Goal: Transaction & Acquisition: Book appointment/travel/reservation

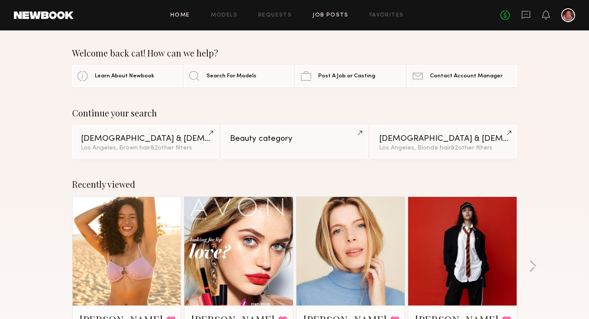
click at [326, 13] on link "Job Posts" at bounding box center [331, 16] width 36 height 6
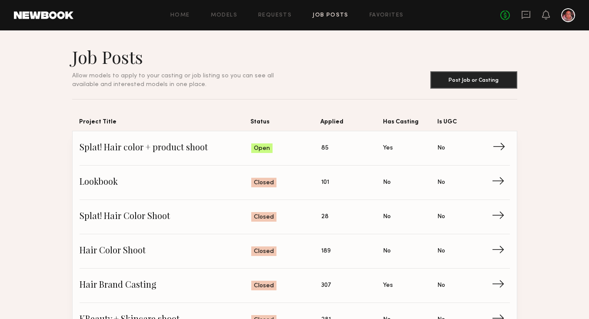
click at [319, 151] on span "Status: Open" at bounding box center [286, 148] width 70 height 13
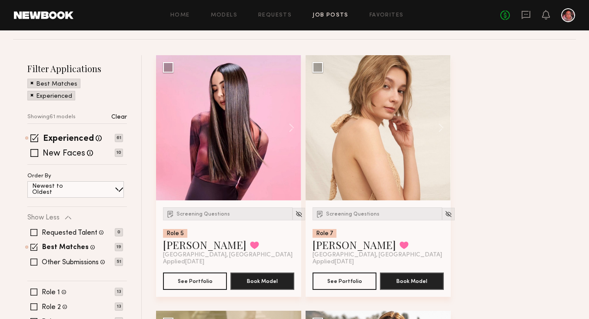
scroll to position [99, 0]
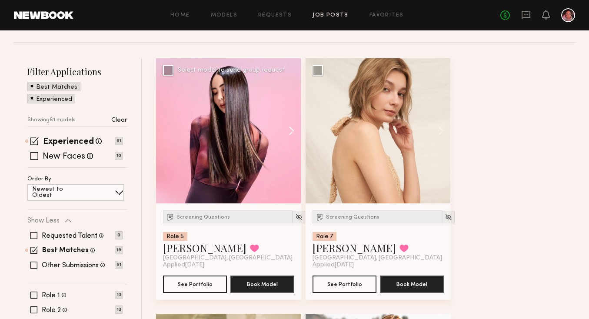
click at [291, 128] on button at bounding box center [287, 130] width 28 height 145
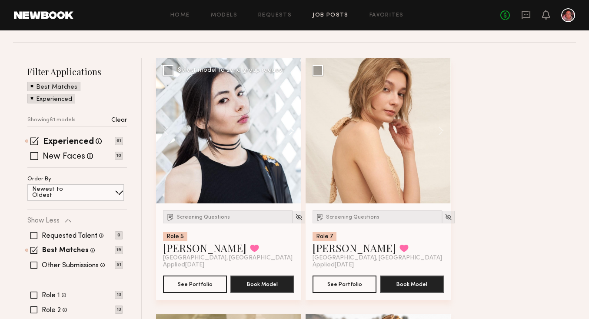
click at [291, 128] on button at bounding box center [287, 130] width 28 height 145
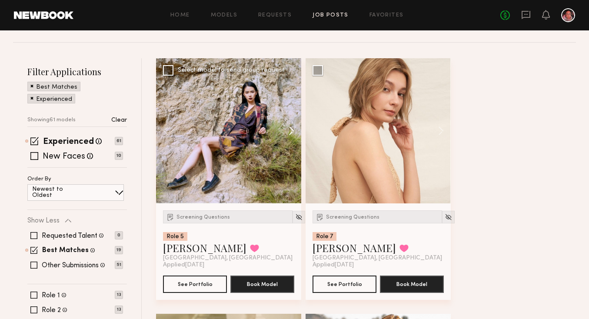
click at [291, 128] on button at bounding box center [287, 130] width 28 height 145
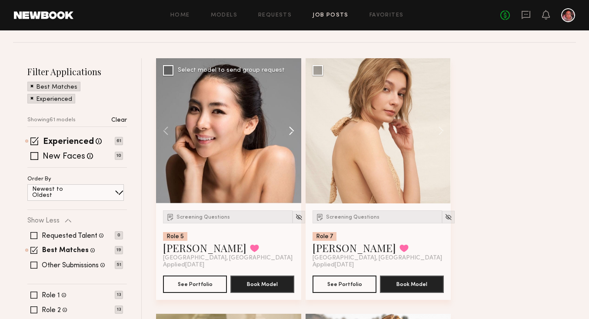
click at [291, 128] on button at bounding box center [287, 130] width 28 height 145
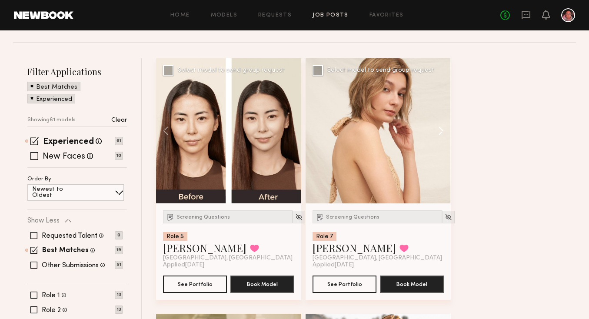
click at [438, 132] on button at bounding box center [437, 130] width 28 height 145
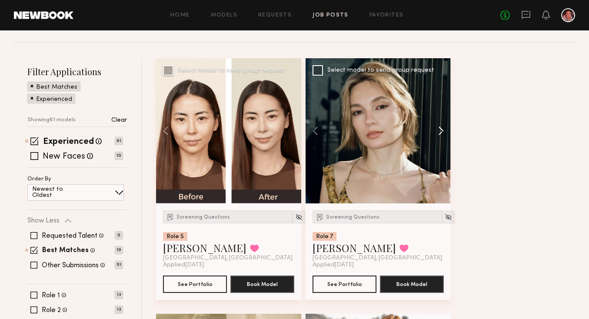
click at [438, 132] on button at bounding box center [437, 130] width 28 height 145
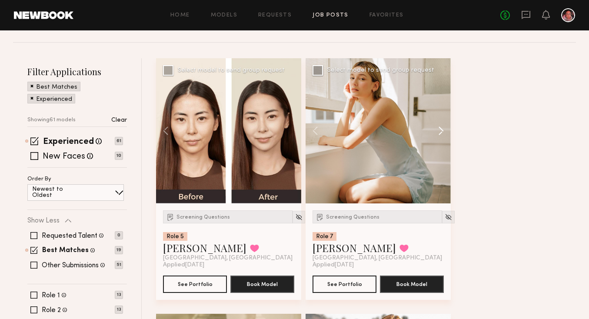
click at [438, 132] on button at bounding box center [437, 130] width 28 height 145
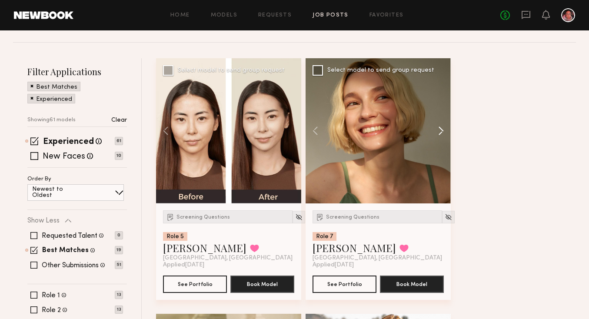
click at [438, 132] on button at bounding box center [437, 130] width 28 height 145
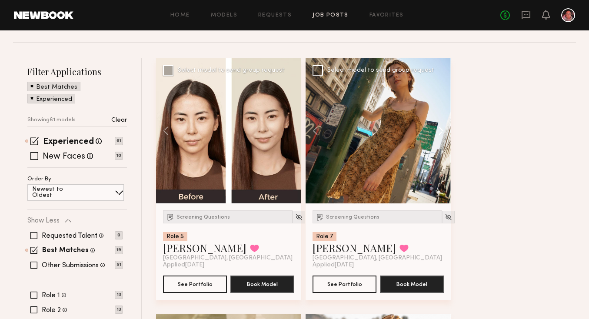
click at [438, 132] on button at bounding box center [437, 130] width 28 height 145
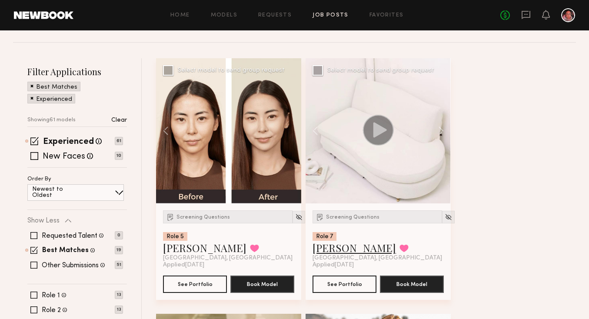
click at [330, 246] on link "[PERSON_NAME]" at bounding box center [354, 248] width 83 height 14
click at [274, 140] on div at bounding box center [228, 130] width 145 height 145
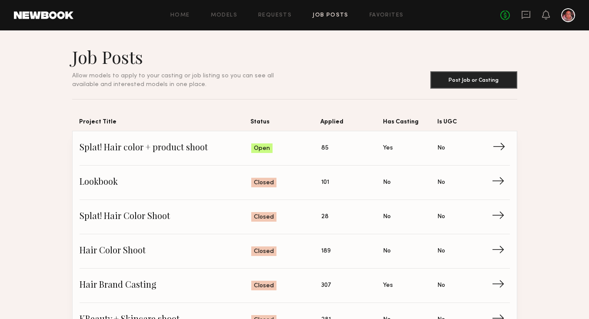
click at [496, 143] on span "→" at bounding box center [502, 148] width 18 height 13
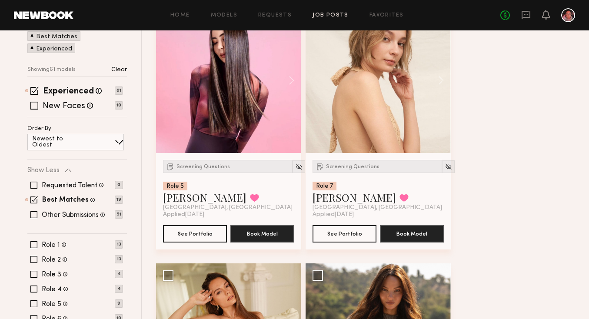
scroll to position [114, 0]
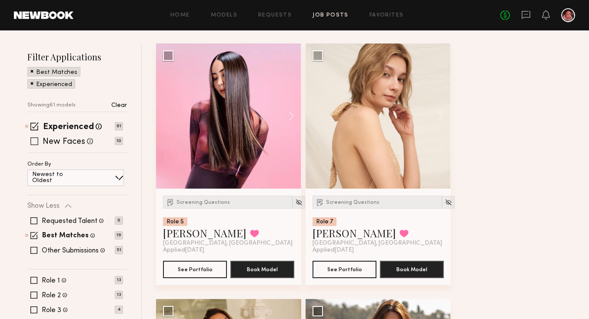
click at [35, 143] on span at bounding box center [34, 141] width 8 height 8
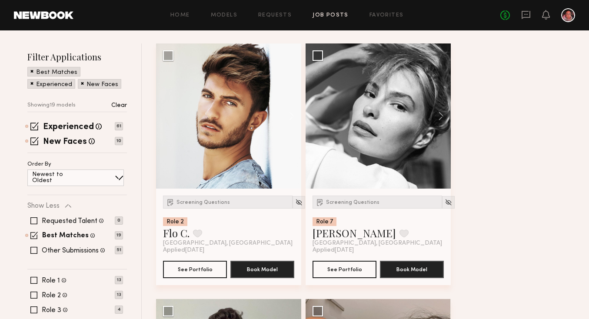
click at [87, 177] on div "Newest to Oldest" at bounding box center [75, 178] width 97 height 17
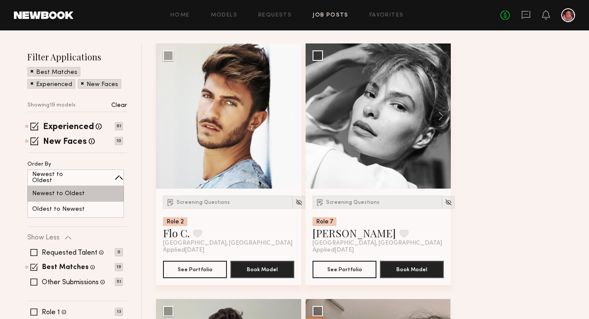
click at [84, 191] on div "Newest to Oldest" at bounding box center [75, 194] width 97 height 16
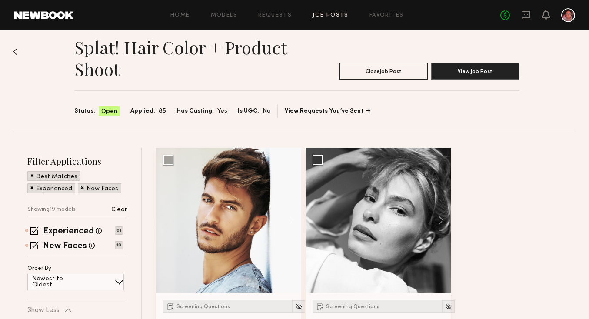
scroll to position [8, 0]
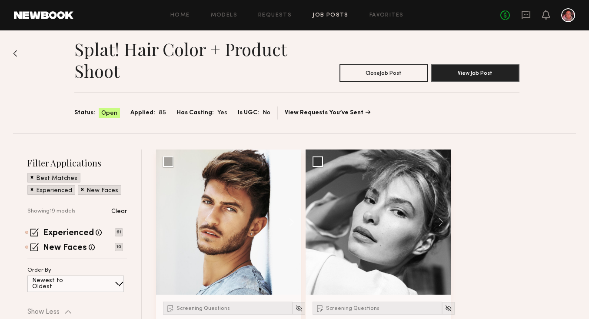
click at [33, 177] on span at bounding box center [31, 177] width 3 height 8
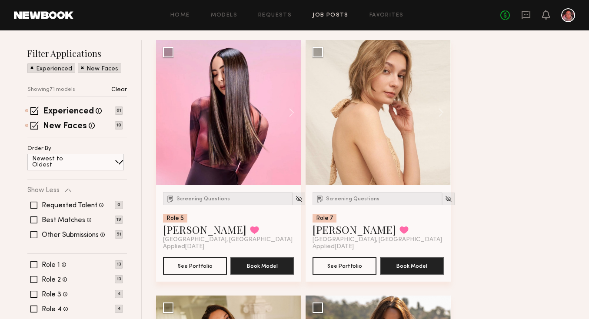
scroll to position [123, 0]
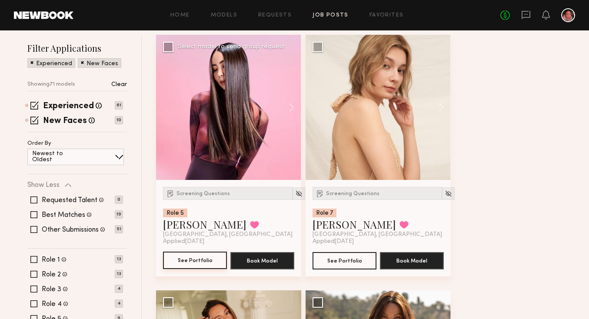
click at [201, 260] on button "See Portfolio" at bounding box center [195, 260] width 64 height 17
click at [588, 22] on header "Home Models Requests Job Posts Favorites Sign Out No fees up to $5,000" at bounding box center [294, 15] width 589 height 30
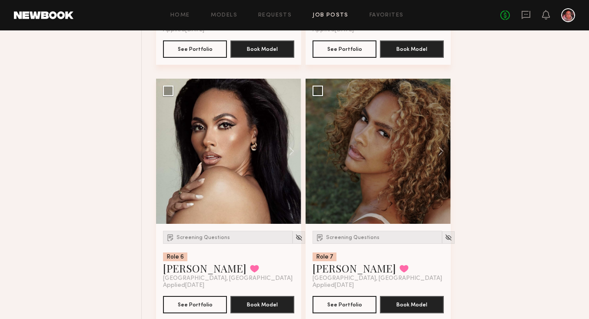
scroll to position [598, 0]
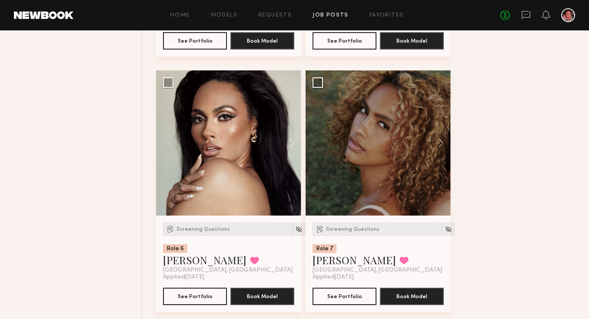
click at [336, 14] on link "Job Posts" at bounding box center [331, 16] width 36 height 6
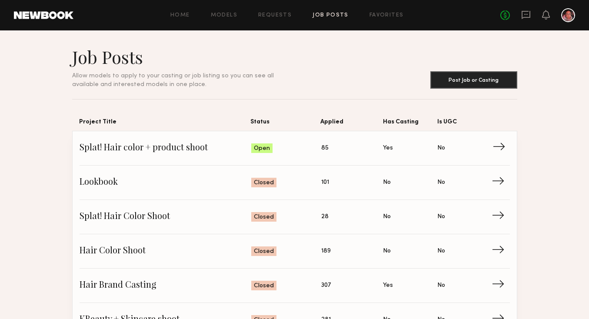
click at [499, 142] on span "→" at bounding box center [502, 148] width 18 height 13
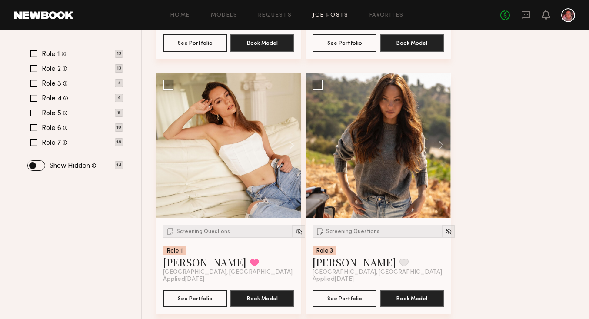
scroll to position [386, 0]
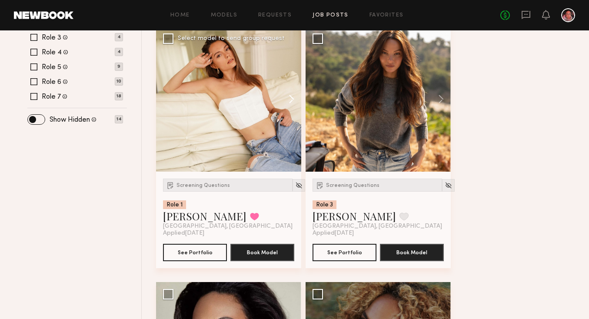
click at [290, 97] on button at bounding box center [287, 99] width 28 height 145
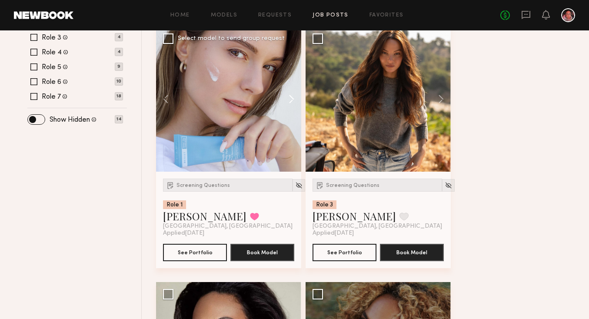
click at [290, 97] on button at bounding box center [287, 99] width 28 height 145
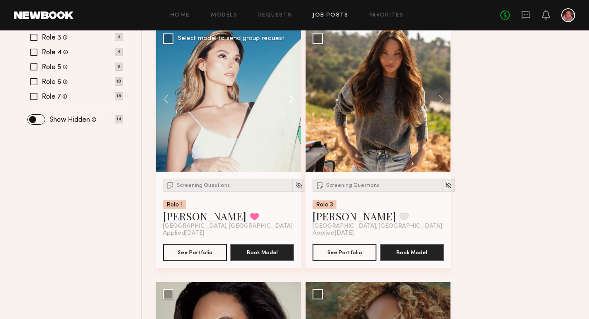
click at [290, 97] on button at bounding box center [287, 99] width 28 height 145
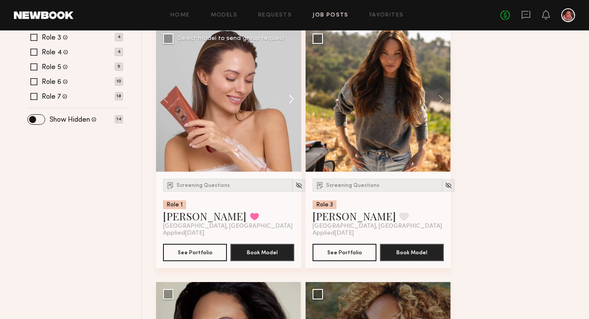
click at [290, 97] on button at bounding box center [287, 99] width 28 height 145
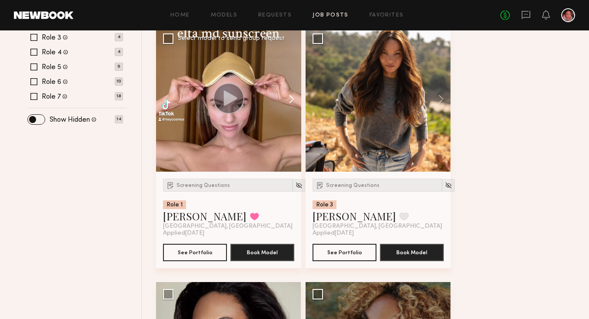
click at [290, 97] on button at bounding box center [287, 99] width 28 height 145
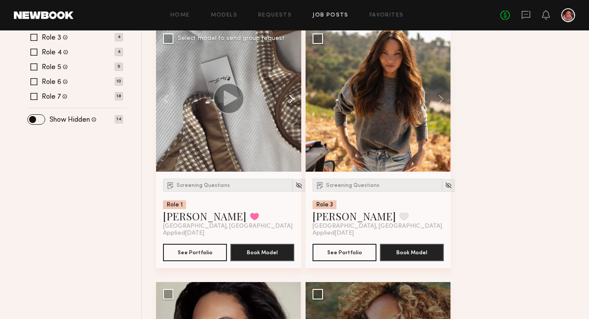
click at [290, 97] on button at bounding box center [287, 99] width 28 height 145
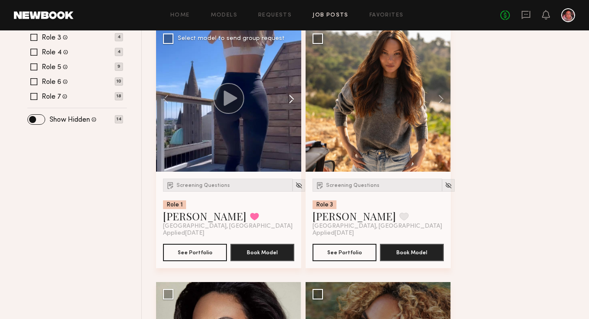
click at [290, 97] on button at bounding box center [287, 99] width 28 height 145
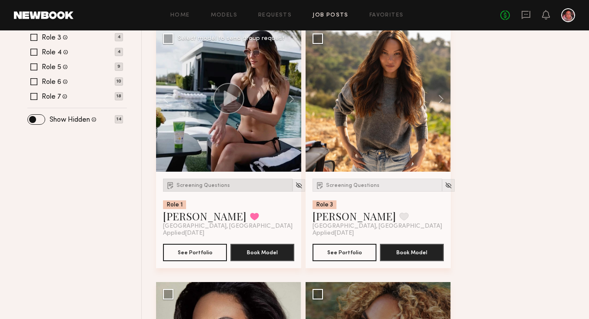
click at [212, 186] on span "Screening Questions" at bounding box center [202, 185] width 53 height 5
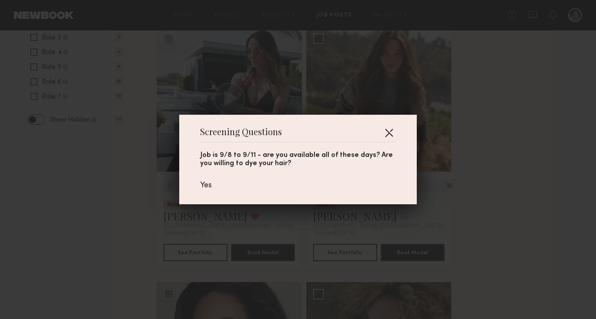
click at [389, 130] on button "button" at bounding box center [389, 133] width 14 height 14
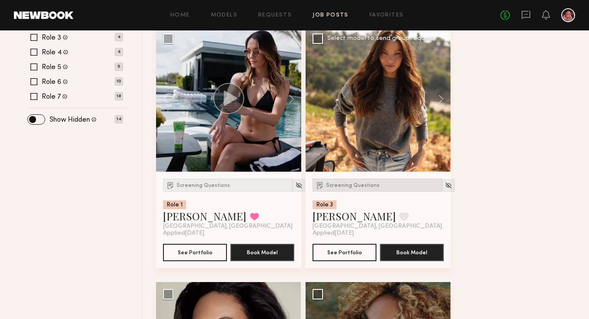
click at [364, 179] on div "Screening Questions" at bounding box center [378, 185] width 130 height 13
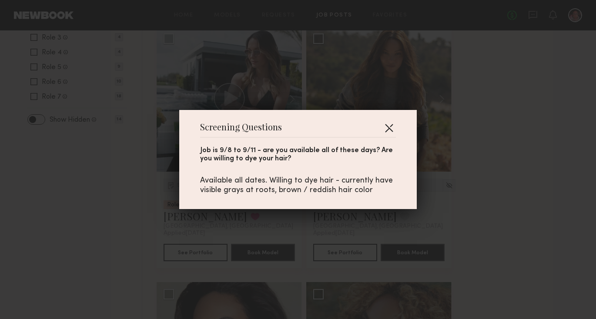
click at [390, 126] on button "button" at bounding box center [389, 128] width 14 height 14
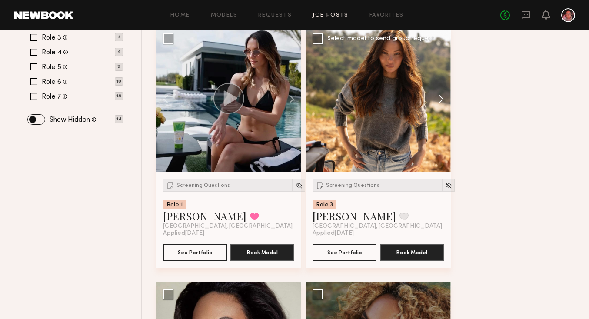
click at [436, 102] on button at bounding box center [437, 99] width 28 height 145
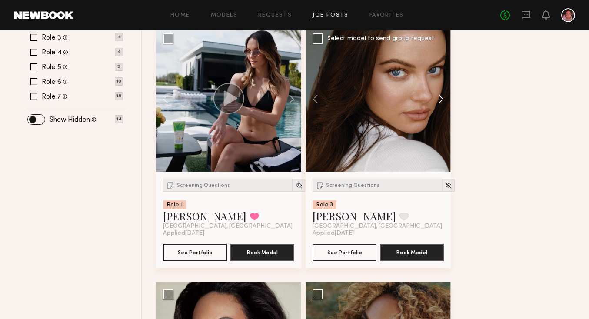
click at [436, 102] on button at bounding box center [437, 99] width 28 height 145
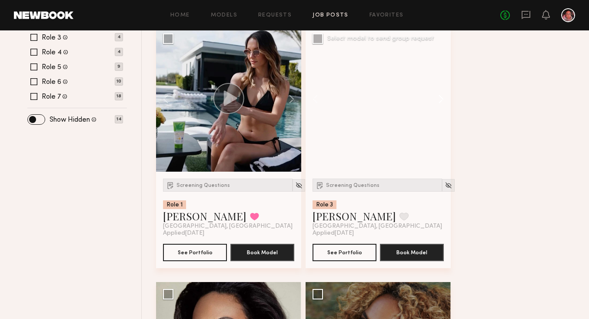
click at [436, 102] on button at bounding box center [437, 99] width 28 height 145
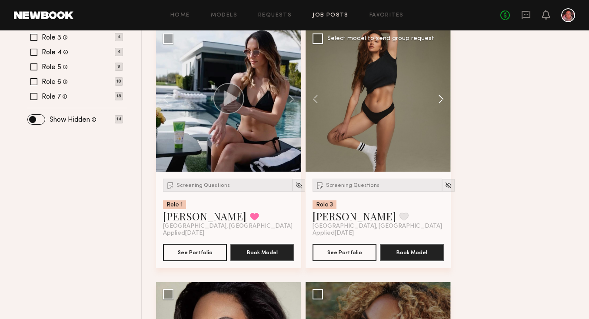
click at [436, 102] on button at bounding box center [437, 99] width 28 height 145
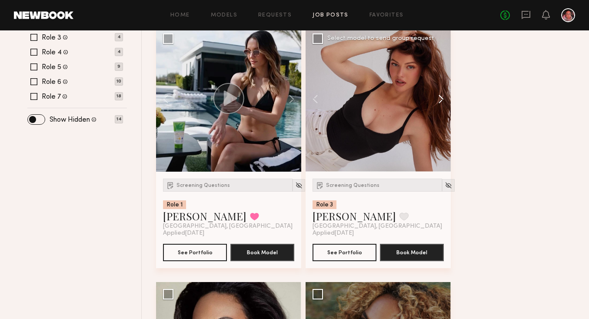
click at [436, 102] on button at bounding box center [437, 99] width 28 height 145
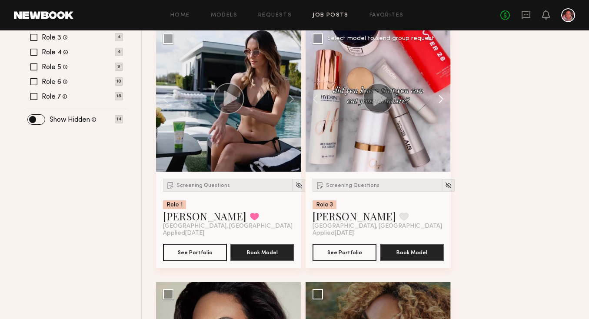
click at [440, 97] on button at bounding box center [437, 99] width 28 height 145
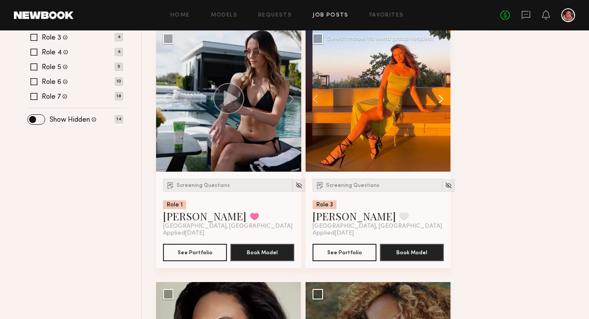
click at [440, 97] on button at bounding box center [437, 99] width 28 height 145
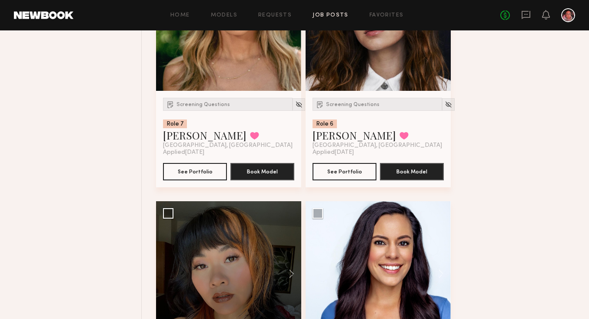
scroll to position [1098, 0]
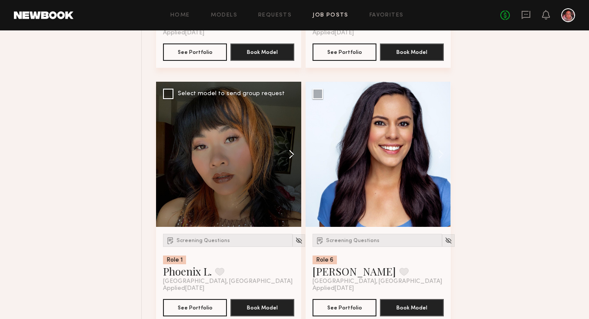
click at [283, 160] on button at bounding box center [287, 154] width 28 height 145
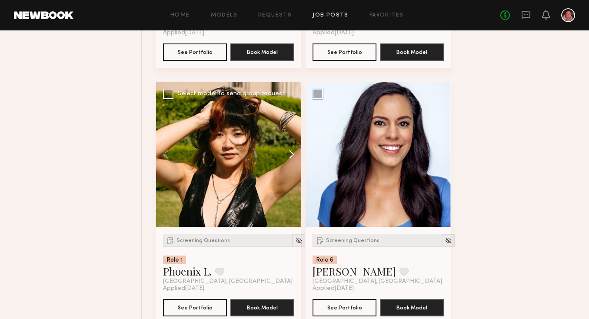
click at [283, 160] on button at bounding box center [287, 154] width 28 height 145
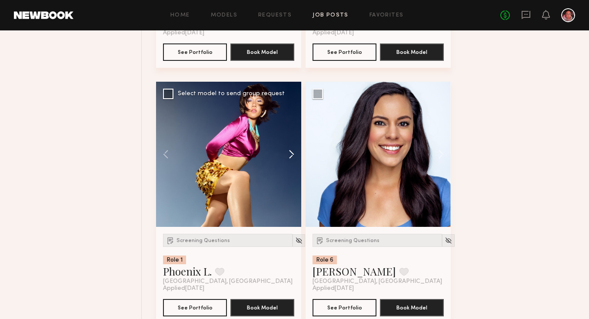
click at [283, 160] on button at bounding box center [287, 154] width 28 height 145
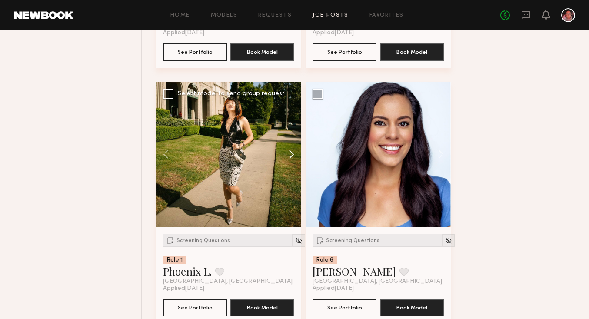
click at [283, 160] on button at bounding box center [287, 154] width 28 height 145
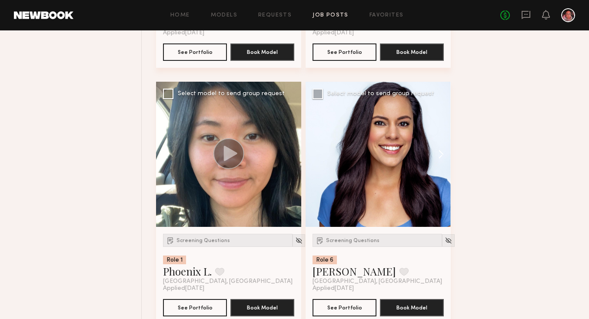
click at [433, 159] on button at bounding box center [437, 154] width 28 height 145
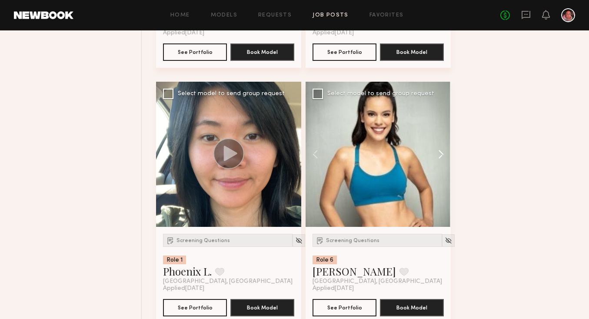
click at [432, 159] on button at bounding box center [437, 154] width 28 height 145
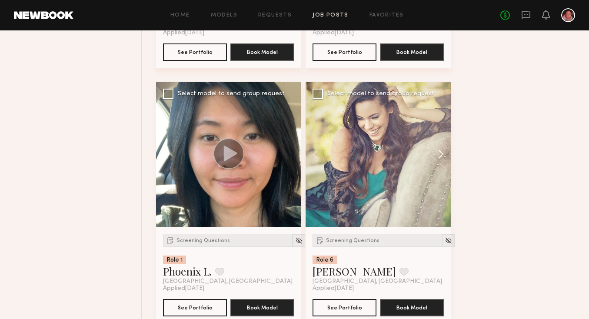
click at [432, 159] on button at bounding box center [437, 154] width 28 height 145
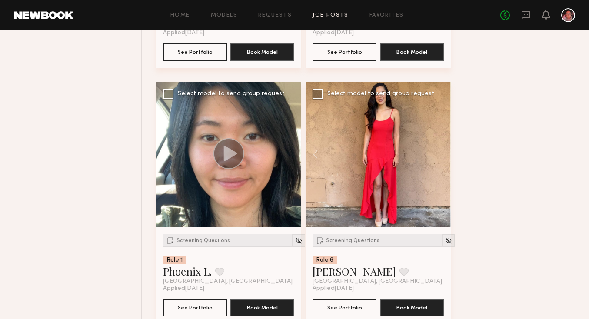
click at [432, 159] on div at bounding box center [378, 154] width 145 height 145
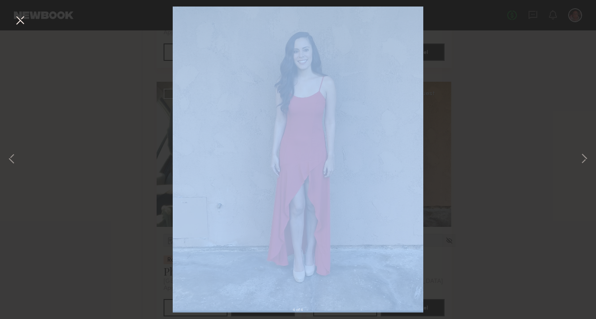
click at [432, 159] on div "4 of 4" at bounding box center [298, 159] width 596 height 319
click at [584, 154] on button at bounding box center [584, 159] width 10 height 255
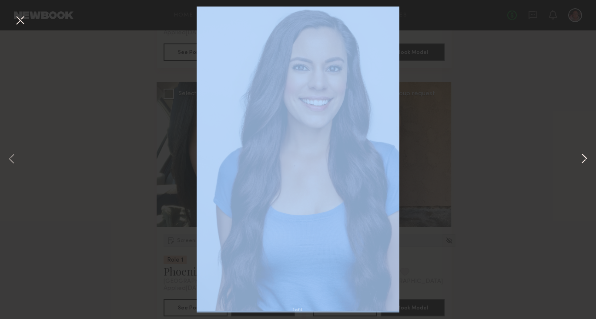
click at [584, 154] on button at bounding box center [584, 159] width 10 height 255
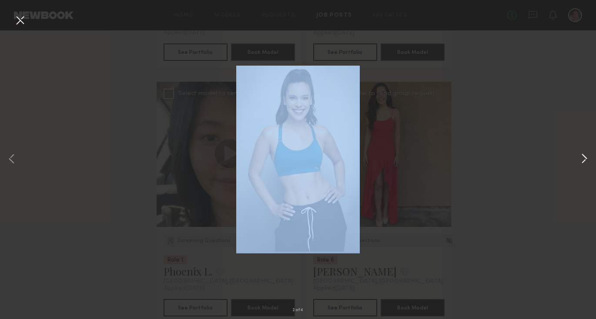
click at [584, 154] on button at bounding box center [584, 159] width 10 height 255
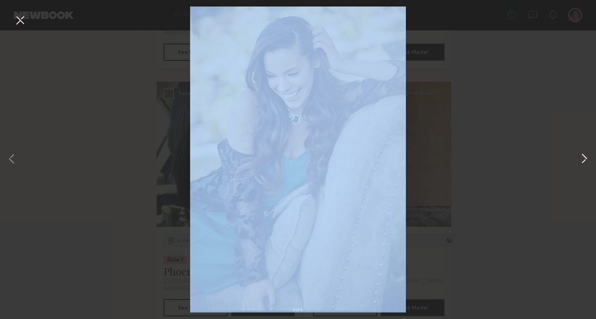
click at [584, 154] on button at bounding box center [584, 159] width 10 height 255
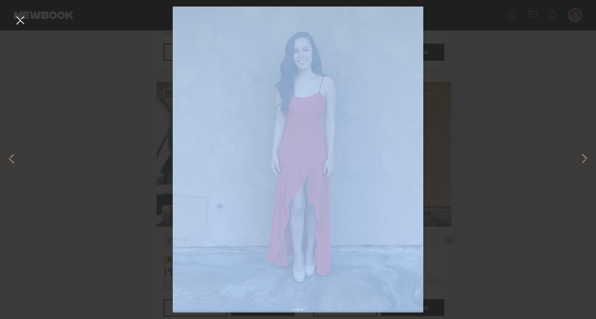
click at [569, 146] on div "4 of 4" at bounding box center [298, 159] width 596 height 319
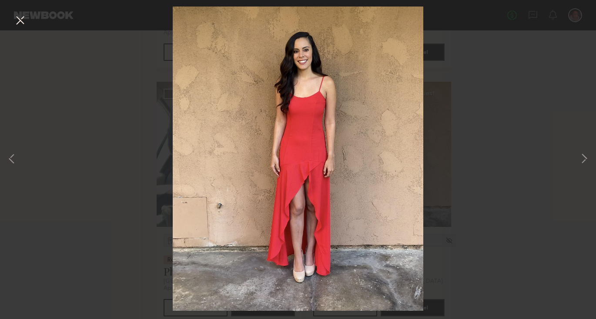
click at [19, 20] on button at bounding box center [20, 21] width 14 height 16
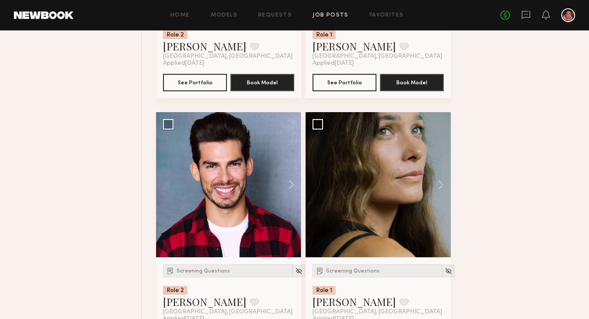
scroll to position [2088, 0]
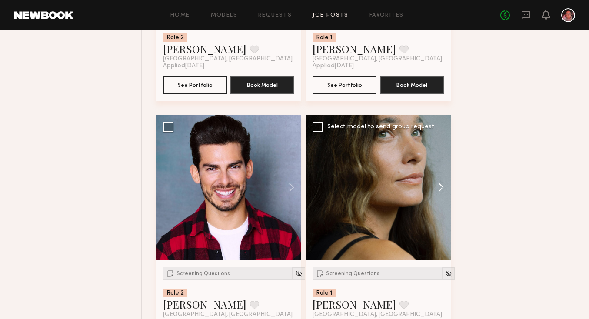
click at [437, 187] on button at bounding box center [437, 187] width 28 height 145
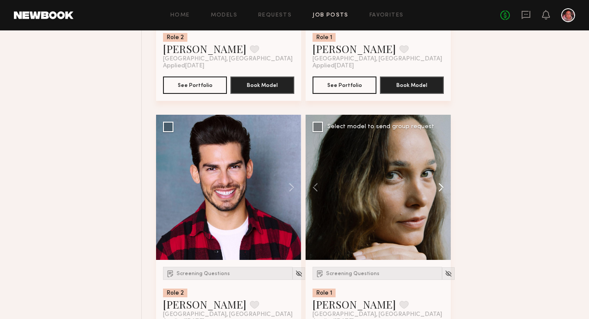
click at [437, 187] on button at bounding box center [437, 187] width 28 height 145
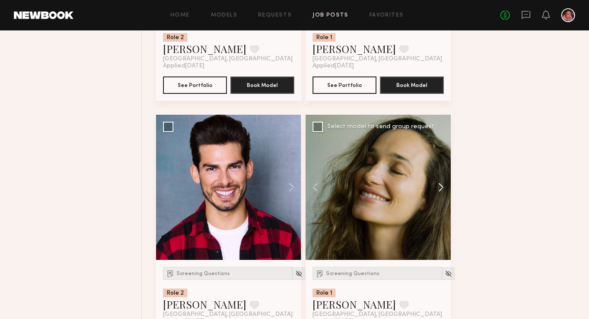
click at [437, 187] on button at bounding box center [437, 187] width 28 height 145
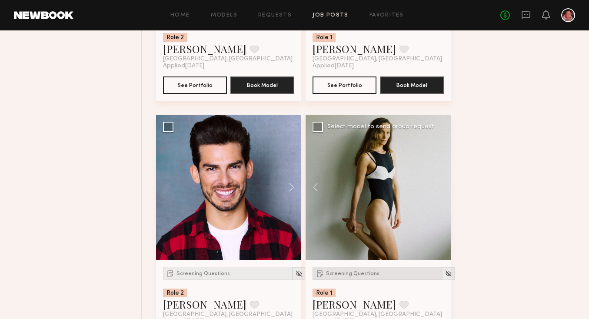
click at [366, 271] on div "Screening Questions" at bounding box center [378, 273] width 130 height 13
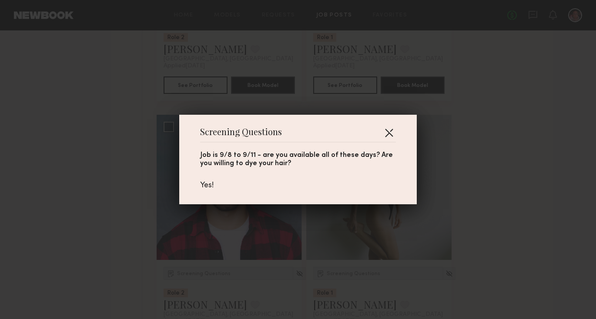
click at [390, 132] on button "button" at bounding box center [389, 133] width 14 height 14
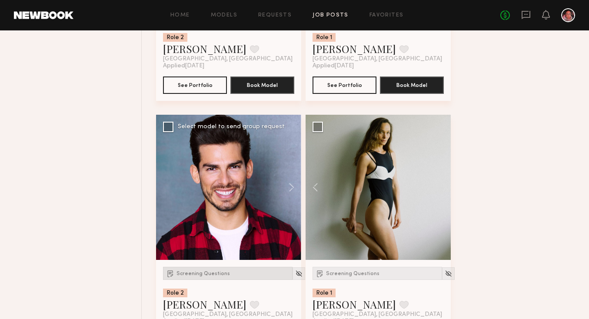
click at [216, 273] on span "Screening Questions" at bounding box center [202, 273] width 53 height 5
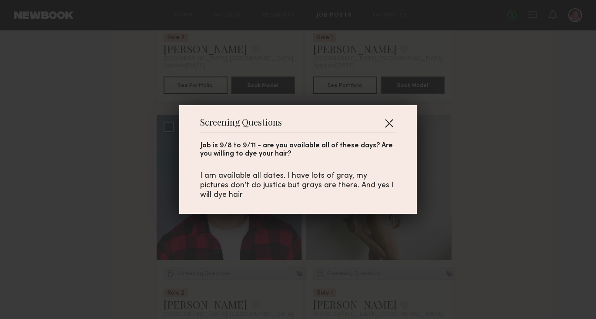
click at [385, 124] on button "button" at bounding box center [389, 123] width 14 height 14
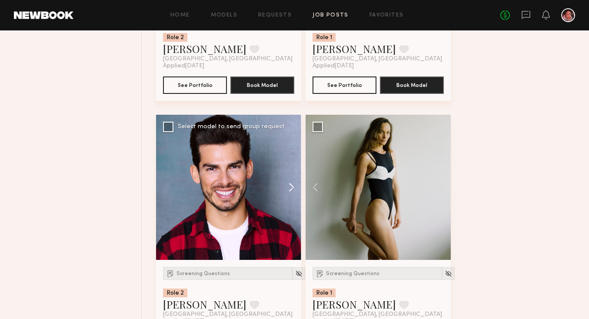
click at [290, 187] on button at bounding box center [287, 187] width 28 height 145
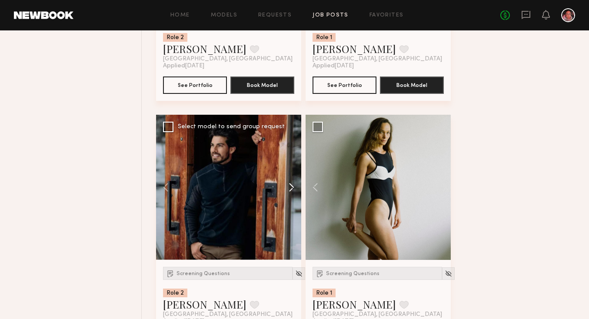
click at [290, 187] on button at bounding box center [287, 187] width 28 height 145
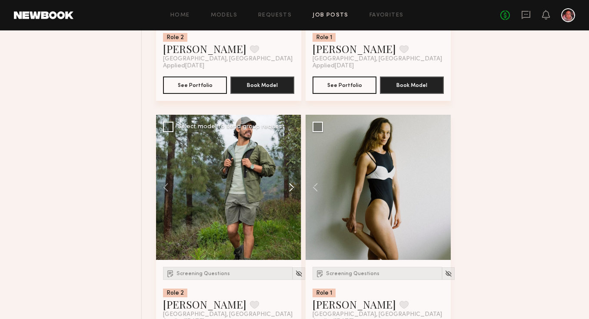
click at [290, 187] on button at bounding box center [287, 187] width 28 height 145
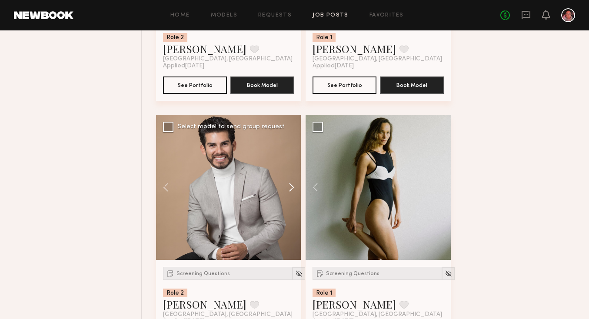
click at [290, 187] on button at bounding box center [287, 187] width 28 height 145
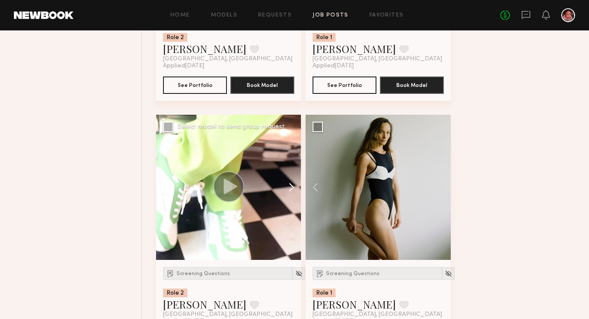
click at [290, 187] on button at bounding box center [287, 187] width 28 height 145
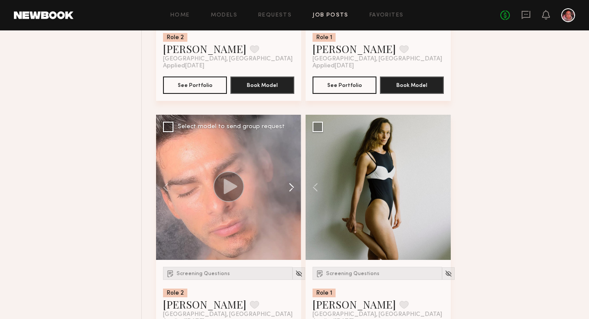
click at [290, 187] on button at bounding box center [287, 187] width 28 height 145
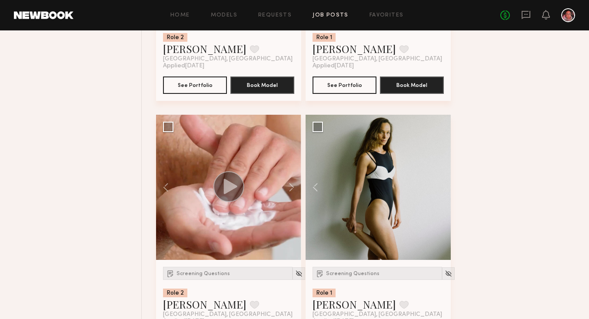
drag, startPoint x: 588, startPoint y: 175, endPoint x: 575, endPoint y: 197, distance: 25.7
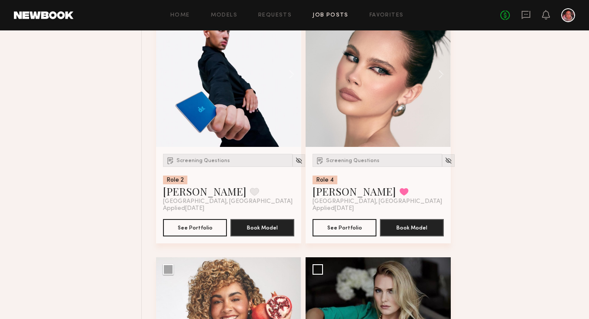
scroll to position [2454, 0]
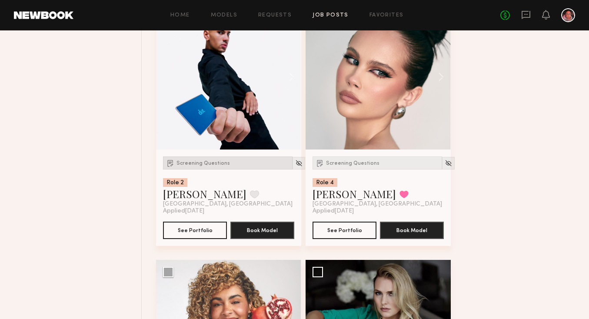
click at [216, 162] on div "Screening Questions" at bounding box center [228, 162] width 130 height 13
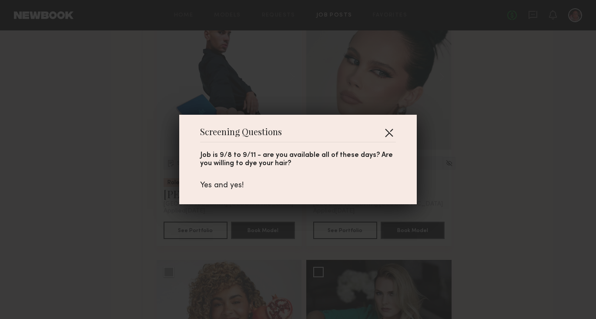
click at [383, 135] on button "button" at bounding box center [389, 133] width 14 height 14
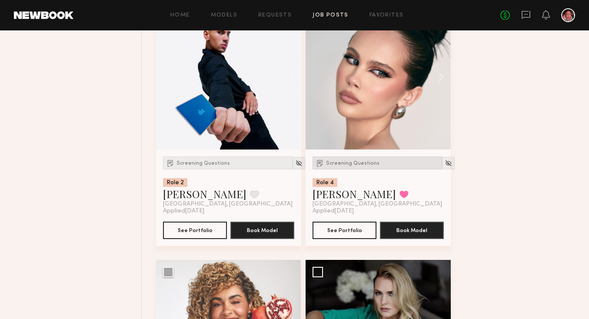
click at [369, 166] on span "Screening Questions" at bounding box center [352, 163] width 53 height 5
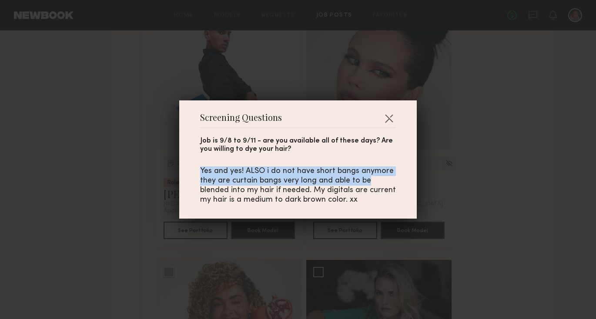
drag, startPoint x: 367, startPoint y: 162, endPoint x: 364, endPoint y: 183, distance: 20.7
click at [364, 183] on div "Job is 9/8 to 9/11 - are you available all of these days? Are you willing to dy…" at bounding box center [298, 166] width 196 height 77
click at [387, 117] on button "button" at bounding box center [389, 118] width 14 height 14
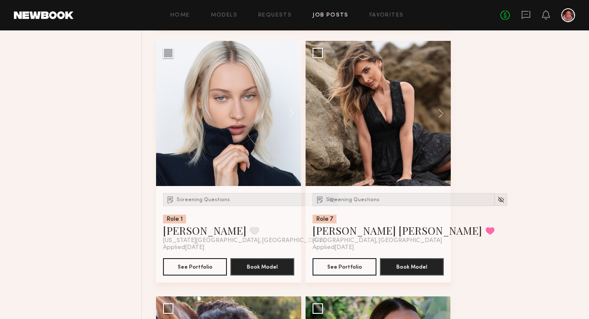
scroll to position [2912, 0]
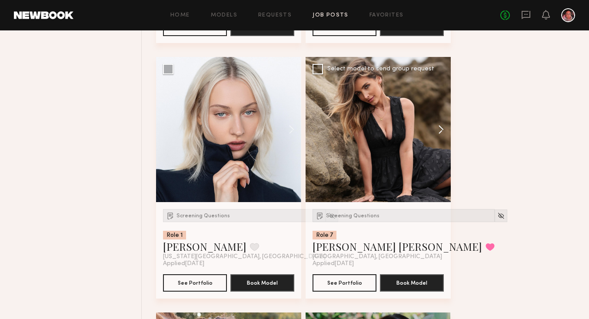
click at [446, 130] on button at bounding box center [437, 129] width 28 height 145
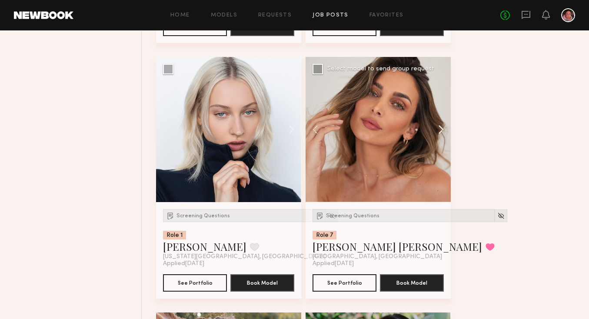
click at [446, 130] on button at bounding box center [437, 129] width 28 height 145
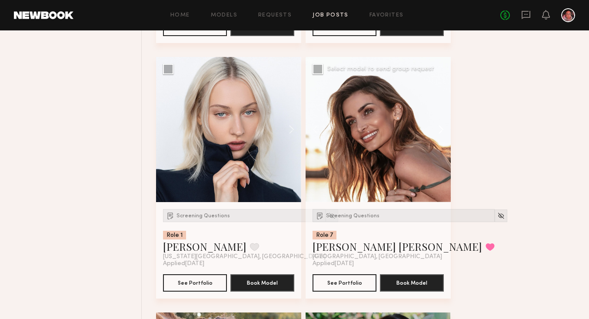
click at [446, 130] on button at bounding box center [437, 129] width 28 height 145
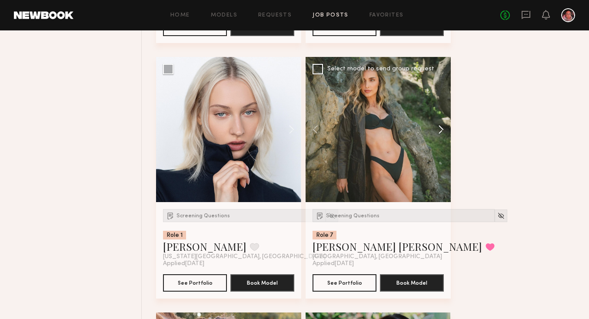
click at [446, 130] on button at bounding box center [437, 129] width 28 height 145
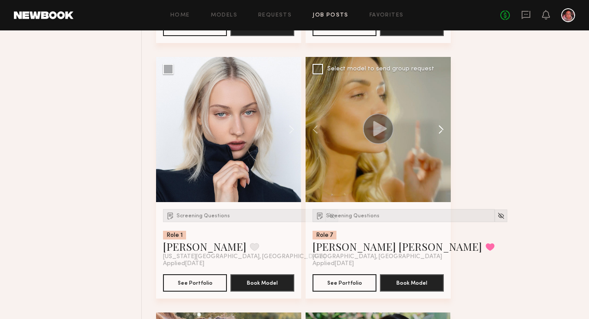
click at [447, 130] on button at bounding box center [437, 129] width 28 height 145
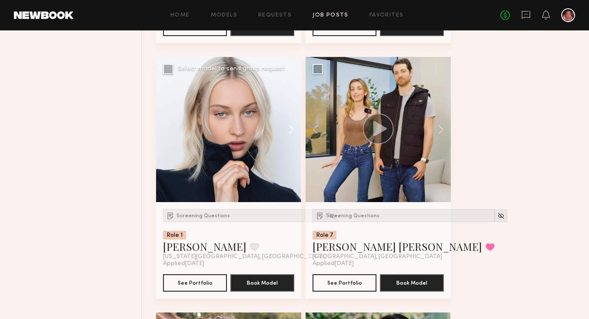
click at [289, 134] on button at bounding box center [287, 129] width 28 height 145
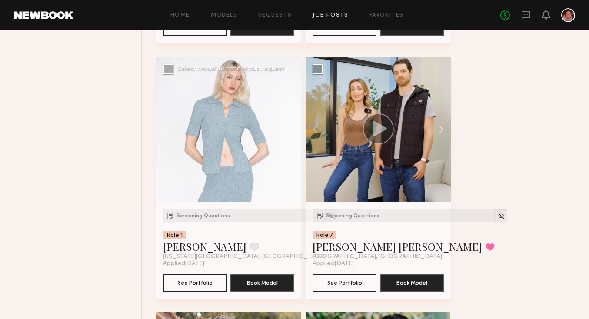
click at [289, 134] on button at bounding box center [287, 129] width 28 height 145
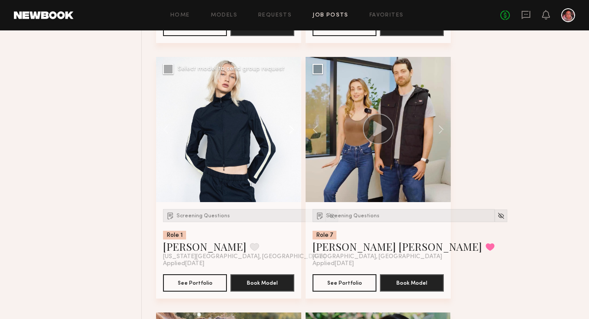
click at [289, 134] on button at bounding box center [287, 129] width 28 height 145
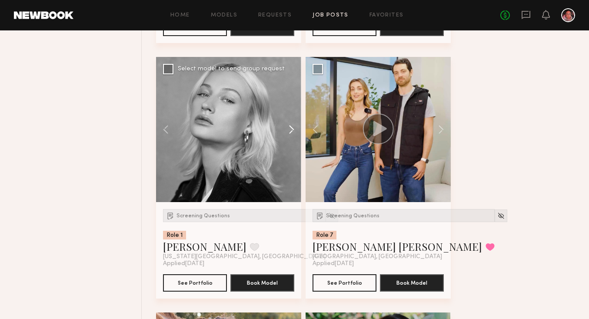
click at [289, 134] on button at bounding box center [287, 129] width 28 height 145
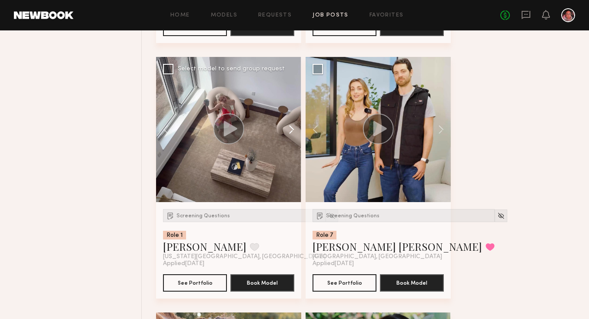
click at [289, 134] on button at bounding box center [287, 129] width 28 height 145
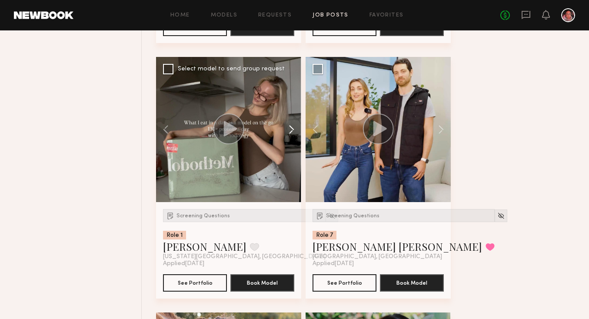
click at [289, 134] on button at bounding box center [287, 129] width 28 height 145
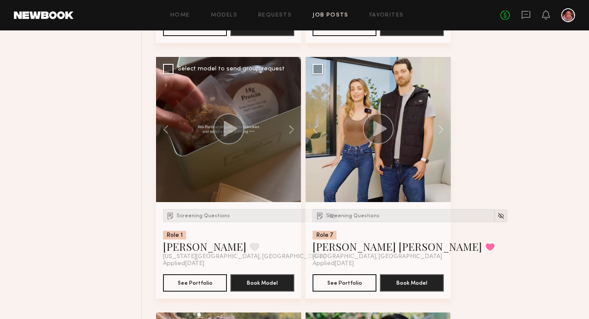
click at [178, 240] on div "Role 1" at bounding box center [174, 235] width 23 height 9
click at [180, 251] on link "[PERSON_NAME]" at bounding box center [204, 247] width 83 height 14
click at [436, 130] on button at bounding box center [437, 129] width 28 height 145
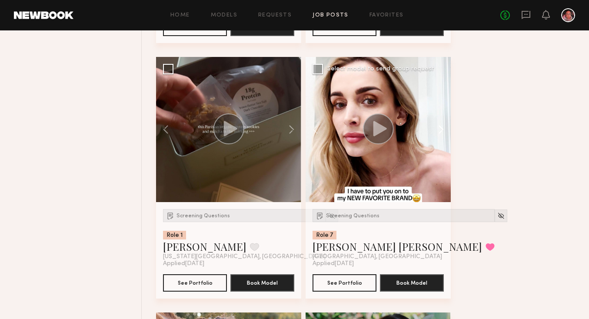
click at [436, 130] on button at bounding box center [437, 129] width 28 height 145
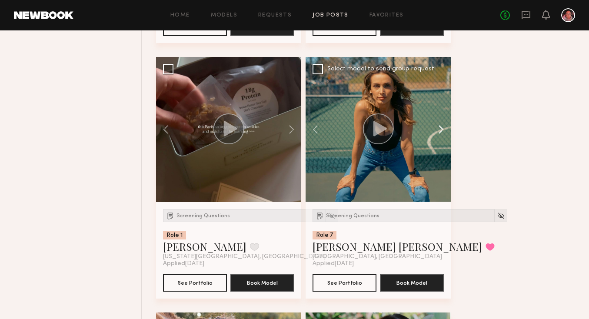
click at [436, 130] on button at bounding box center [437, 129] width 28 height 145
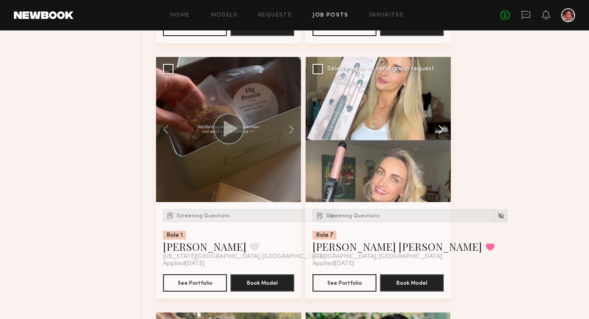
click at [436, 130] on button at bounding box center [437, 129] width 28 height 145
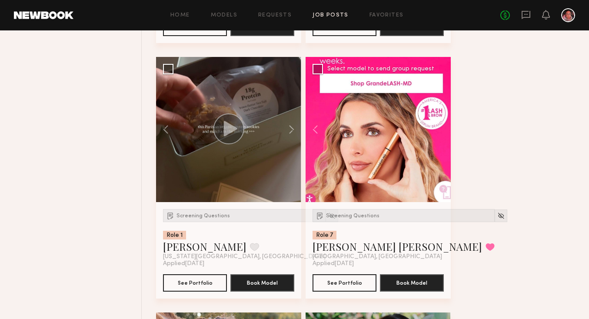
click at [436, 130] on div at bounding box center [378, 129] width 145 height 145
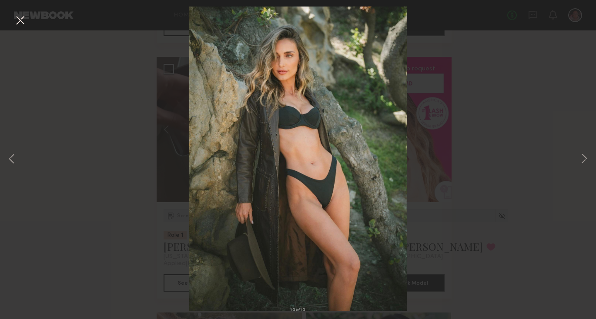
click at [20, 26] on button at bounding box center [20, 21] width 14 height 16
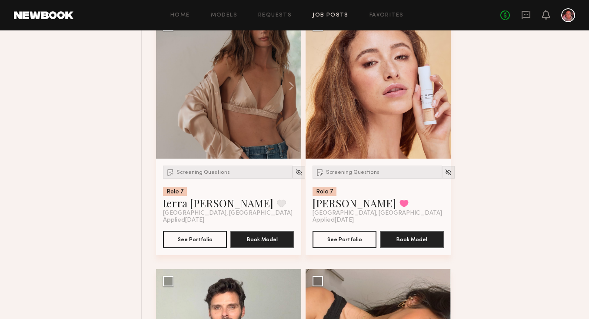
scroll to position [0, 0]
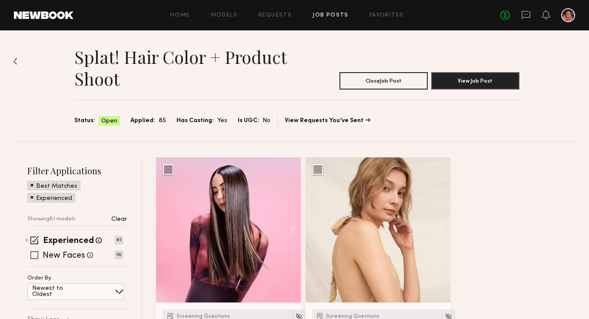
click at [37, 253] on span at bounding box center [34, 255] width 8 height 8
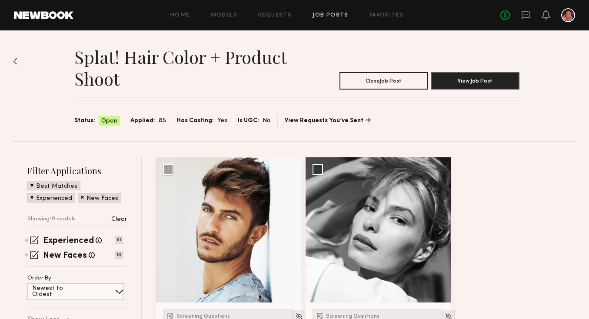
click at [31, 185] on span at bounding box center [31, 185] width 3 height 8
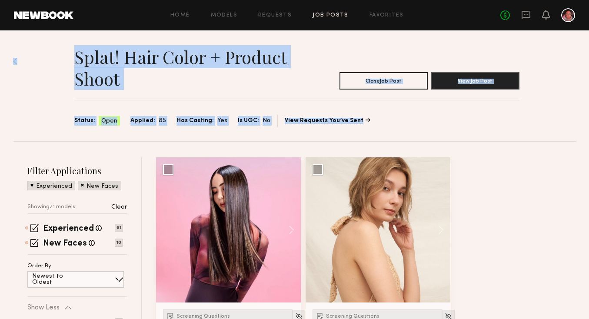
drag, startPoint x: 588, startPoint y: 21, endPoint x: 587, endPoint y: 31, distance: 10.0
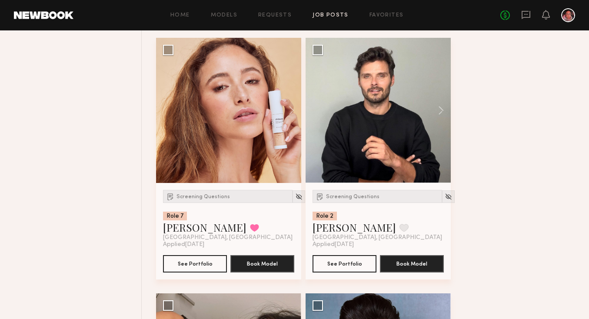
scroll to position [1914, 0]
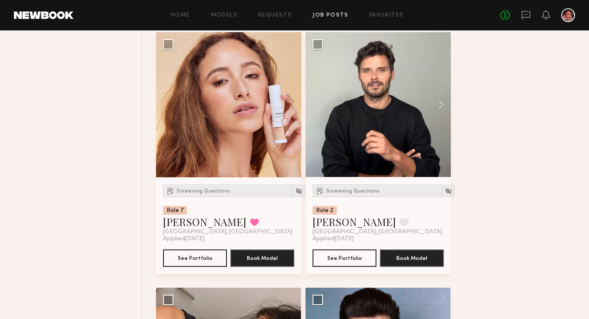
click at [533, 174] on div "Screening Questions Role 5 Julie A. Favorited Los Angeles, CA Applied 08/26/202…" at bounding box center [368, 160] width 424 height 3834
click at [289, 101] on button at bounding box center [287, 104] width 28 height 145
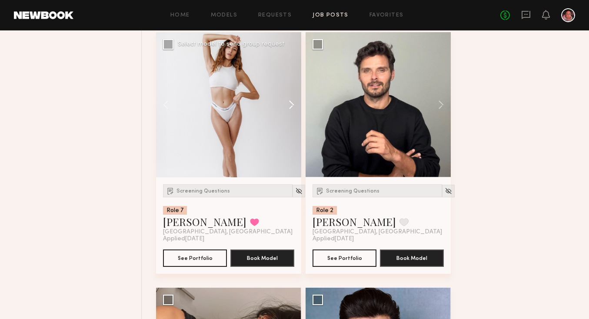
click at [288, 102] on button at bounding box center [287, 104] width 28 height 145
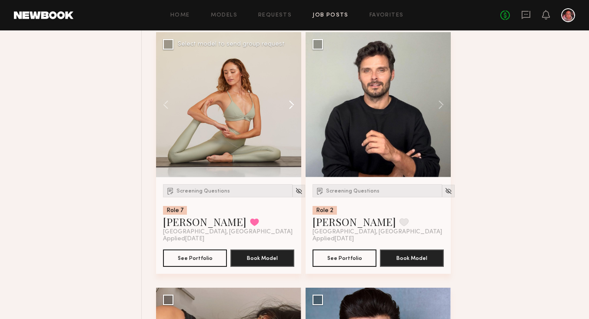
click at [288, 102] on button at bounding box center [287, 104] width 28 height 145
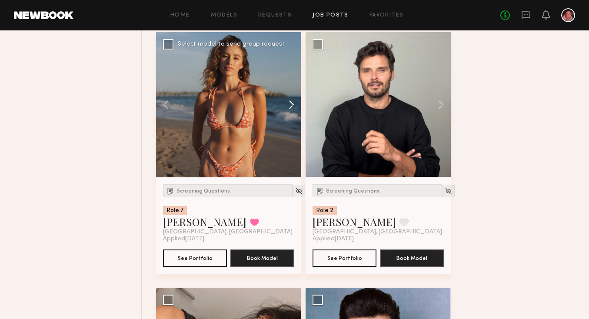
click at [288, 102] on button at bounding box center [287, 104] width 28 height 145
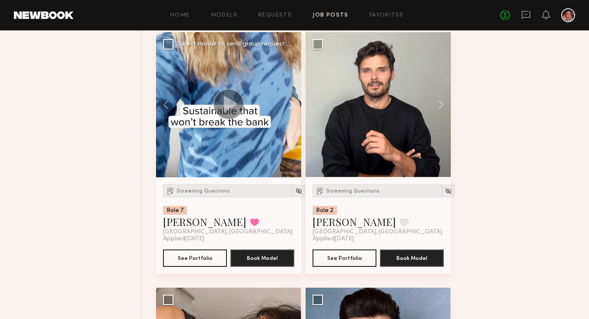
click at [288, 102] on button at bounding box center [287, 104] width 28 height 145
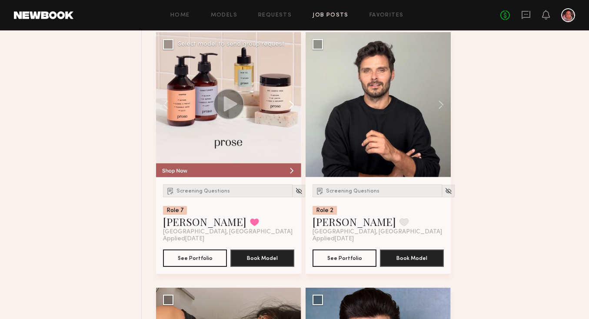
click at [288, 102] on button at bounding box center [287, 104] width 28 height 145
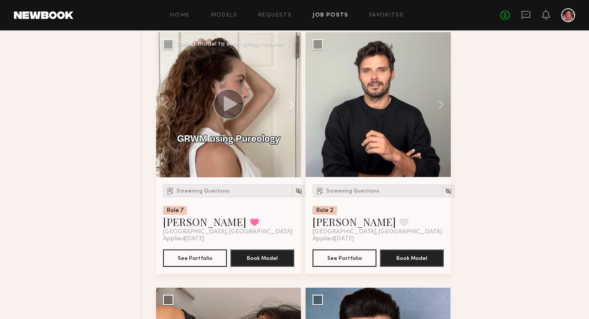
click at [288, 102] on button at bounding box center [287, 104] width 28 height 145
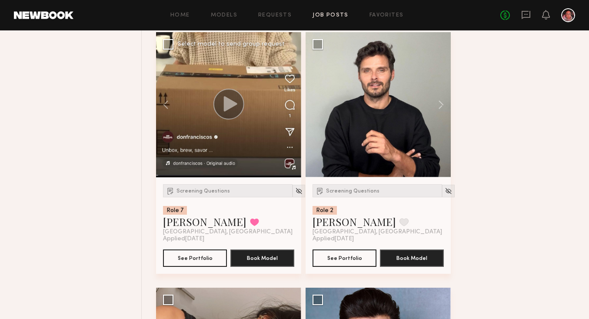
click at [288, 102] on div at bounding box center [228, 104] width 145 height 145
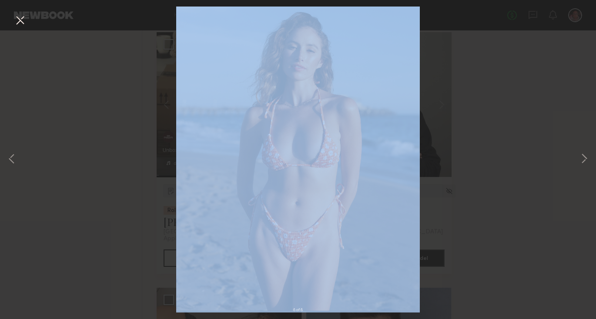
click at [288, 102] on div "8 of 8" at bounding box center [298, 159] width 596 height 319
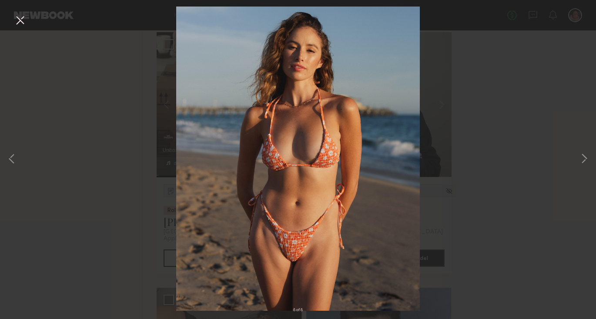
click at [124, 142] on div "8 of 8" at bounding box center [298, 159] width 596 height 319
click at [25, 19] on button at bounding box center [20, 21] width 14 height 16
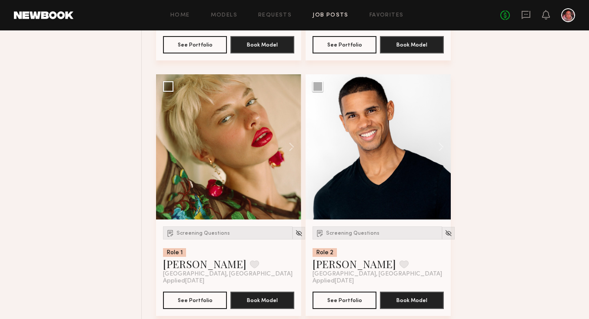
scroll to position [3659, 0]
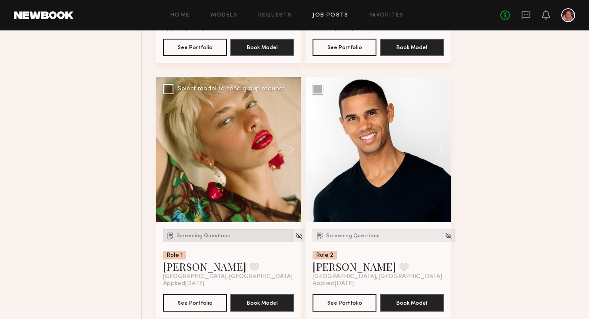
click at [186, 241] on div "Screening Questions" at bounding box center [228, 235] width 130 height 13
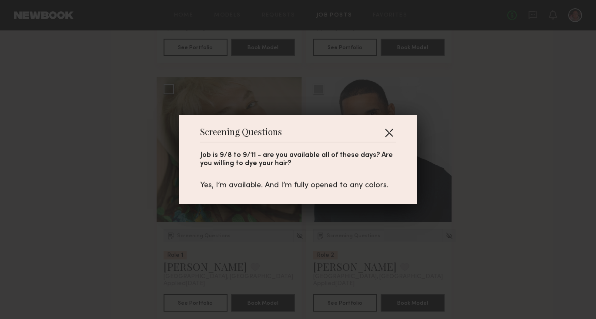
click at [388, 125] on div "Screening Questions Job is 9/8 to 9/11 - are you available all of these days? A…" at bounding box center [297, 160] width 237 height 90
click at [386, 132] on button "button" at bounding box center [389, 133] width 14 height 14
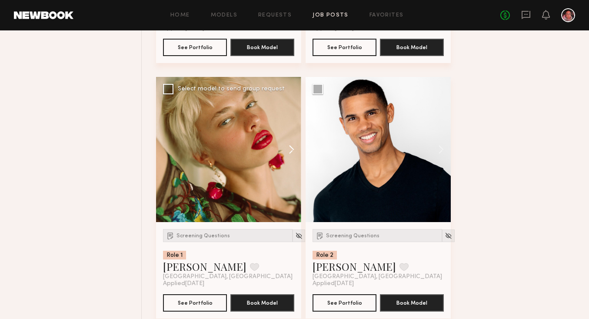
click at [276, 162] on button at bounding box center [287, 149] width 28 height 145
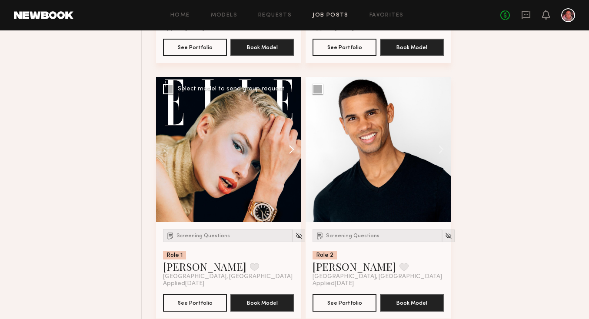
click at [280, 161] on button at bounding box center [287, 149] width 28 height 145
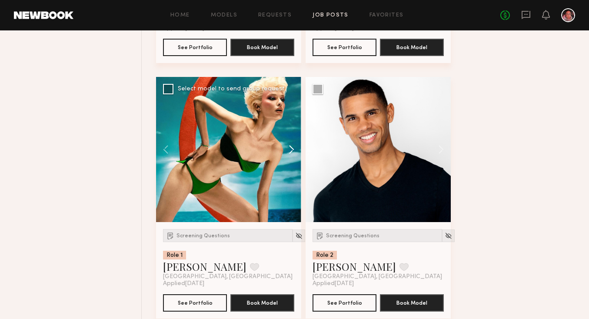
click at [280, 161] on button at bounding box center [287, 149] width 28 height 145
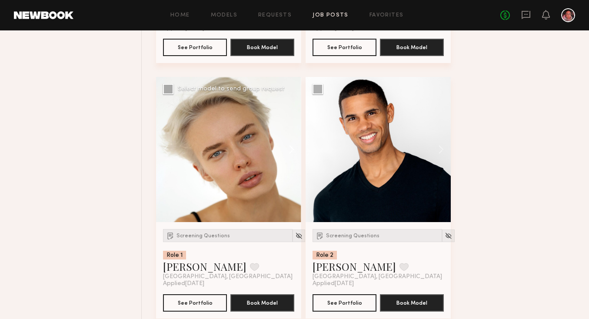
click at [280, 161] on button at bounding box center [287, 149] width 28 height 145
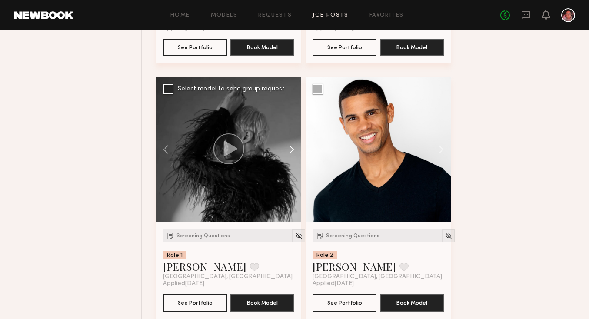
click at [280, 161] on button at bounding box center [287, 149] width 28 height 145
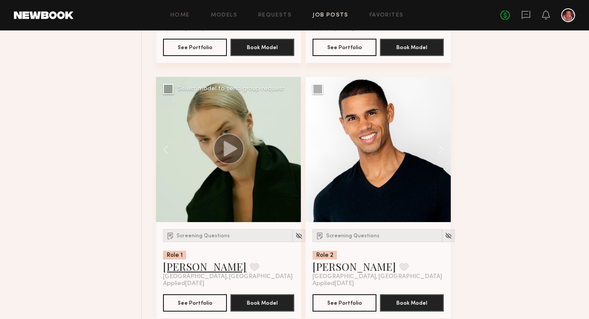
click at [172, 264] on link "Gena S." at bounding box center [204, 267] width 83 height 14
click at [293, 242] on div at bounding box center [299, 236] width 13 height 13
click at [295, 235] on img at bounding box center [298, 235] width 7 height 7
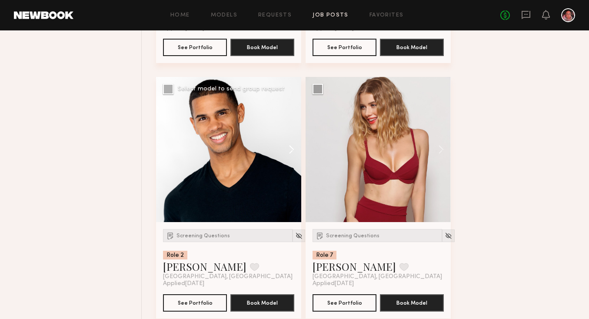
click at [287, 149] on button at bounding box center [287, 149] width 28 height 145
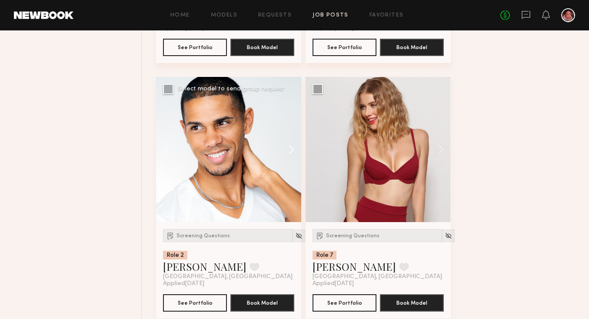
click at [288, 149] on button at bounding box center [287, 149] width 28 height 145
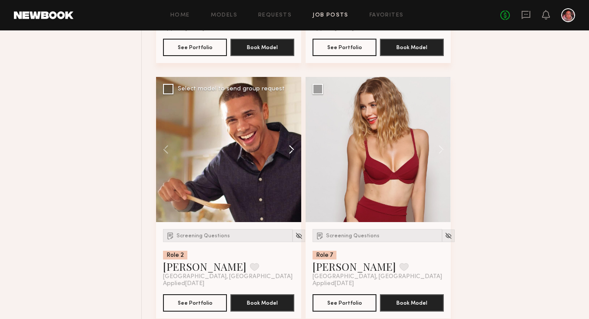
click at [287, 149] on button at bounding box center [287, 149] width 28 height 145
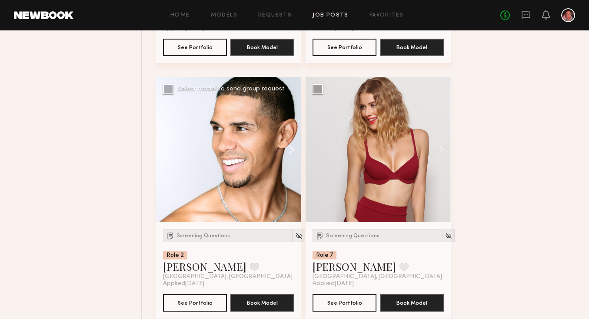
click at [287, 149] on button at bounding box center [287, 149] width 28 height 145
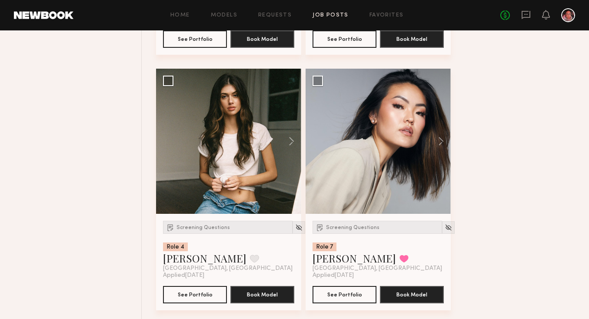
scroll to position [4195, 0]
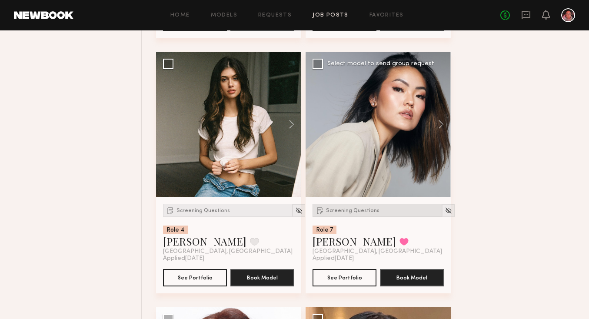
click at [347, 217] on div "Screening Questions" at bounding box center [378, 210] width 130 height 13
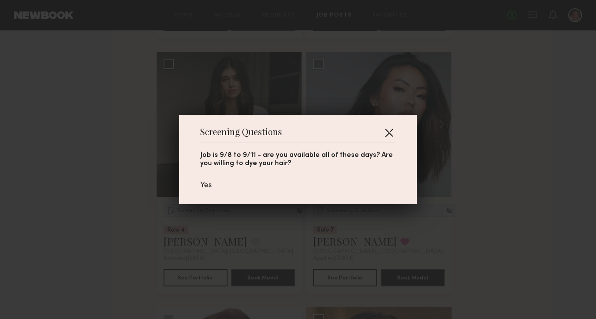
click at [390, 127] on button "button" at bounding box center [389, 133] width 14 height 14
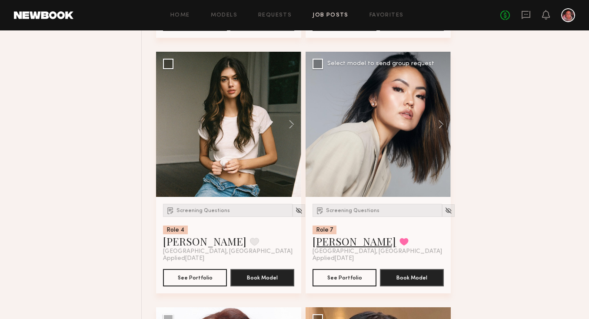
click at [338, 246] on link "[PERSON_NAME]" at bounding box center [354, 241] width 83 height 14
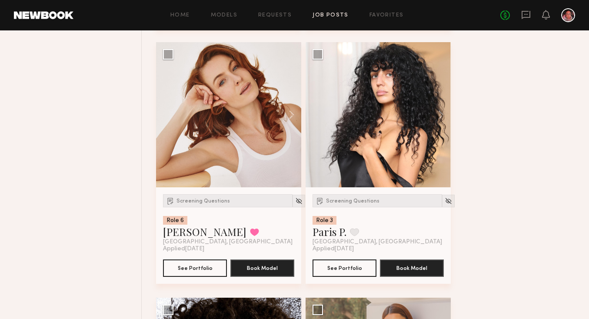
scroll to position [5238, 0]
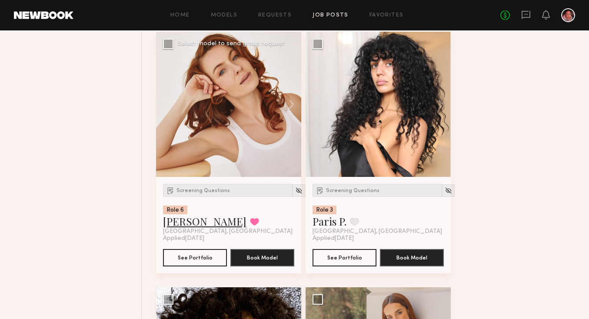
click at [179, 228] on link "[PERSON_NAME]" at bounding box center [204, 221] width 83 height 14
click at [331, 13] on link "Job Posts" at bounding box center [331, 16] width 36 height 6
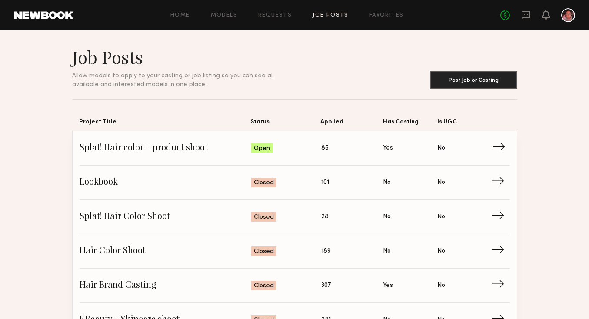
click at [500, 146] on span "→" at bounding box center [502, 148] width 18 height 13
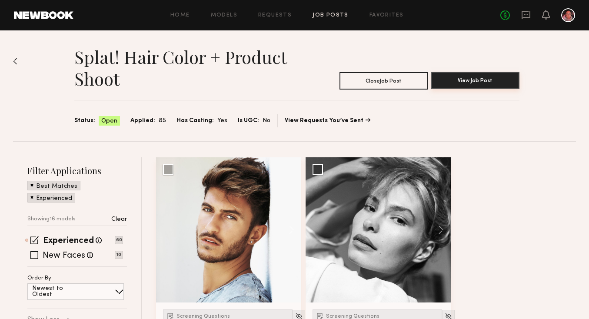
click at [473, 81] on button "View Job Post" at bounding box center [475, 80] width 88 height 17
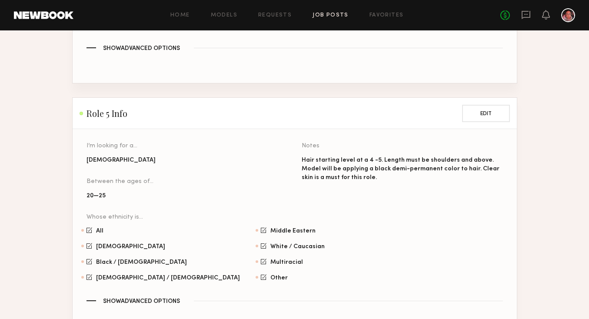
scroll to position [1673, 0]
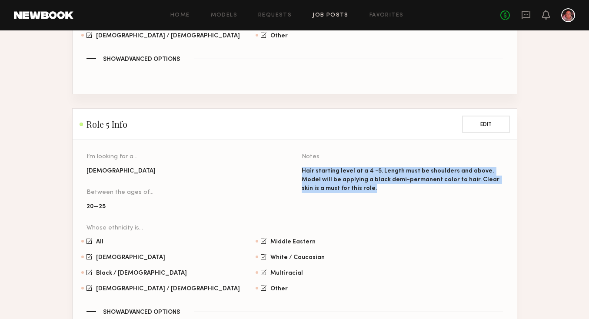
drag, startPoint x: 331, startPoint y: 204, endPoint x: 301, endPoint y: 171, distance: 44.9
click at [301, 171] on section "I’m looking for a… Female Between the ages of… 20 — 25 Whose ethnicity is… All …" at bounding box center [295, 231] width 416 height 154
copy div "Hair starting level at a 4 -5. Length must be shoulders and above. Model will b…"
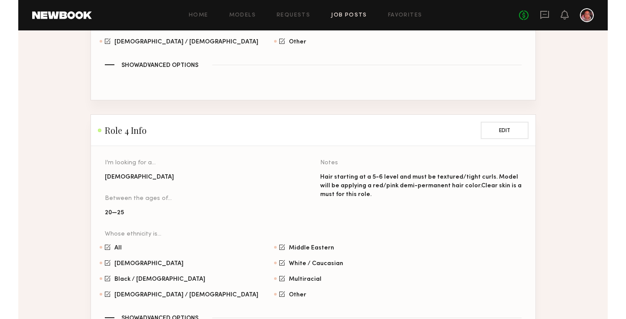
scroll to position [1441, 0]
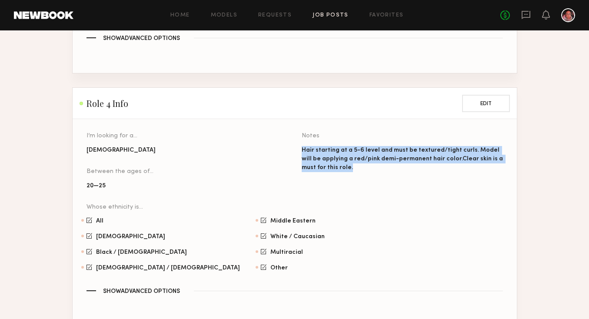
drag, startPoint x: 413, startPoint y: 178, endPoint x: 380, endPoint y: 133, distance: 55.3
click at [380, 133] on div "Notes Hair starting at a 5-6 level and must be textured/tight curls. Model will…" at bounding box center [402, 168] width 201 height 71
copy div "Hair starting at a 5-6 level and must be textured/tight curls. Model will be ap…"
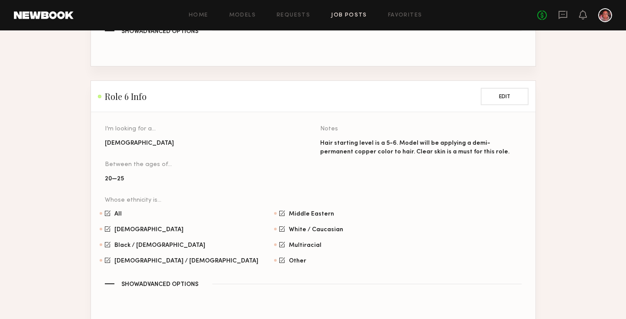
scroll to position [1981, 0]
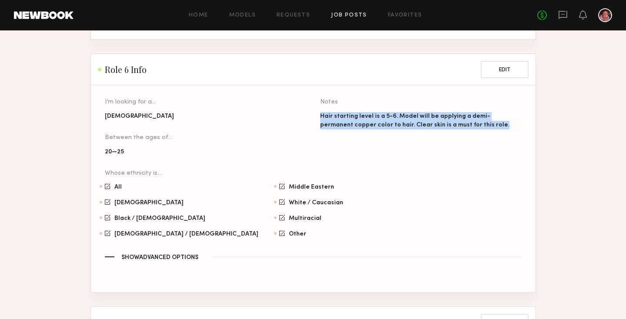
drag, startPoint x: 474, startPoint y: 127, endPoint x: 317, endPoint y: 115, distance: 157.8
click at [318, 117] on section "I’m looking for a… Female Between the ages of… 20 — 25 Whose ethnicity is… All …" at bounding box center [313, 176] width 416 height 154
copy div "Hair starting level is a 5-6. Model will be applying a demi-permanent copper co…"
click at [338, 16] on link "Job Posts" at bounding box center [349, 16] width 36 height 6
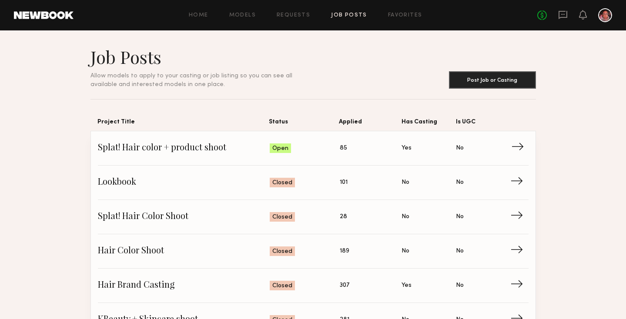
click at [315, 147] on span "Status: Open" at bounding box center [305, 148] width 70 height 13
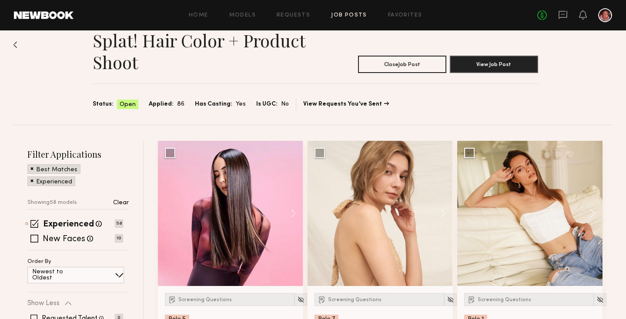
scroll to position [17, 0]
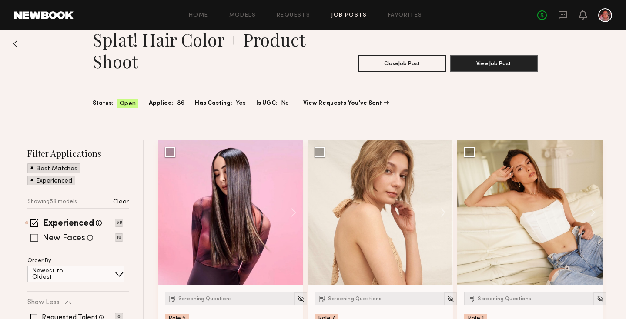
click at [32, 234] on span at bounding box center [34, 238] width 8 height 8
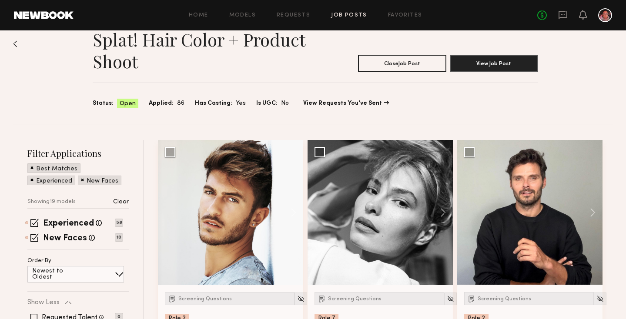
click at [31, 167] on span at bounding box center [31, 167] width 3 height 8
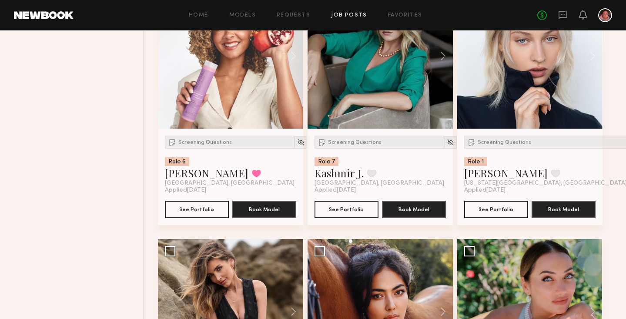
scroll to position [1949, 0]
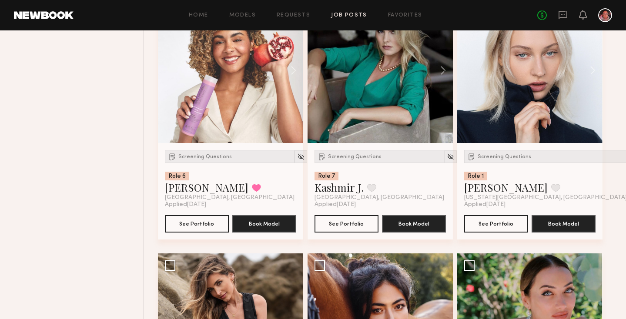
click at [595, 155] on img at bounding box center [632, 156] width 7 height 7
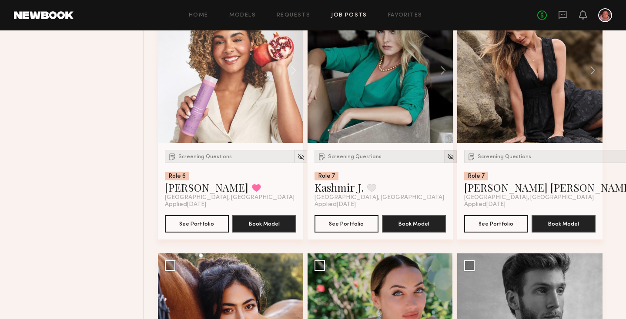
click at [446, 160] on img at bounding box center [449, 156] width 7 height 7
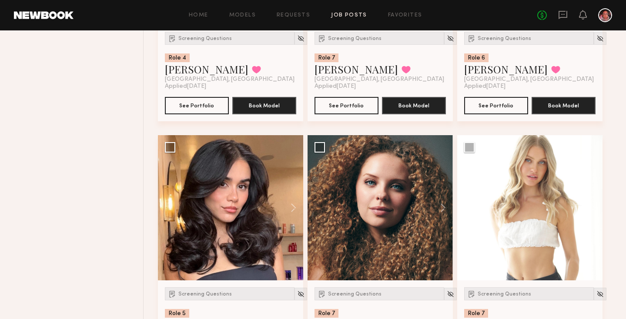
scroll to position [2957, 0]
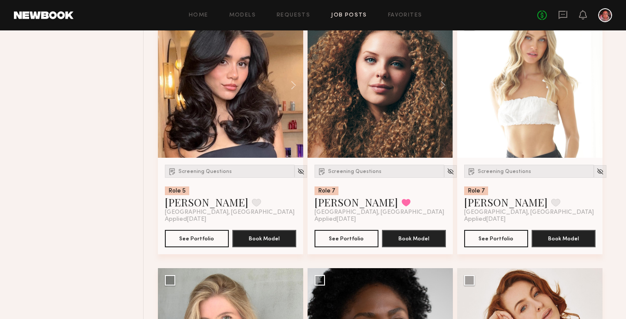
click at [413, 146] on div at bounding box center [379, 85] width 145 height 145
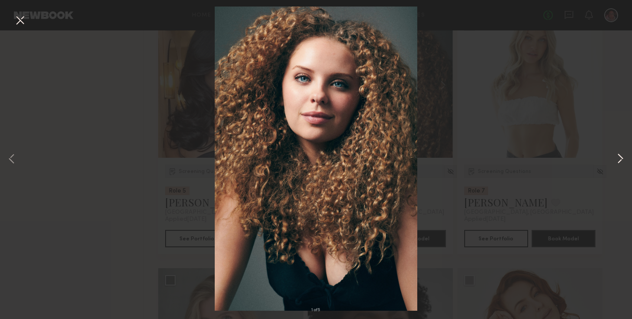
click at [595, 160] on button at bounding box center [620, 159] width 10 height 255
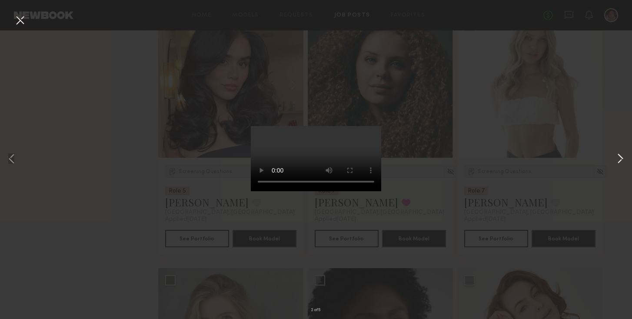
click at [595, 160] on button at bounding box center [620, 159] width 10 height 255
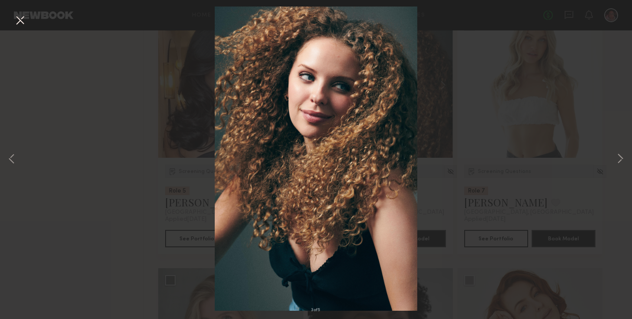
click at [19, 21] on button at bounding box center [20, 21] width 14 height 16
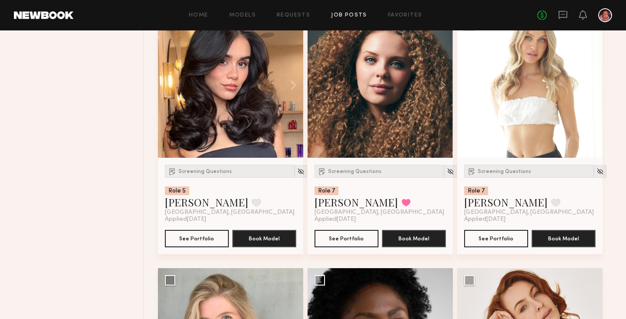
click at [330, 193] on div "Role 7" at bounding box center [326, 190] width 24 height 9
click at [333, 209] on link "Bianca C." at bounding box center [355, 202] width 83 height 14
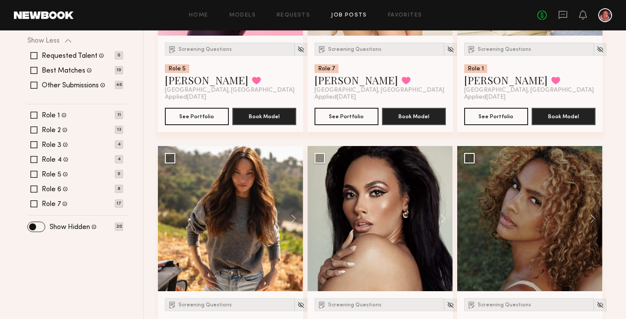
scroll to position [255, 0]
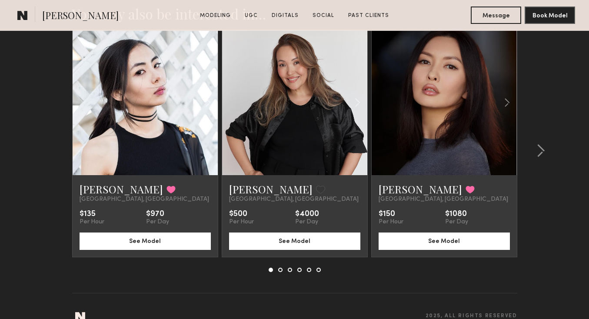
scroll to position [2001, 0]
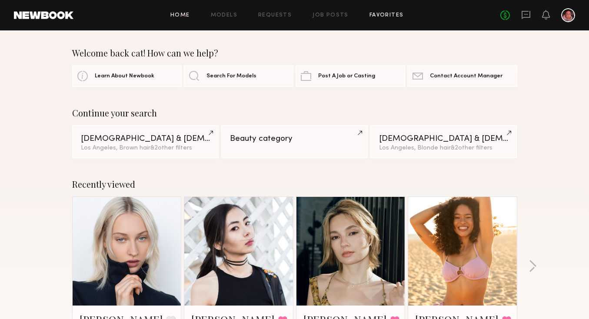
click at [383, 16] on link "Favorites" at bounding box center [387, 16] width 34 height 6
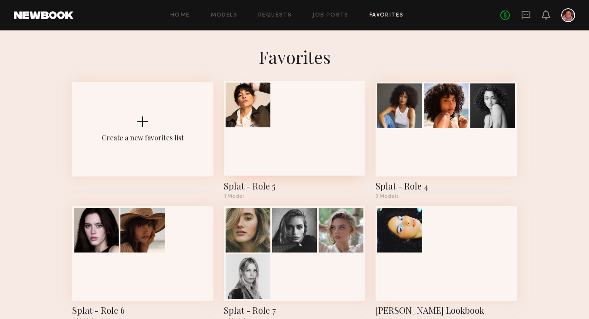
click at [314, 151] on div at bounding box center [294, 128] width 141 height 95
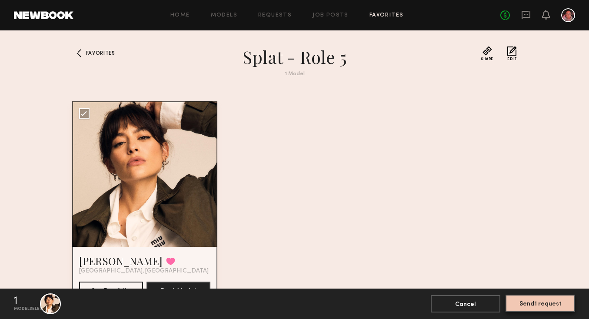
click at [529, 306] on button "Send 1 request" at bounding box center [541, 303] width 70 height 17
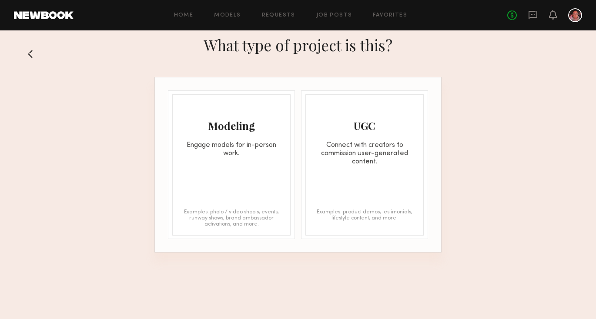
click at [225, 173] on div "Modeling Engage models for in-person work. Examples: photo / video shoots, even…" at bounding box center [231, 164] width 118 height 141
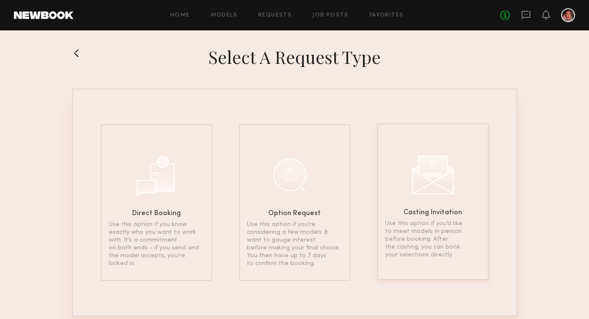
click at [416, 189] on div at bounding box center [432, 173] width 43 height 43
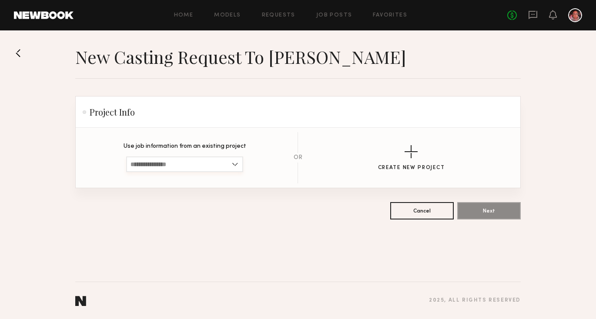
click at [216, 165] on input at bounding box center [184, 164] width 117 height 16
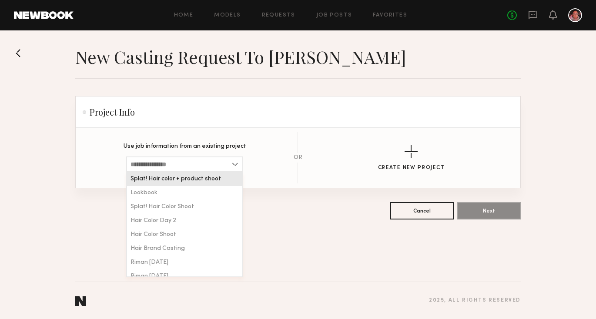
click at [205, 183] on div "Splat! Hair color + product shoot" at bounding box center [184, 179] width 115 height 14
type input "**********"
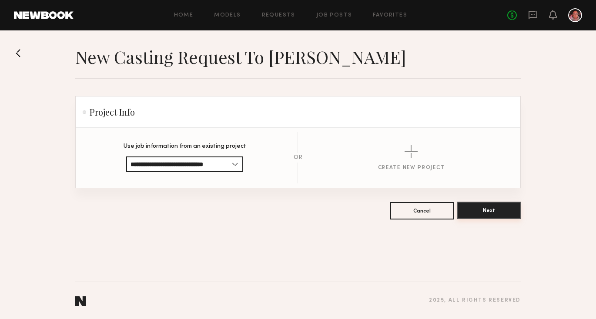
click at [483, 211] on button "Next" at bounding box center [488, 210] width 63 height 17
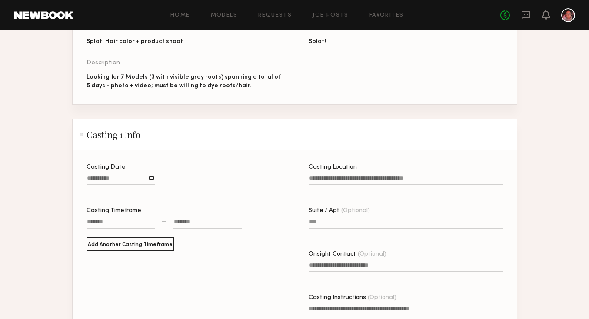
scroll to position [128, 0]
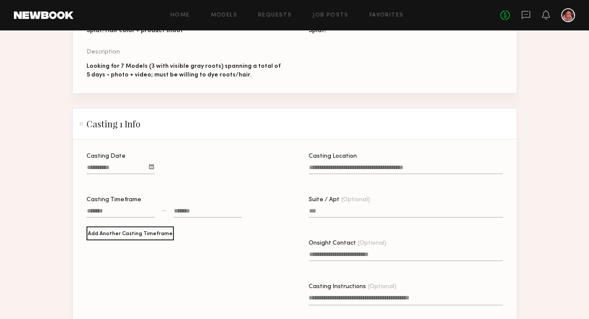
click at [151, 165] on div at bounding box center [151, 166] width 5 height 5
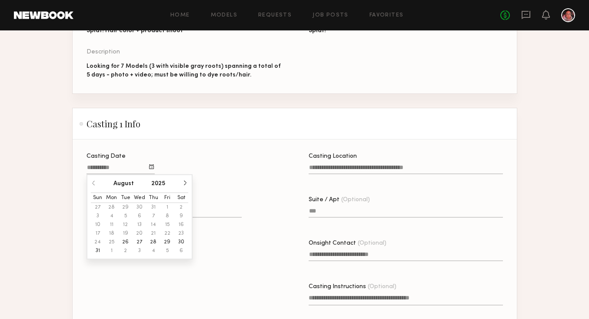
click at [168, 240] on button "29" at bounding box center [167, 242] width 14 height 9
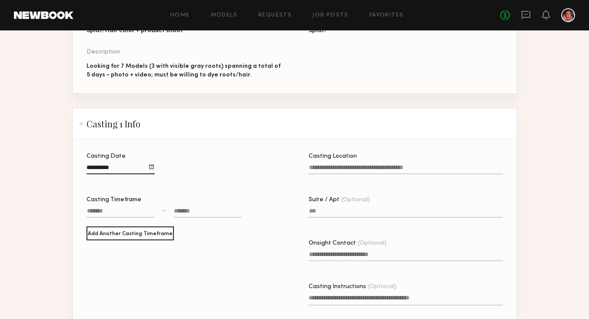
click at [148, 213] on div at bounding box center [121, 211] width 68 height 11
click at [100, 241] on input "text" at bounding box center [99, 238] width 17 height 10
type input "**"
type input "********"
click at [127, 233] on div at bounding box center [123, 238] width 17 height 31
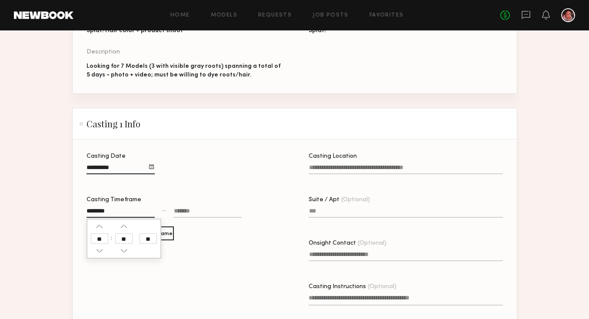
click at [185, 206] on div at bounding box center [207, 211] width 68 height 11
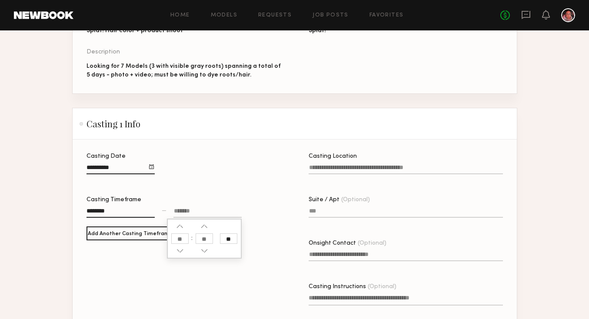
click at [186, 239] on input "text" at bounding box center [179, 238] width 17 height 10
type input "*"
type input "********"
type input "**"
click at [206, 239] on input "text" at bounding box center [204, 238] width 17 height 10
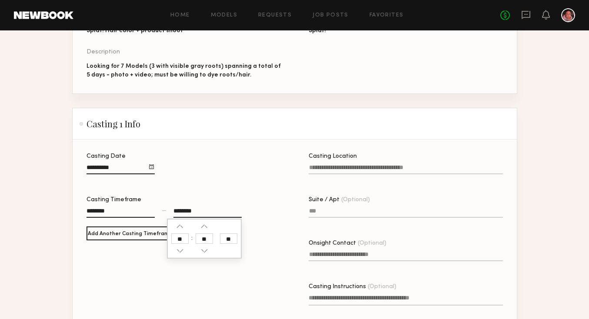
click at [230, 237] on input "**" at bounding box center [228, 238] width 17 height 10
type input "********"
type input "**"
click at [266, 207] on div "Casting Timeframe ******** — ******** ** **" at bounding box center [184, 212] width 194 height 30
click at [325, 163] on label "Casting Location" at bounding box center [406, 168] width 194 height 30
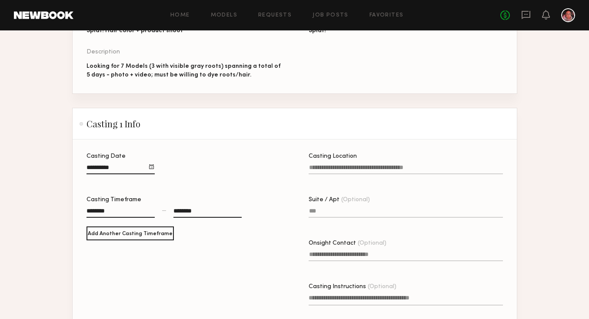
click at [325, 164] on input "Casting Location" at bounding box center [406, 169] width 194 height 10
click at [326, 168] on input "Casting Location" at bounding box center [406, 169] width 194 height 10
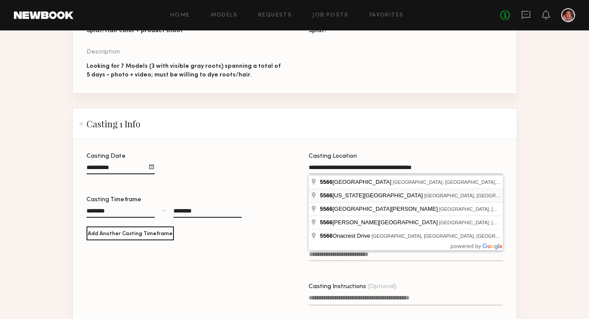
type input "**********"
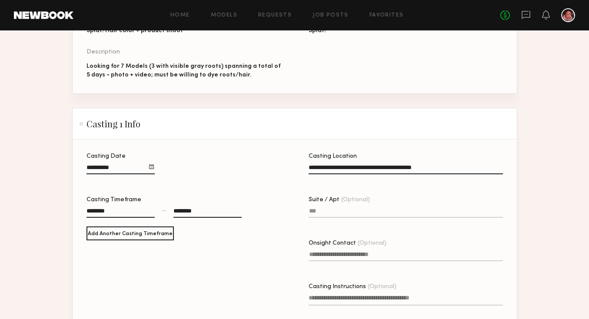
click at [319, 253] on input "Onsight Contact (Optional)" at bounding box center [406, 256] width 194 height 10
type input "*"
type input "**********"
click at [534, 250] on section "**********" at bounding box center [294, 254] width 589 height 672
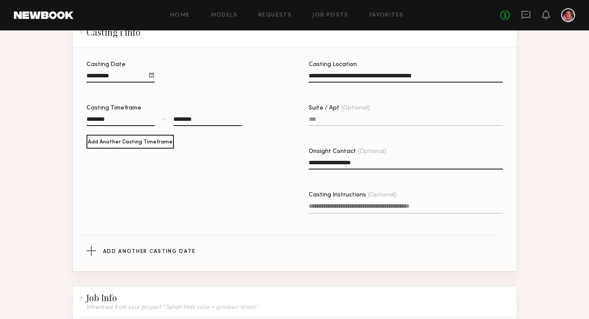
scroll to position [216, 0]
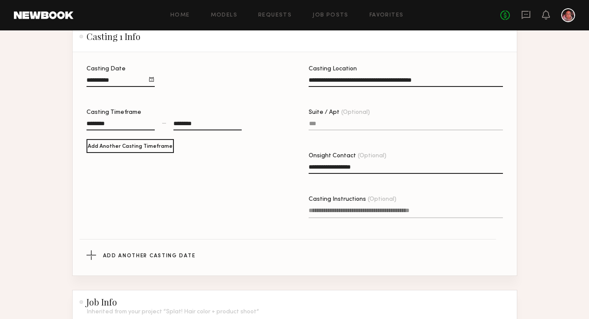
click at [427, 212] on textarea "Casting Instructions (Optional)" at bounding box center [406, 212] width 194 height 12
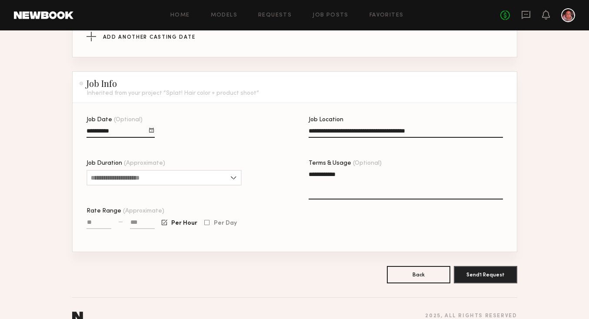
scroll to position [438, 0]
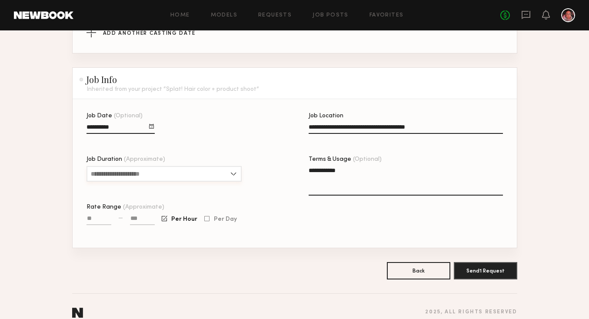
click at [153, 124] on div at bounding box center [151, 126] width 5 height 5
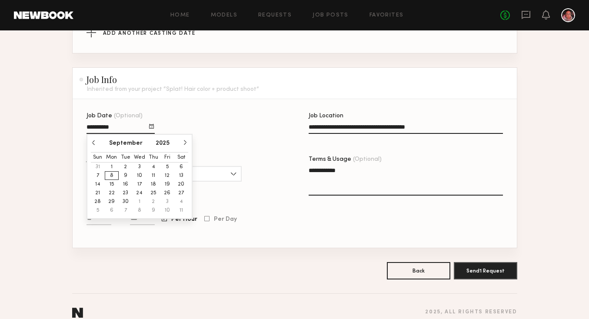
click at [230, 125] on div "**********" at bounding box center [184, 180] width 194 height 135
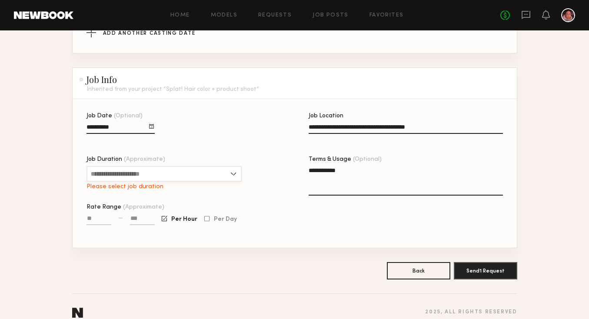
click at [161, 176] on input "Job Duration (Approximate)" at bounding box center [164, 174] width 155 height 16
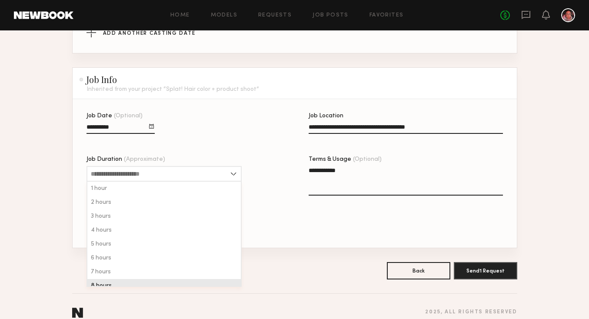
click at [159, 282] on div "8 hours" at bounding box center [163, 286] width 153 height 14
type input "*******"
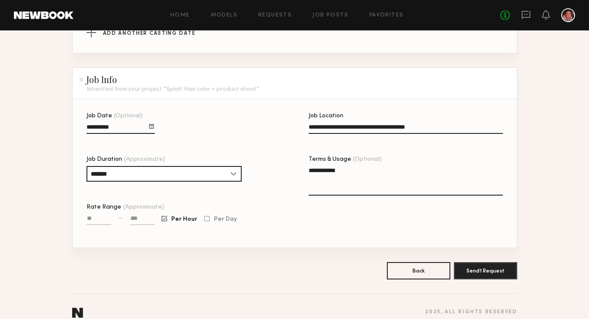
click at [97, 221] on input "Rate Range (Approximate)" at bounding box center [99, 220] width 25 height 10
type input "**"
type input "******"
click at [135, 223] on input at bounding box center [142, 220] width 25 height 10
type input "******"
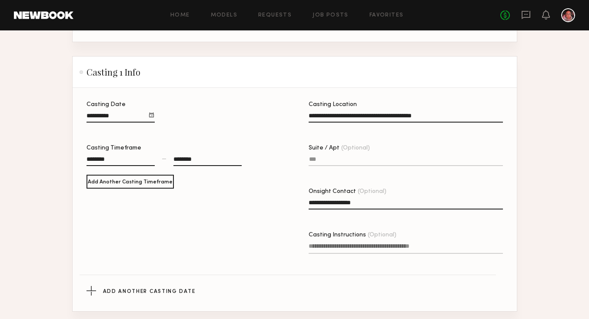
scroll to position [190, 0]
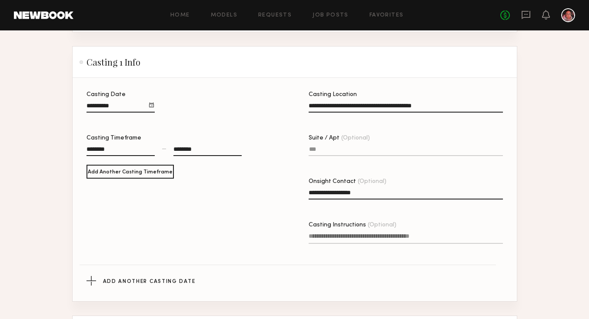
click at [405, 240] on textarea "Casting Instructions (Optional)" at bounding box center [406, 238] width 194 height 12
paste textarea "**********"
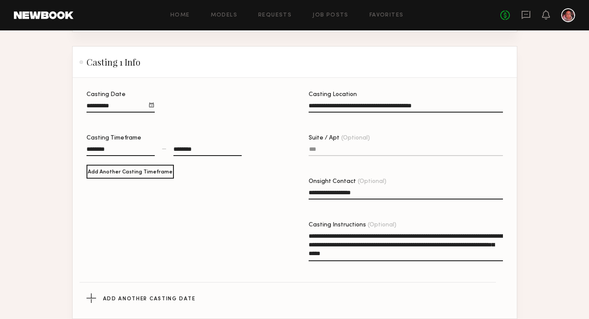
click at [353, 234] on textarea "**********" at bounding box center [406, 247] width 194 height 30
drag, startPoint x: 463, startPoint y: 253, endPoint x: 388, endPoint y: 254, distance: 74.8
click at [387, 254] on textarea "**********" at bounding box center [406, 247] width 194 height 30
click at [392, 259] on textarea "**********" at bounding box center [406, 247] width 194 height 30
drag, startPoint x: 468, startPoint y: 256, endPoint x: 377, endPoint y: 255, distance: 90.9
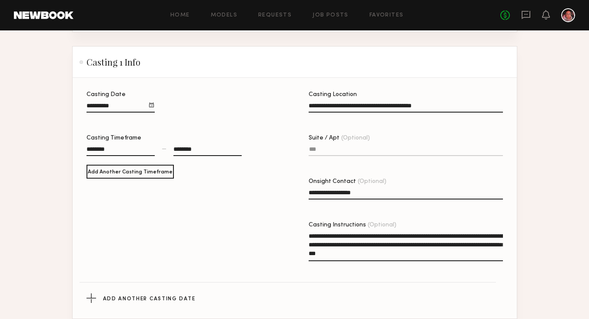
click at [377, 255] on textarea "**********" at bounding box center [406, 247] width 194 height 30
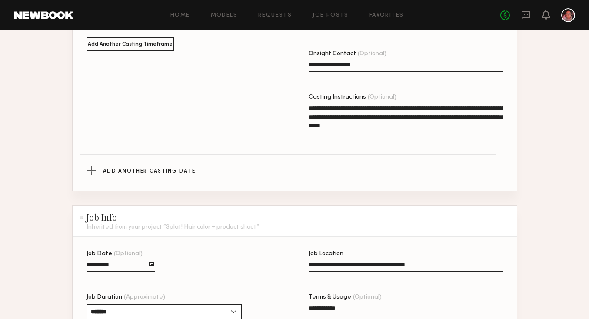
scroll to position [311, 0]
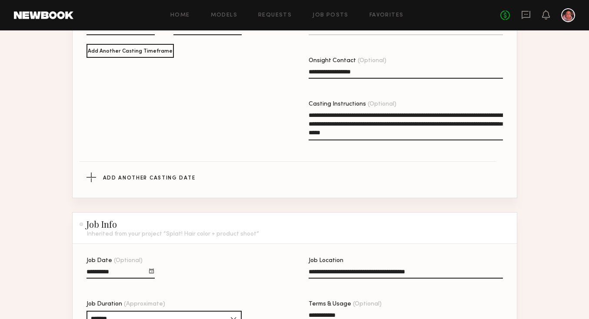
click at [473, 132] on textarea "**********" at bounding box center [406, 126] width 194 height 30
type textarea "**********"
click at [152, 272] on div at bounding box center [151, 271] width 5 height 5
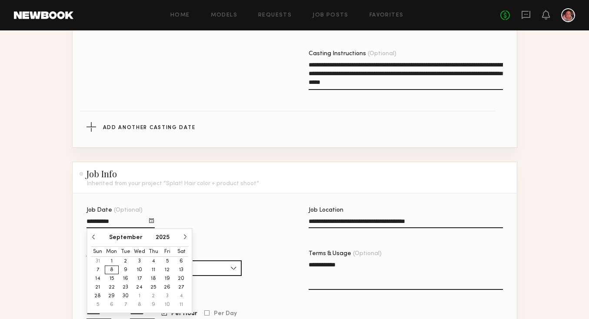
scroll to position [363, 0]
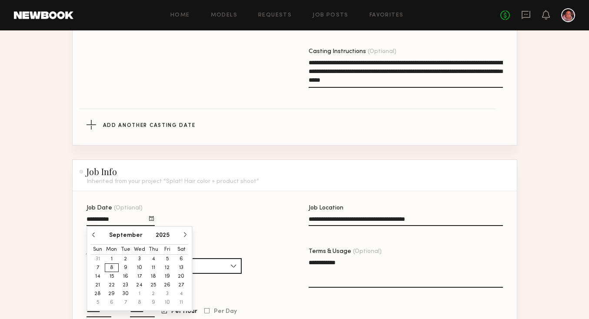
click at [125, 266] on button "9" at bounding box center [126, 267] width 14 height 9
type input "**********"
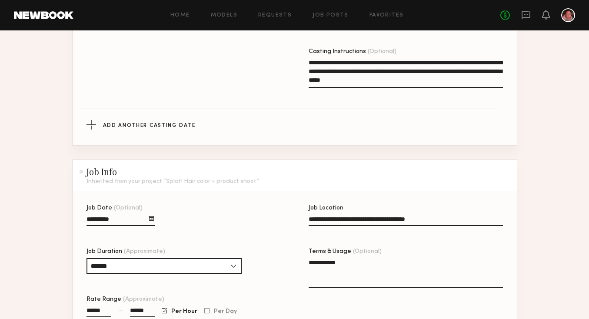
click at [273, 241] on div "**********" at bounding box center [184, 272] width 194 height 135
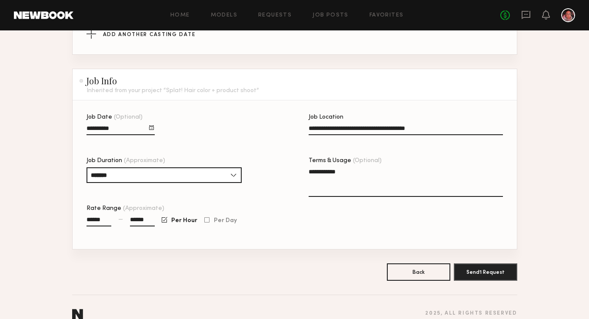
scroll to position [468, 0]
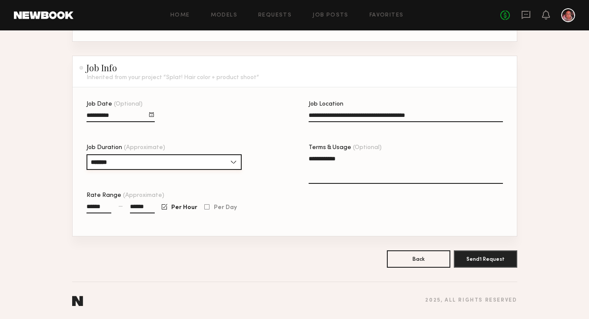
click at [234, 161] on input "*******" at bounding box center [164, 162] width 155 height 16
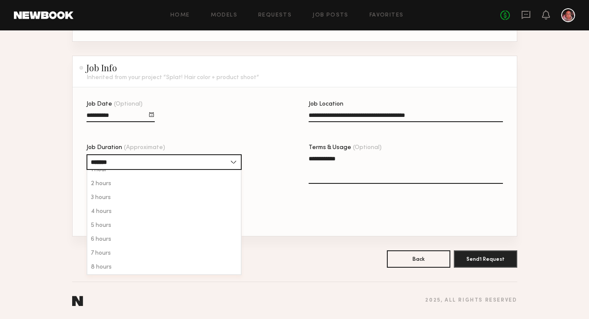
scroll to position [21, 0]
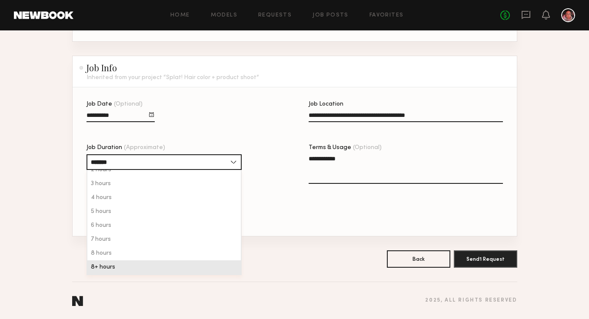
click at [203, 265] on div "8+ hours" at bounding box center [163, 267] width 153 height 14
type input "********"
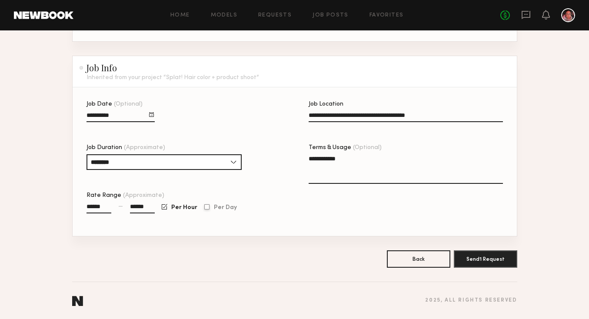
click at [204, 206] on div at bounding box center [206, 207] width 5 height 6
click at [335, 176] on textarea "**********" at bounding box center [406, 169] width 194 height 30
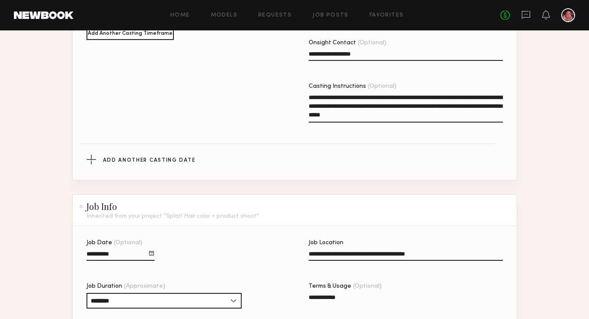
scroll to position [315, 0]
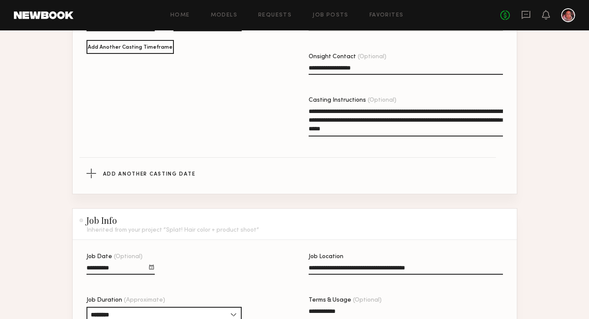
drag, startPoint x: 492, startPoint y: 128, endPoint x: 456, endPoint y: 92, distance: 50.7
click at [456, 92] on div "**********" at bounding box center [406, 64] width 194 height 194
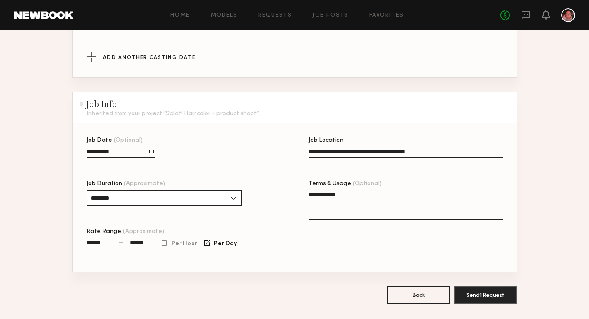
scroll to position [468, 0]
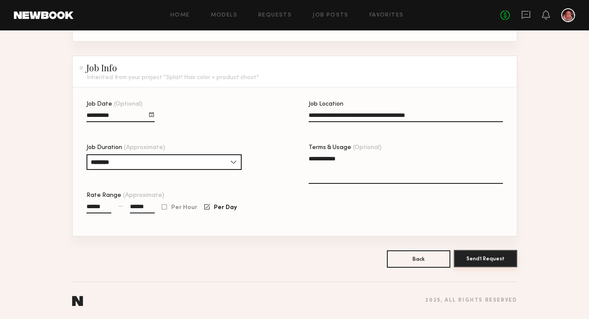
click at [488, 259] on button "Send 1 Request" at bounding box center [485, 258] width 63 height 17
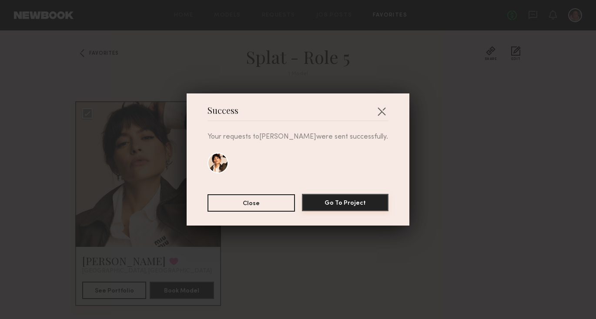
click at [364, 204] on button "Go To Project" at bounding box center [345, 202] width 87 height 17
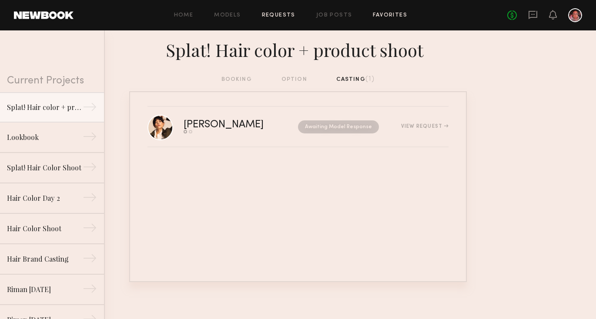
click at [389, 17] on link "Favorites" at bounding box center [390, 16] width 34 height 6
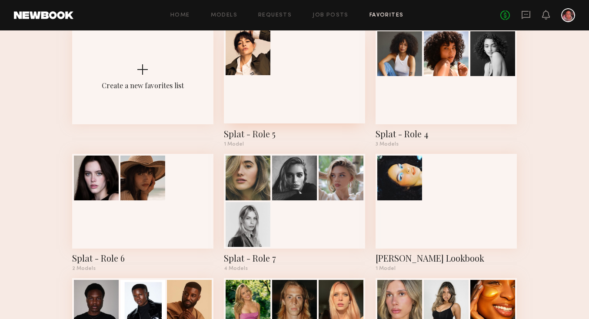
scroll to position [35, 0]
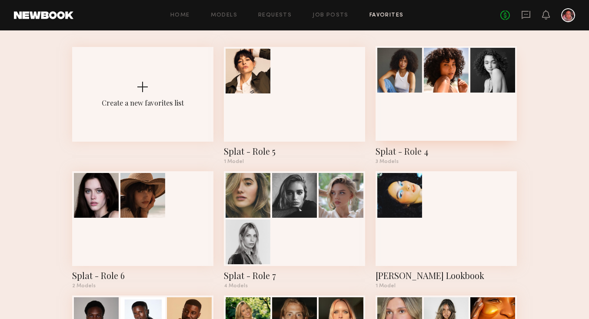
click at [467, 114] on div at bounding box center [446, 93] width 141 height 95
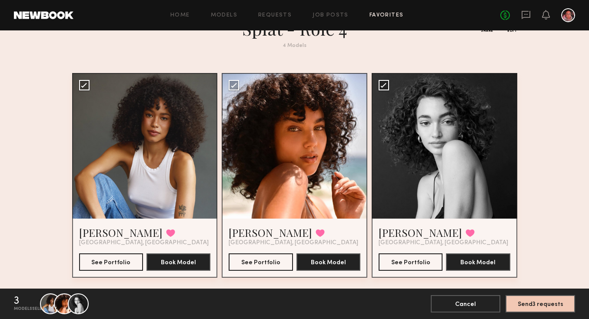
scroll to position [46, 0]
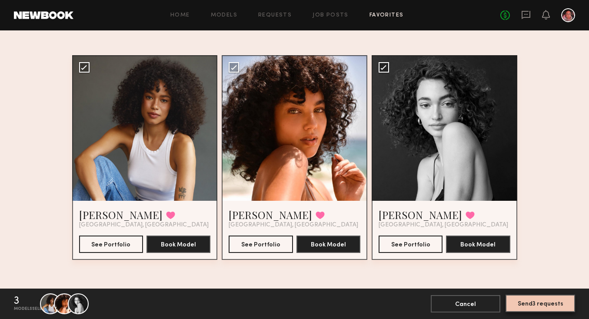
click at [554, 308] on button "Send 3 requests" at bounding box center [541, 303] width 70 height 17
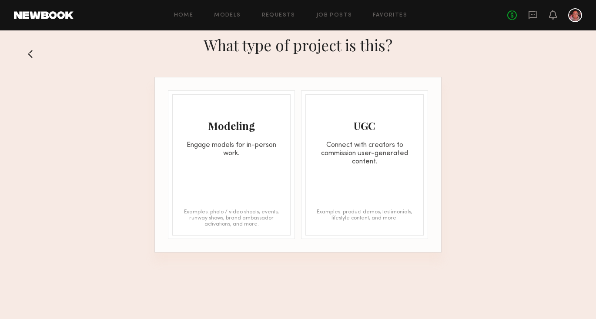
click at [238, 159] on div "Modeling Engage models for in-person work. Examples: photo / video shoots, even…" at bounding box center [231, 164] width 118 height 141
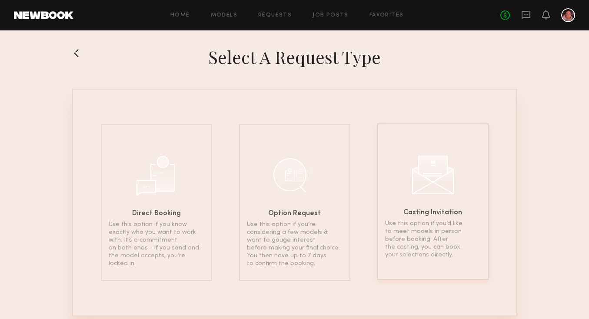
click at [415, 166] on div at bounding box center [432, 173] width 43 height 43
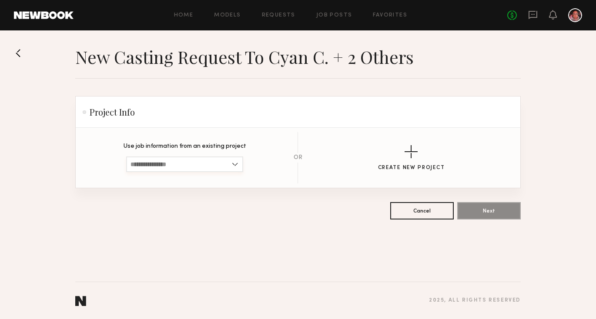
click at [198, 163] on input at bounding box center [184, 164] width 117 height 16
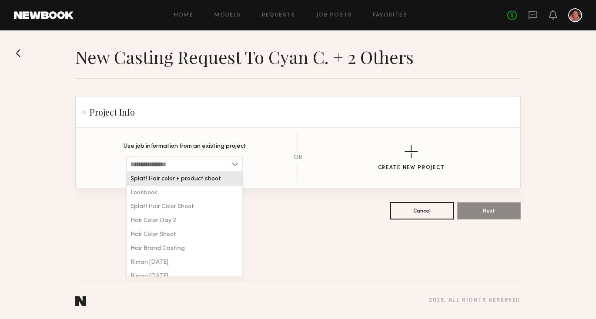
click at [192, 179] on span "Splat! Hair color + product shoot" at bounding box center [175, 179] width 90 height 6
type input "**********"
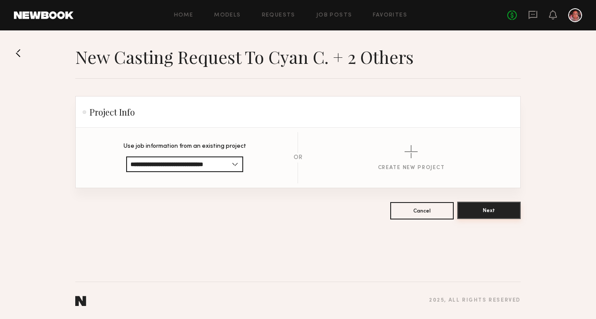
click at [507, 215] on button "Next" at bounding box center [488, 210] width 63 height 17
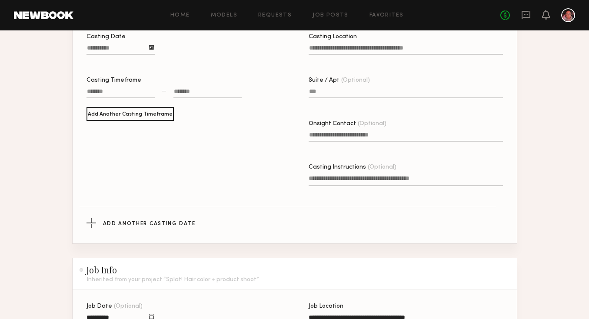
scroll to position [246, 0]
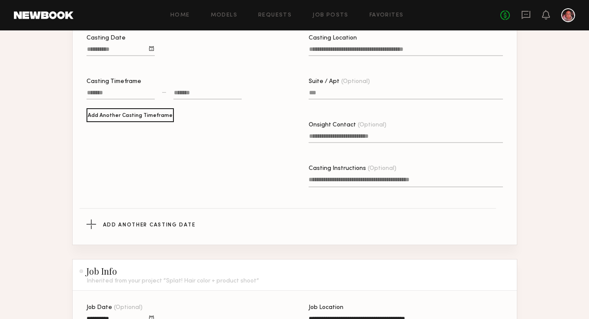
click at [360, 180] on textarea "Casting Instructions (Optional)" at bounding box center [406, 181] width 194 height 12
paste textarea "**********"
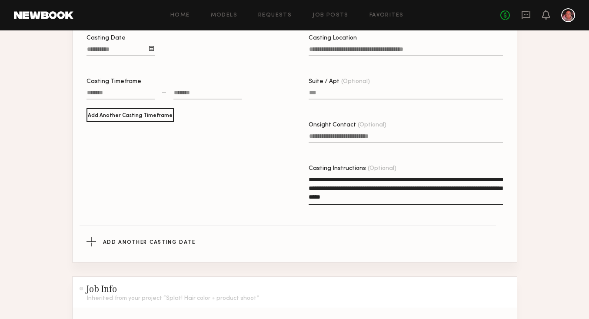
click at [356, 182] on textarea "**********" at bounding box center [406, 190] width 194 height 30
drag, startPoint x: 362, startPoint y: 180, endPoint x: 437, endPoint y: 225, distance: 87.7
click at [437, 225] on div "**********" at bounding box center [406, 132] width 194 height 194
click at [450, 190] on textarea "**********" at bounding box center [406, 190] width 194 height 30
drag, startPoint x: 376, startPoint y: 196, endPoint x: 360, endPoint y: 180, distance: 23.4
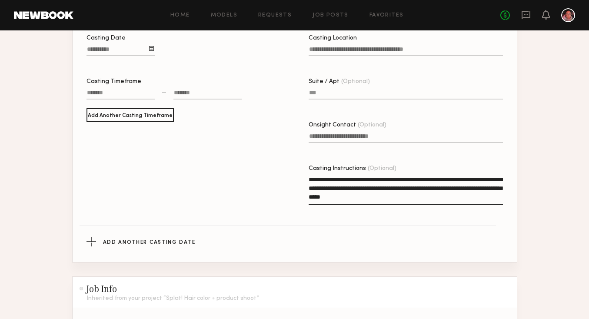
click at [360, 180] on textarea "**********" at bounding box center [406, 190] width 194 height 30
paste textarea "**********"
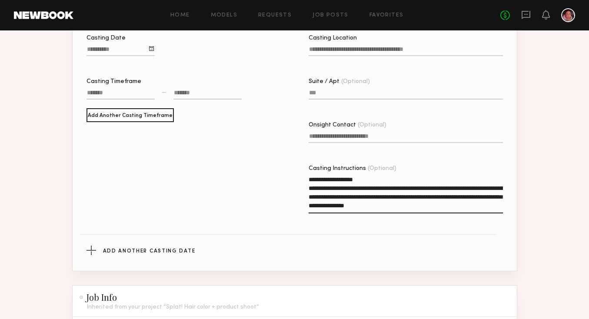
drag, startPoint x: 461, startPoint y: 194, endPoint x: 355, endPoint y: 206, distance: 106.3
click at [355, 206] on textarea "**********" at bounding box center [406, 194] width 194 height 38
type textarea "**********"
click at [154, 50] on div at bounding box center [151, 48] width 5 height 5
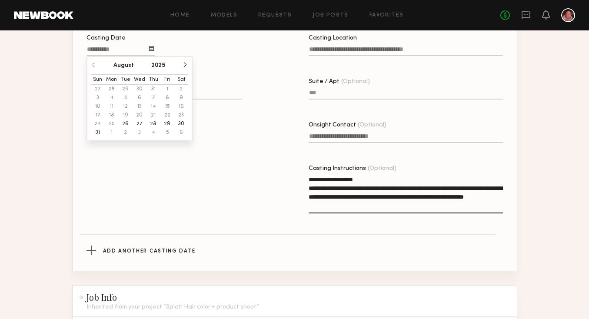
click at [167, 122] on button "29" at bounding box center [167, 124] width 14 height 9
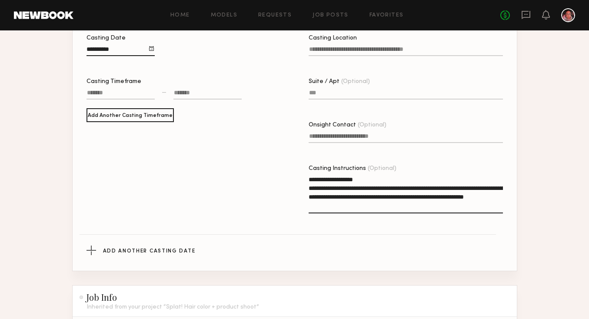
click at [134, 93] on div at bounding box center [121, 93] width 68 height 11
click at [103, 117] on input "text" at bounding box center [99, 120] width 17 height 10
type input "********"
type input "**"
type input "********"
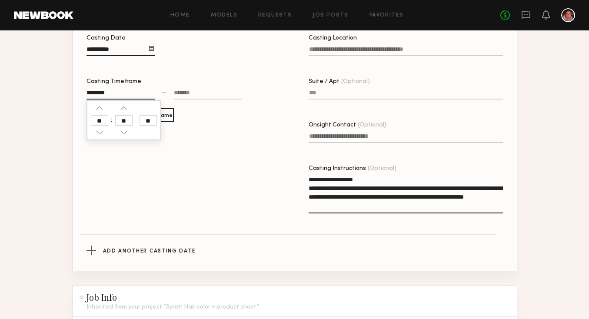
click at [208, 92] on div at bounding box center [207, 93] width 68 height 11
click at [181, 122] on input "text" at bounding box center [179, 120] width 17 height 10
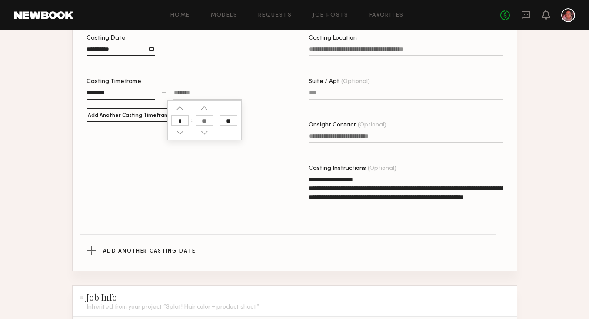
type input "*"
type input "********"
type input "**"
click at [203, 124] on input "text" at bounding box center [204, 120] width 17 height 10
click at [232, 120] on input "**" at bounding box center [228, 120] width 17 height 10
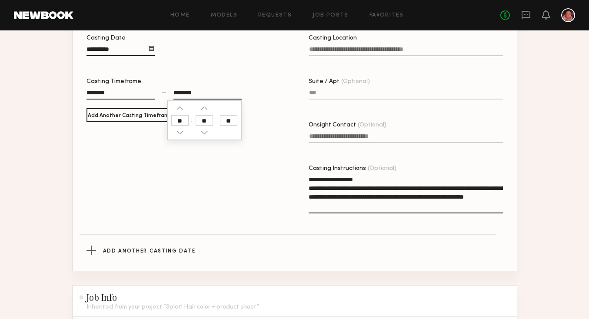
type input "********"
type input "**"
click at [200, 172] on div "Casting Date Casting Timeframe ******** — ******** ** ** Add Another Casting Ti…" at bounding box center [184, 136] width 194 height 203
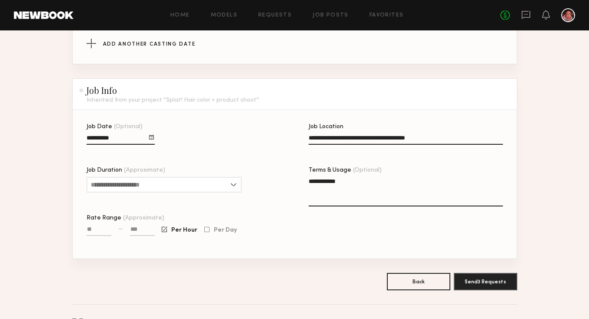
scroll to position [452, 0]
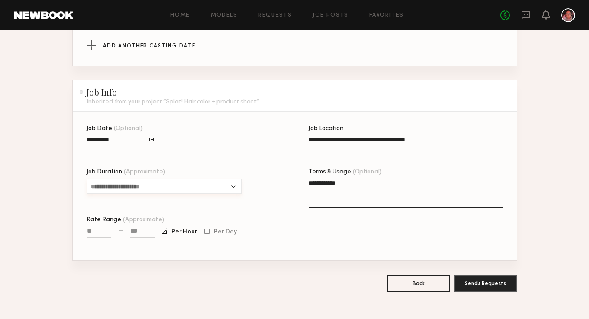
click at [190, 179] on input "Job Duration (Approximate)" at bounding box center [164, 187] width 155 height 16
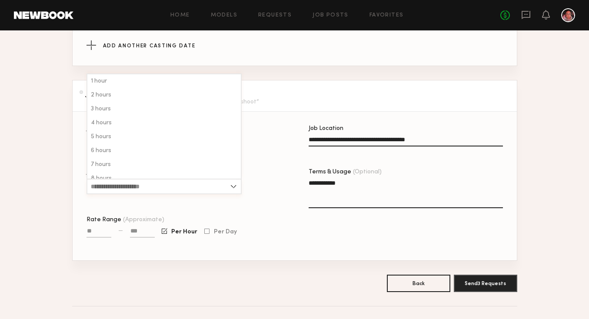
scroll to position [21, 0]
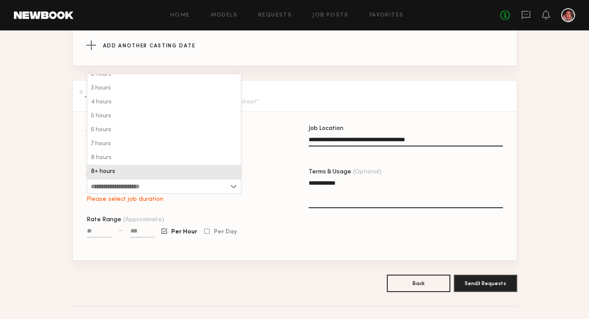
click at [181, 174] on div "8+ hours" at bounding box center [163, 172] width 153 height 14
type input "********"
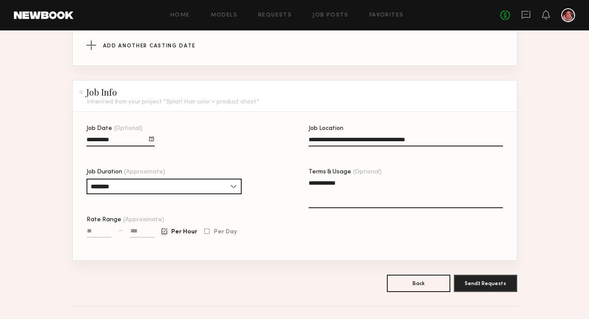
click at [165, 230] on div at bounding box center [165, 231] width 6 height 6
click at [206, 233] on div at bounding box center [206, 232] width 5 height 6
click at [137, 227] on div at bounding box center [142, 236] width 25 height 20
click at [102, 229] on input "Rate Range (Approximate)" at bounding box center [99, 233] width 25 height 10
type input "**"
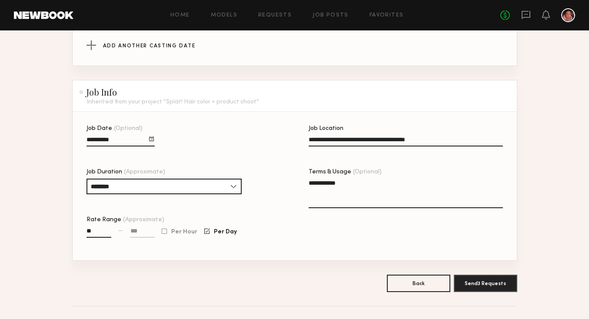
type input "**"
type input "******"
click at [141, 232] on input at bounding box center [142, 233] width 25 height 10
type input "******"
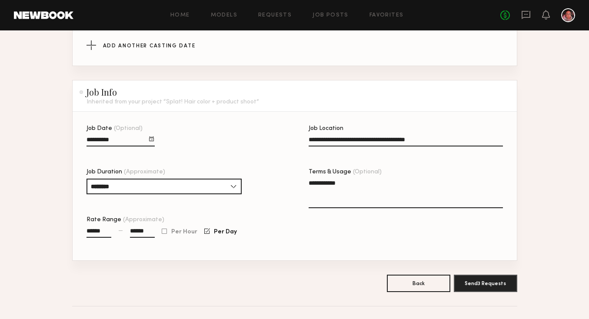
click at [343, 203] on textarea "**********" at bounding box center [406, 194] width 194 height 30
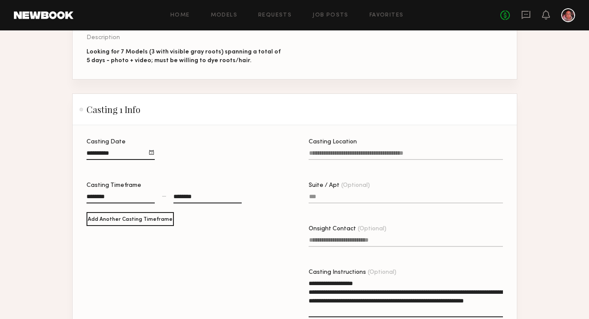
scroll to position [133, 0]
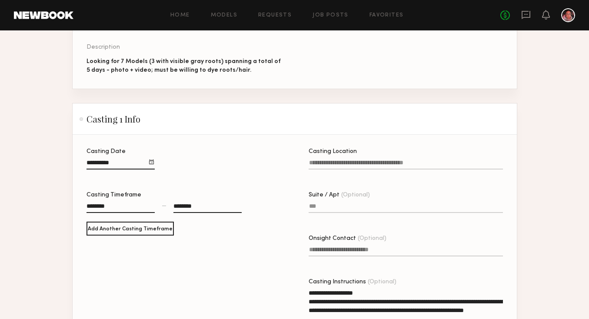
click at [368, 162] on input "Casting Location" at bounding box center [406, 165] width 194 height 10
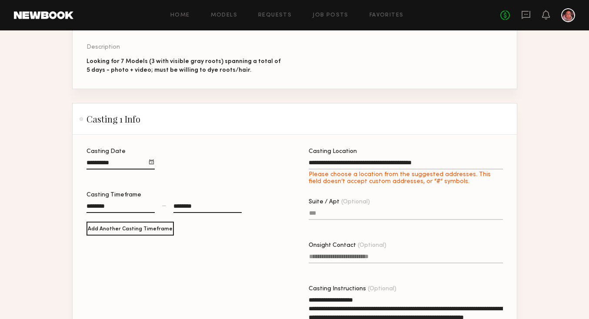
type input "**********"
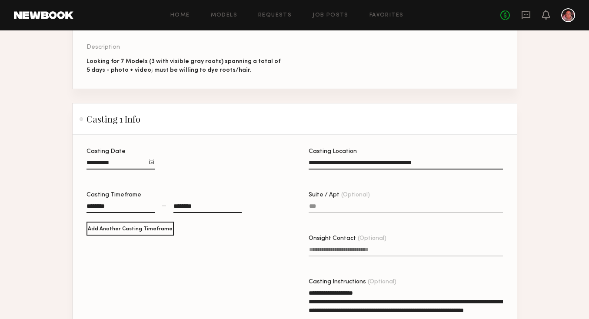
click at [248, 257] on div "Casting Date Casting Timeframe ******** — ******** Add Another Casting Timeframe" at bounding box center [184, 250] width 194 height 203
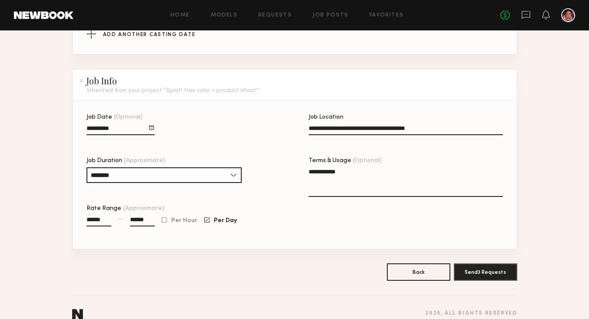
scroll to position [476, 0]
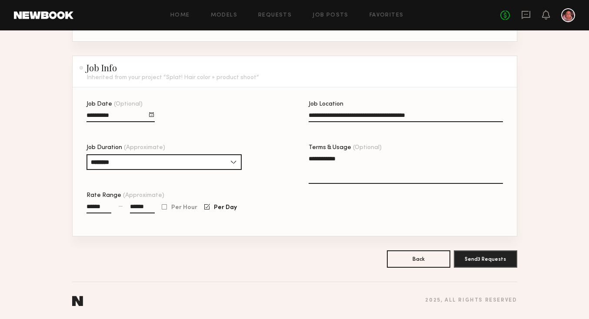
click at [152, 116] on div at bounding box center [151, 114] width 5 height 5
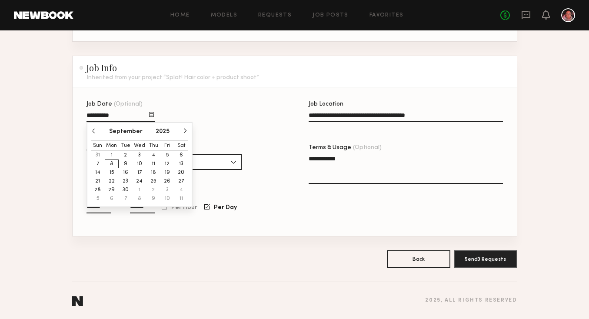
click at [124, 162] on button "9" at bounding box center [126, 164] width 14 height 9
type input "**********"
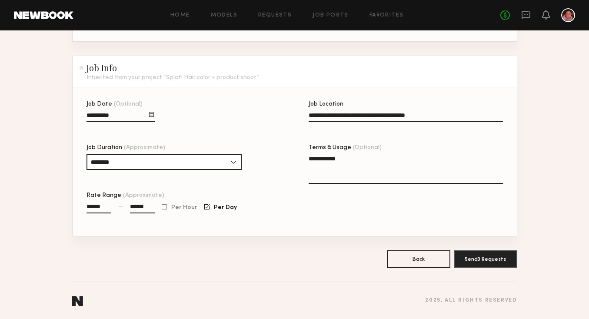
click at [171, 130] on div "**********" at bounding box center [184, 168] width 194 height 135
click at [503, 258] on button "Send 3 Requests" at bounding box center [485, 258] width 63 height 17
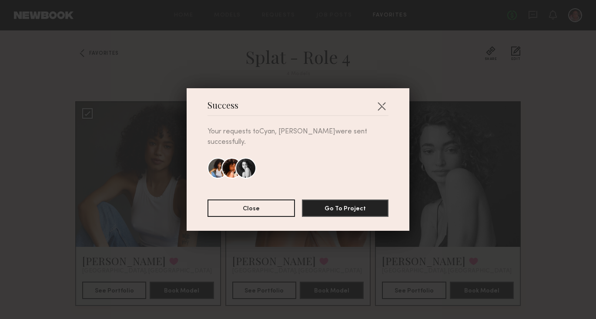
click at [390, 103] on div "Success Your requests to Cyan, Emely, Paige were sent successfully. Cyan C. Eme…" at bounding box center [297, 159] width 223 height 143
click at [374, 107] on button "button" at bounding box center [381, 106] width 14 height 14
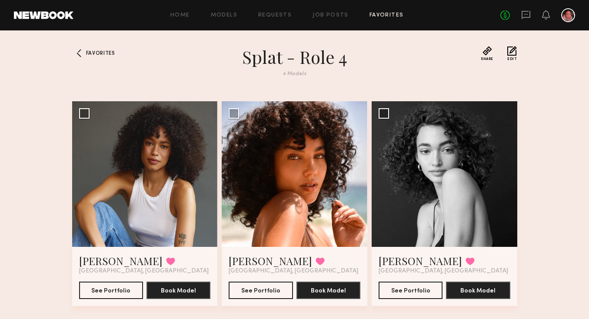
click at [375, 10] on div "Home Models Requests Job Posts Favorites Sign Out No fees up to $5,000" at bounding box center [324, 15] width 502 height 14
click at [375, 14] on link "Favorites" at bounding box center [387, 16] width 34 height 6
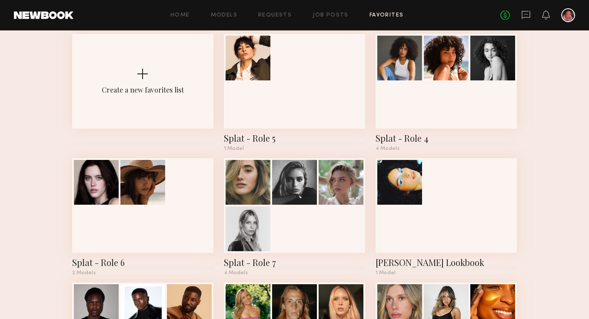
scroll to position [69, 0]
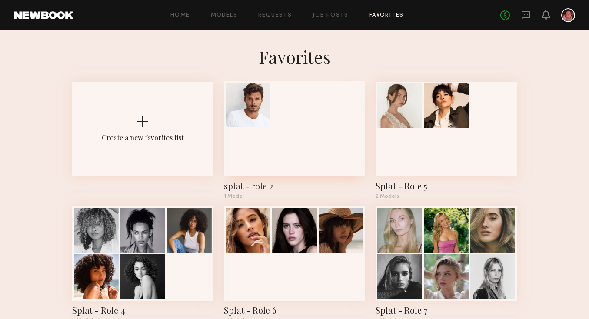
click at [265, 134] on div at bounding box center [294, 128] width 141 height 95
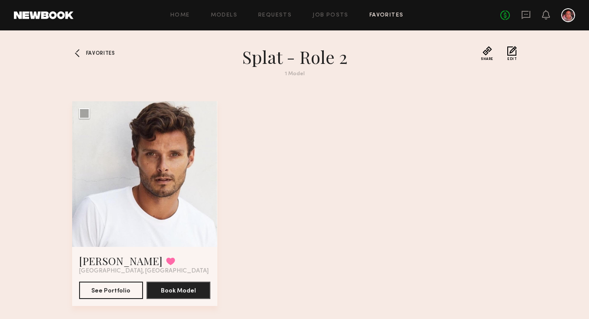
click at [76, 54] on div at bounding box center [79, 53] width 14 height 14
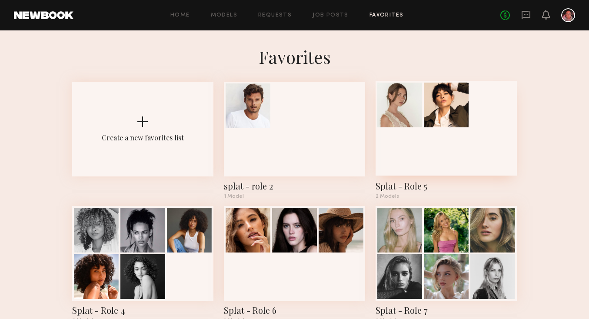
click at [428, 156] on div at bounding box center [446, 128] width 141 height 95
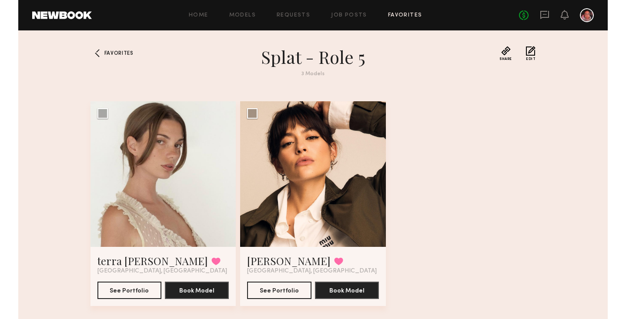
scroll to position [16, 0]
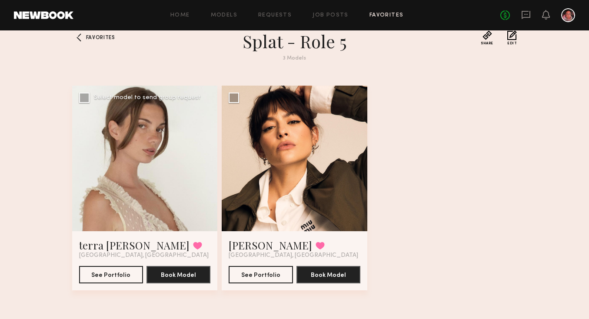
click at [181, 169] on div at bounding box center [145, 159] width 146 height 146
click at [112, 245] on link "terra [PERSON_NAME]" at bounding box center [134, 245] width 110 height 14
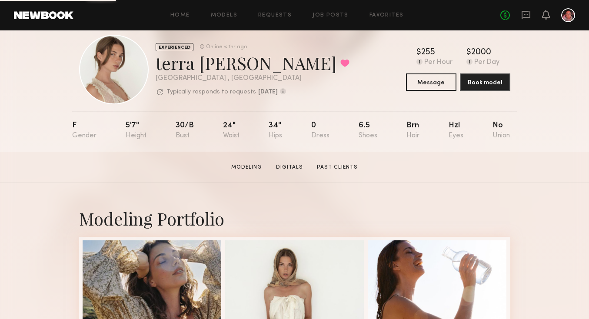
scroll to position [17, 0]
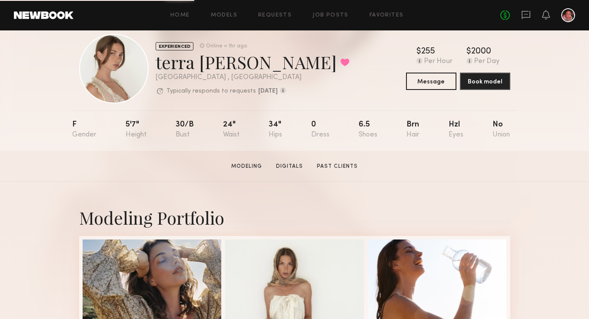
click at [587, 53] on div "EXPERIENCED Online < 1hr ago terra [PERSON_NAME] Favorited [GEOGRAPHIC_DATA] , …" at bounding box center [294, 82] width 589 height 138
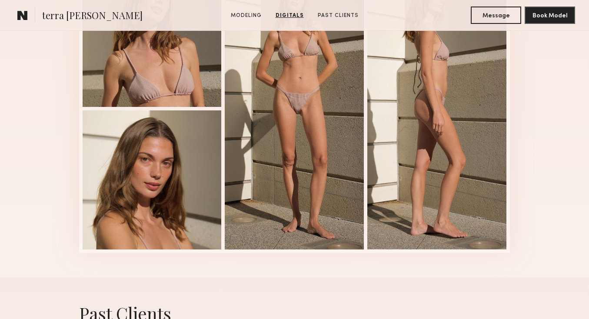
scroll to position [0, 0]
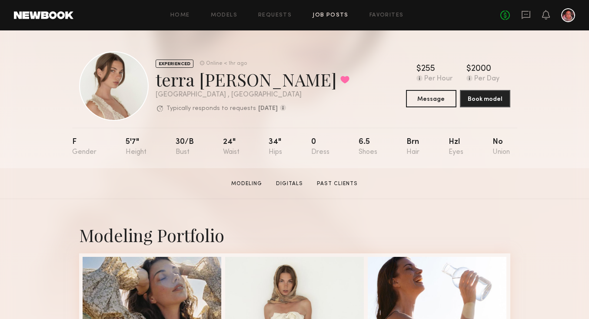
click at [318, 15] on link "Job Posts" at bounding box center [331, 16] width 36 height 6
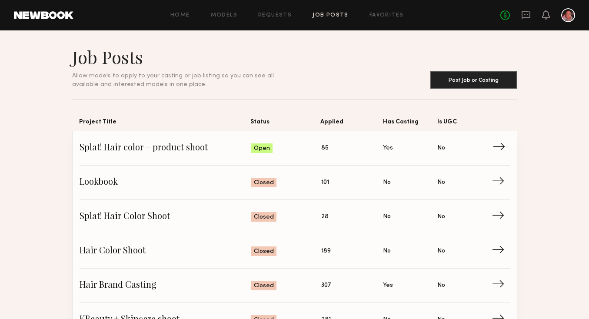
click at [287, 153] on span "Status: Open" at bounding box center [286, 148] width 70 height 13
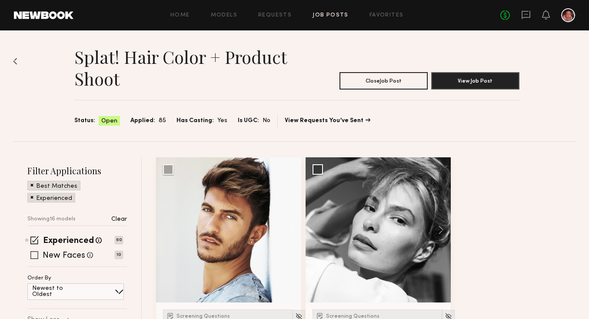
click at [38, 253] on div "New Faces Talent we've deemed to be in the early stages of their professional c…" at bounding box center [75, 255] width 96 height 7
click at [38, 255] on div "New Faces Talent we've deemed to be in the early stages of their professional c…" at bounding box center [75, 255] width 96 height 7
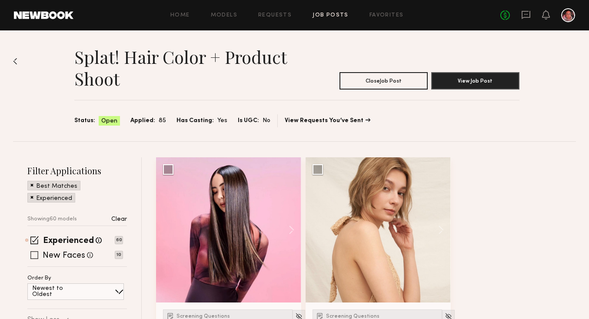
click at [37, 257] on span at bounding box center [34, 255] width 8 height 8
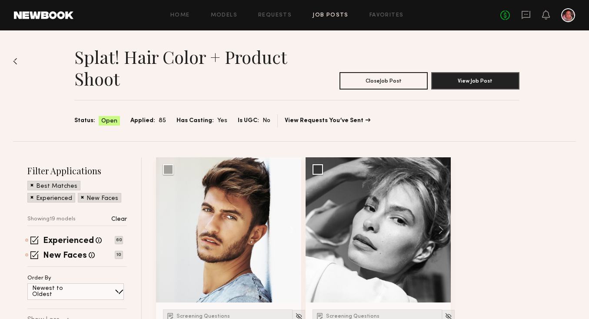
click at [41, 283] on div "Newest to Oldest" at bounding box center [75, 291] width 97 height 17
click at [32, 184] on span at bounding box center [31, 185] width 3 height 8
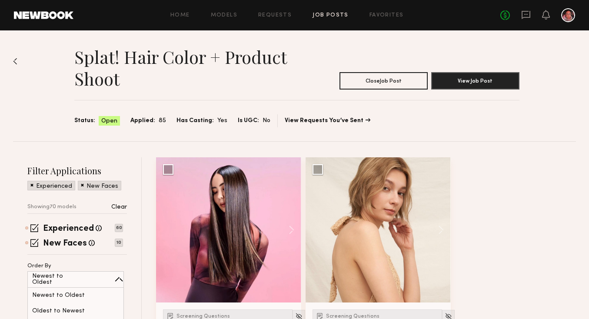
click at [333, 14] on link "Job Posts" at bounding box center [331, 16] width 36 height 6
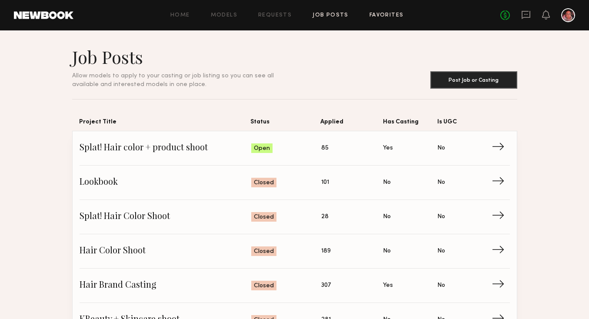
click at [382, 17] on link "Favorites" at bounding box center [387, 16] width 34 height 6
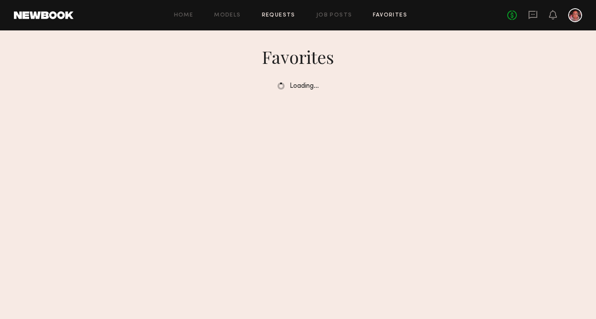
click at [267, 14] on link "Requests" at bounding box center [278, 16] width 33 height 6
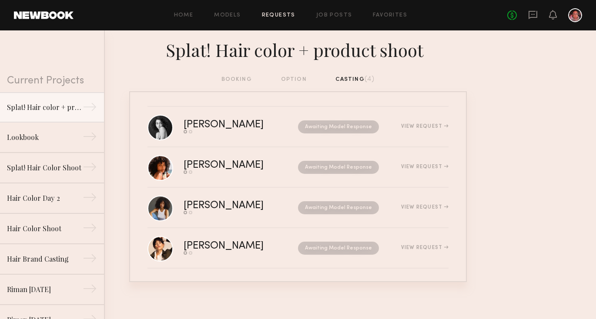
drag, startPoint x: 466, startPoint y: 146, endPoint x: 456, endPoint y: 194, distance: 48.5
click at [456, 194] on nb-requests-list-container "Paige F. Send request Model response Awaiting Model Response View Request Emely…" at bounding box center [298, 186] width 596 height 191
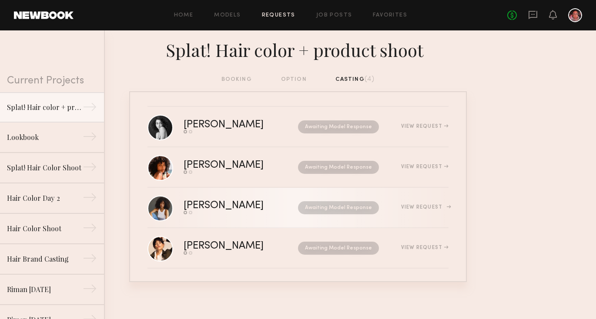
click at [427, 206] on div "View Request" at bounding box center [424, 207] width 47 height 5
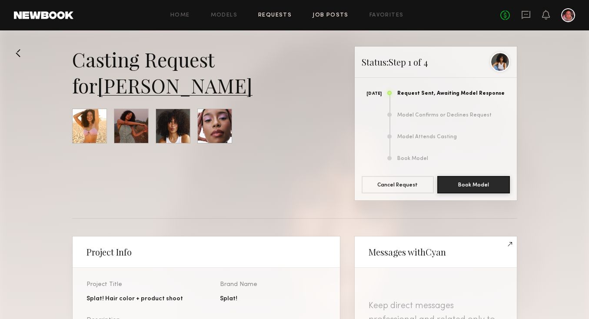
click at [330, 14] on link "Job Posts" at bounding box center [331, 16] width 36 height 6
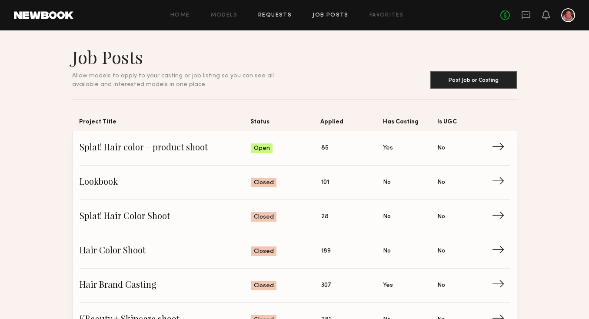
click at [273, 17] on link "Requests" at bounding box center [274, 16] width 33 height 6
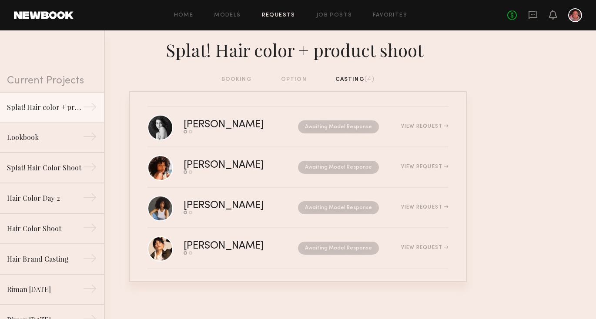
click at [236, 78] on div "booking option casting (4)" at bounding box center [297, 80] width 153 height 10
click at [293, 80] on div "booking option casting (4)" at bounding box center [297, 80] width 153 height 10
click at [380, 17] on link "Favorites" at bounding box center [390, 16] width 34 height 6
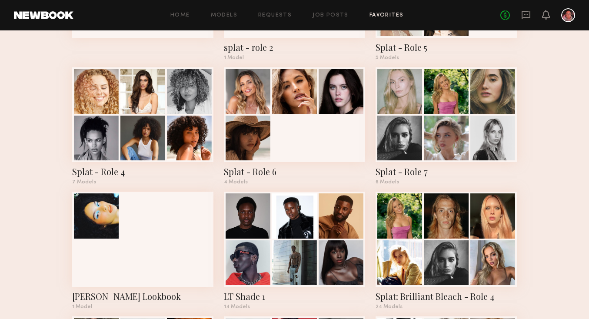
scroll to position [137, 0]
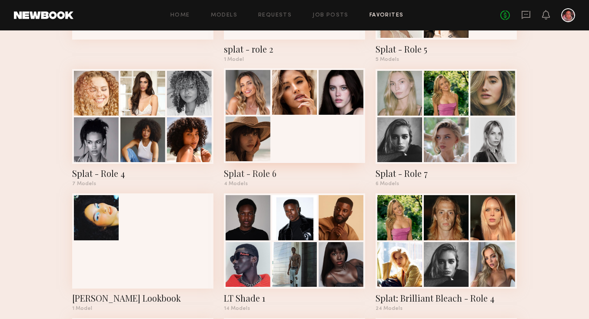
click at [333, 132] on div at bounding box center [294, 115] width 141 height 95
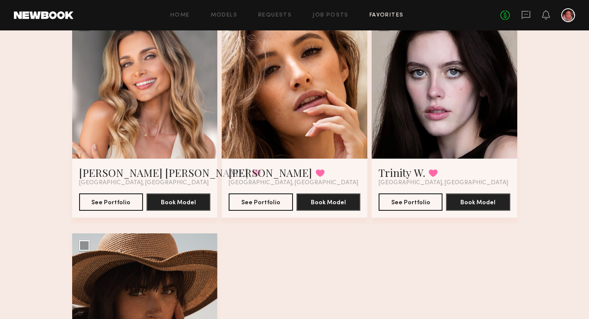
scroll to position [71, 0]
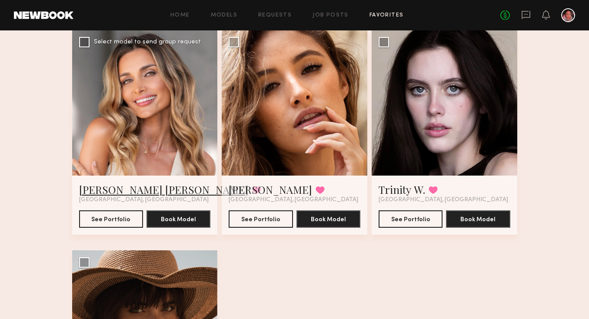
click at [129, 187] on link "Kacie Nicole M." at bounding box center [164, 190] width 170 height 14
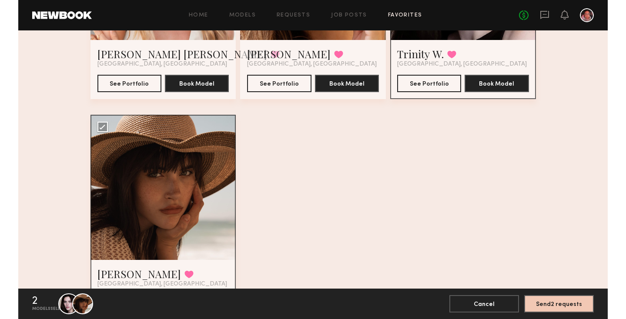
scroll to position [230, 0]
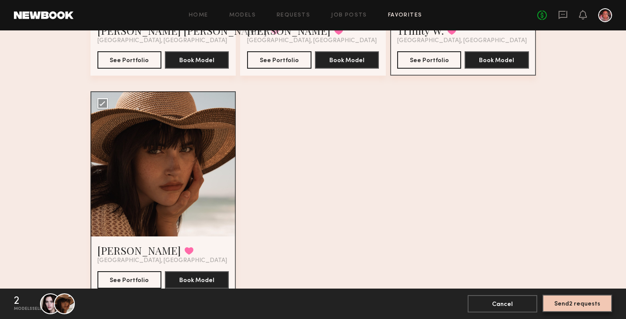
click at [569, 301] on button "Send 2 requests" at bounding box center [577, 303] width 70 height 17
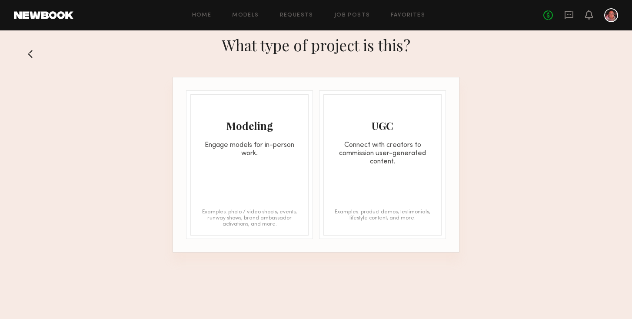
click at [249, 158] on div "Modeling Engage models for in-person work. Examples: photo / video shoots, even…" at bounding box center [249, 164] width 118 height 141
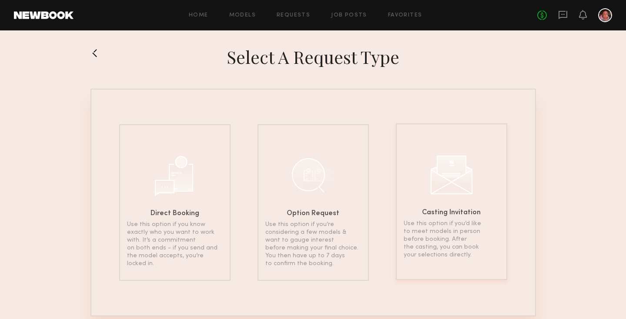
click at [463, 176] on div at bounding box center [451, 173] width 43 height 43
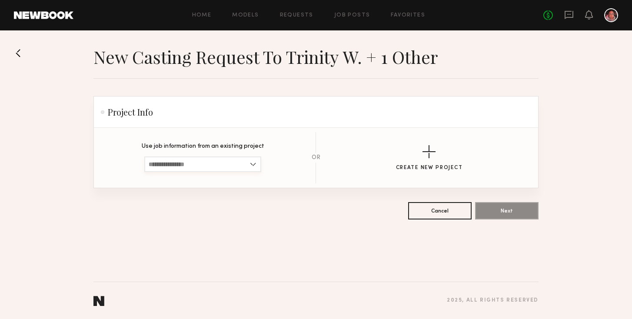
click at [226, 161] on input at bounding box center [202, 164] width 117 height 16
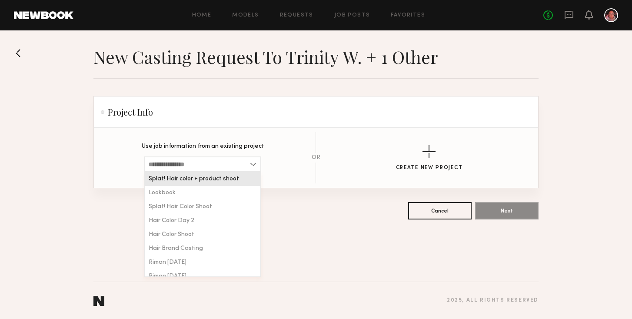
click at [218, 178] on span "Splat! Hair color + product shoot" at bounding box center [194, 179] width 90 height 6
type input "**********"
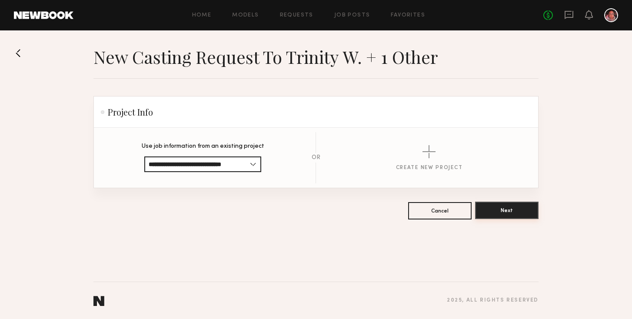
click at [493, 214] on button "Next" at bounding box center [506, 210] width 63 height 17
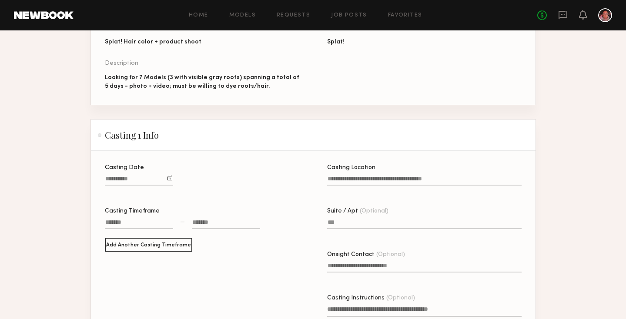
scroll to position [135, 0]
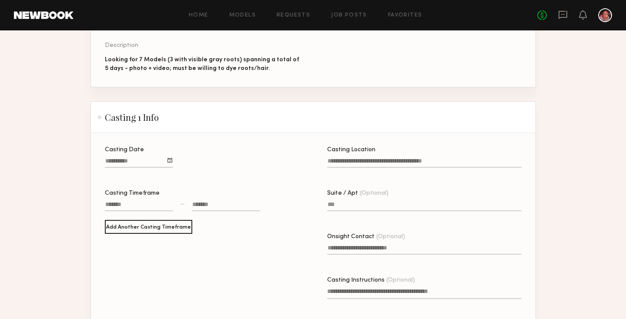
click at [172, 160] on div at bounding box center [169, 160] width 5 height 5
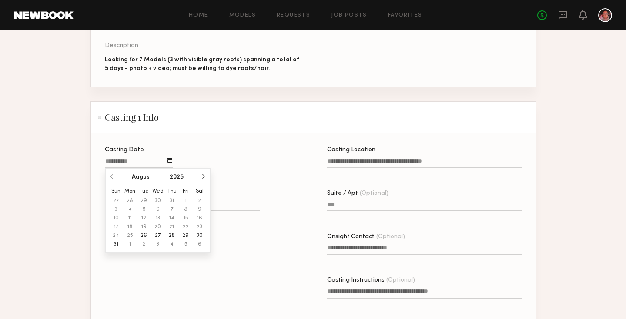
click at [185, 233] on button "29" at bounding box center [186, 235] width 14 height 9
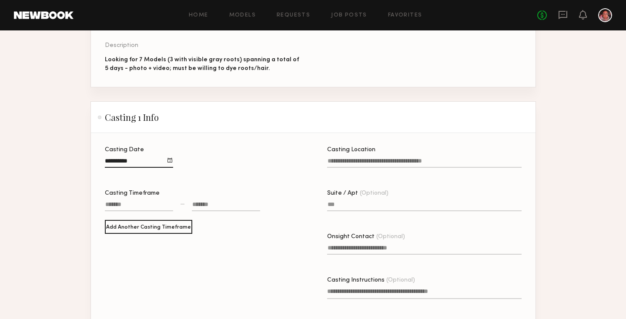
click at [146, 208] on div at bounding box center [139, 205] width 68 height 11
click at [123, 229] on input "text" at bounding box center [117, 232] width 17 height 10
type input "**"
type input "********"
click at [135, 231] on input "text" at bounding box center [141, 232] width 17 height 10
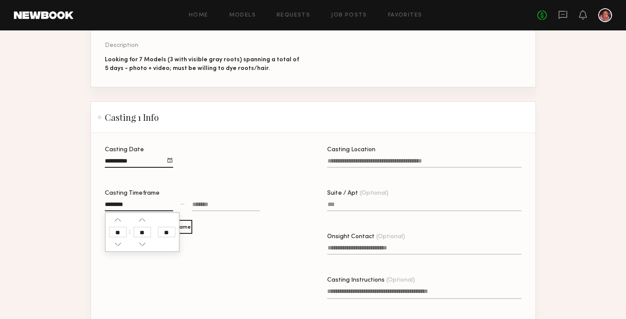
click at [212, 206] on div at bounding box center [226, 205] width 68 height 11
click at [197, 233] on input "text" at bounding box center [198, 232] width 17 height 10
type input "*"
type input "********"
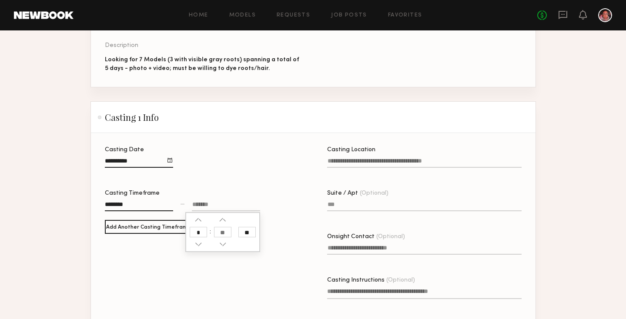
type input "**"
click at [226, 233] on input "text" at bounding box center [222, 232] width 17 height 10
type input "**"
click at [246, 230] on input "**" at bounding box center [246, 232] width 17 height 10
type input "********"
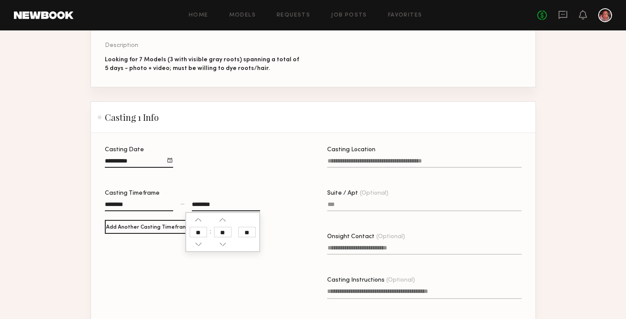
type input "**"
click at [350, 159] on input "Casting Location" at bounding box center [424, 163] width 194 height 10
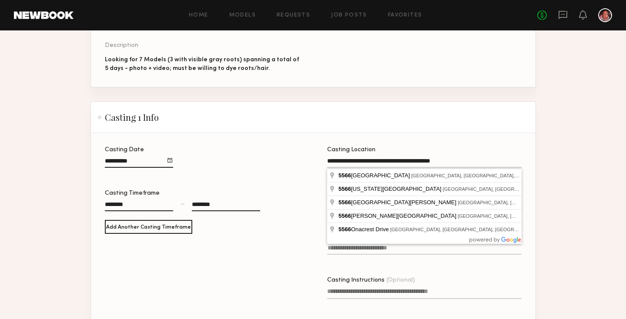
type input "**********"
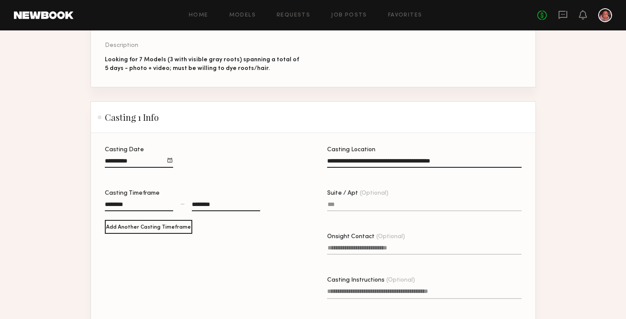
click at [444, 295] on textarea "Casting Instructions (Optional)" at bounding box center [424, 293] width 194 height 12
paste textarea "**********"
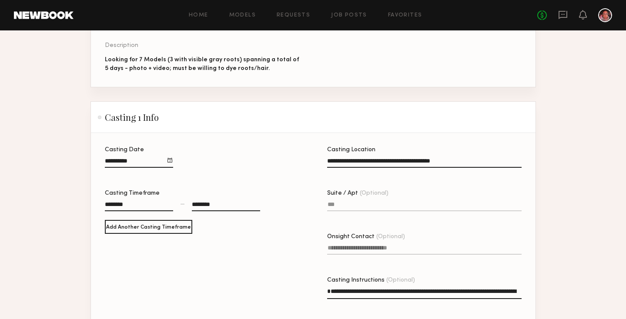
scroll to position [137, 0]
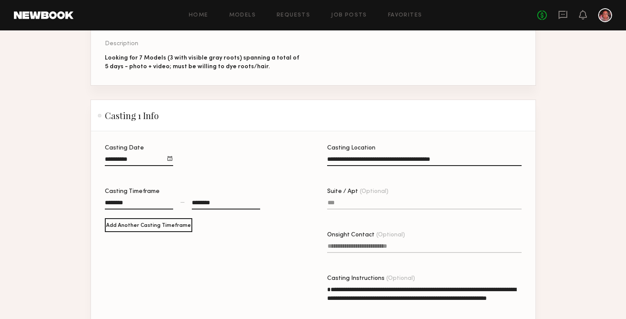
click at [327, 297] on textarea "**********" at bounding box center [424, 304] width 194 height 38
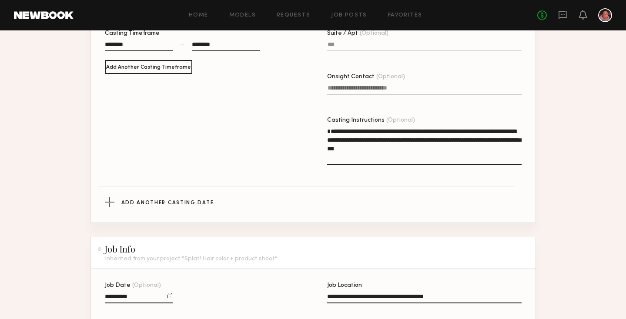
scroll to position [216, 0]
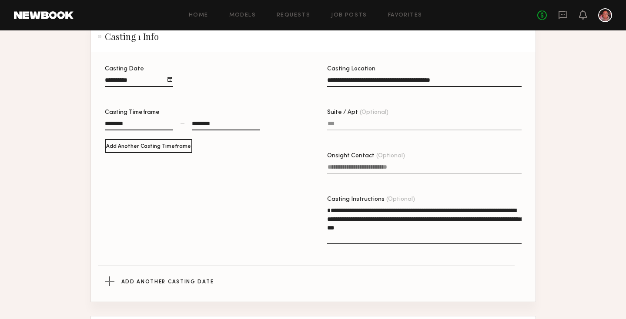
drag, startPoint x: 380, startPoint y: 298, endPoint x: 454, endPoint y: 244, distance: 91.6
click at [454, 244] on textarea "**********" at bounding box center [424, 225] width 194 height 38
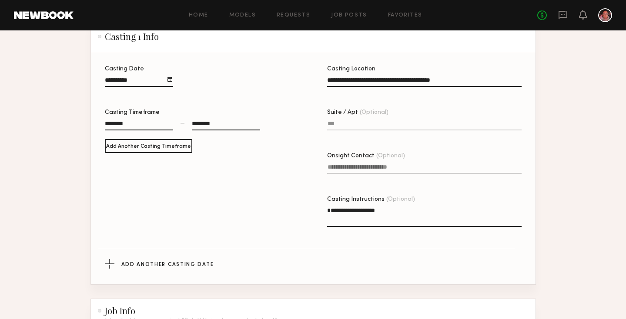
paste textarea "**********"
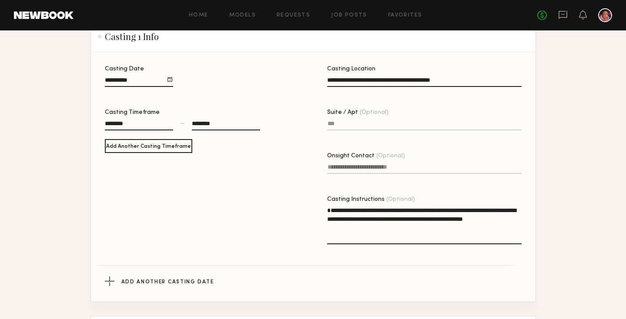
drag, startPoint x: 439, startPoint y: 225, endPoint x: 443, endPoint y: 246, distance: 21.0
click at [443, 246] on label "**********" at bounding box center [424, 225] width 194 height 58
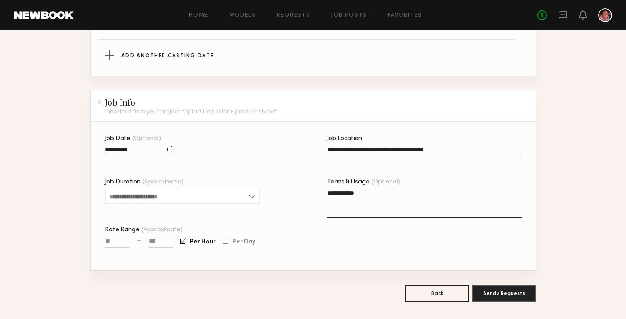
scroll to position [435, 0]
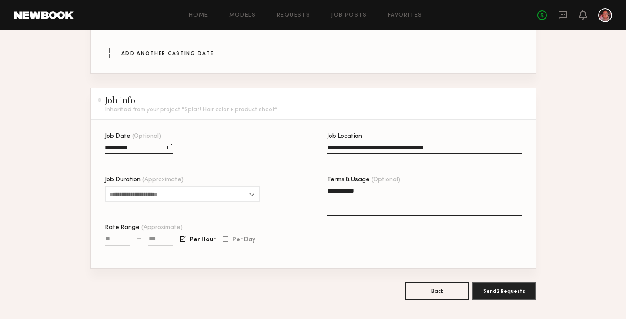
type textarea "**********"
click at [172, 148] on div at bounding box center [169, 146] width 5 height 5
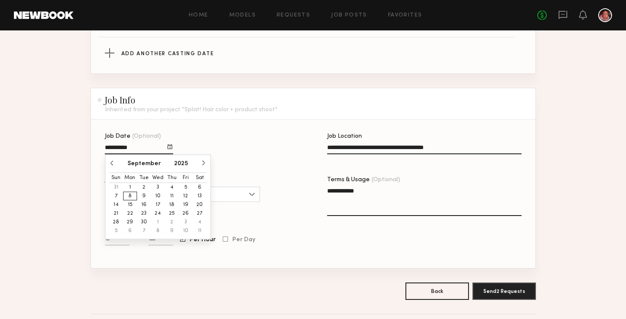
click at [144, 190] on button "2" at bounding box center [144, 187] width 14 height 9
type input "**********"
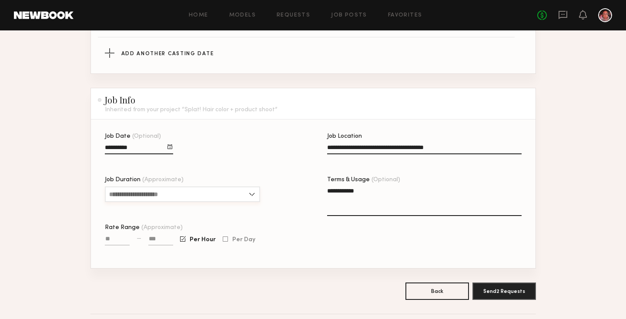
click at [144, 194] on input "Job Duration (Approximate)" at bounding box center [182, 194] width 155 height 16
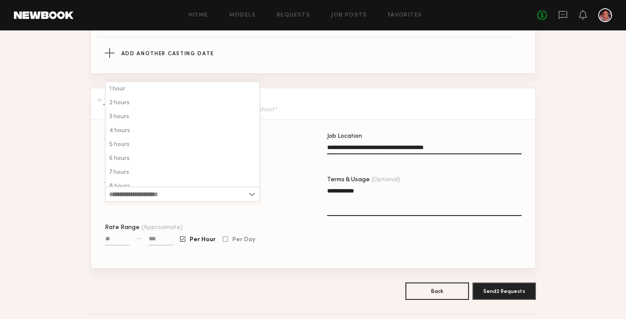
scroll to position [21, 0]
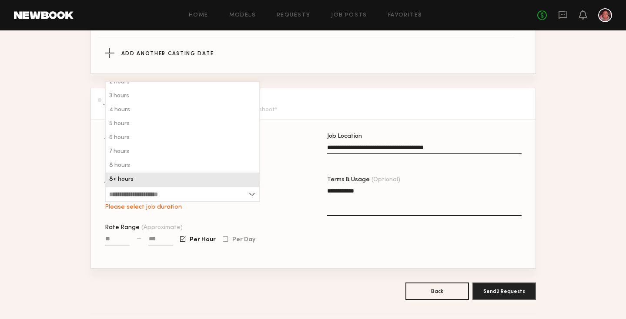
click at [234, 181] on div "8+ hours" at bounding box center [182, 180] width 153 height 14
type input "********"
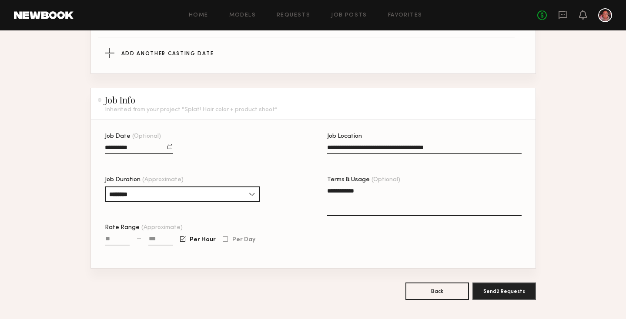
click at [116, 238] on input "Rate Range (Approximate)" at bounding box center [117, 241] width 25 height 10
type input "******"
click at [156, 238] on input at bounding box center [160, 241] width 25 height 10
type input "******"
click at [321, 234] on div "**********" at bounding box center [327, 200] width 444 height 135
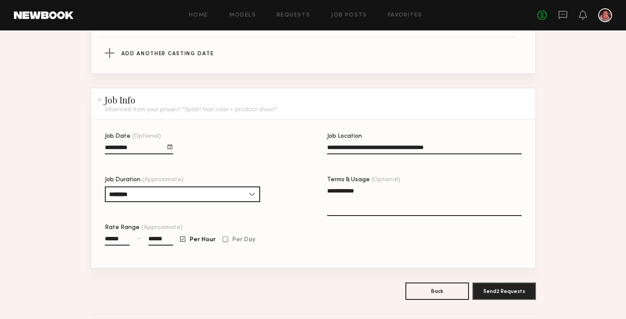
click at [223, 243] on label "Per Day" at bounding box center [239, 239] width 33 height 6
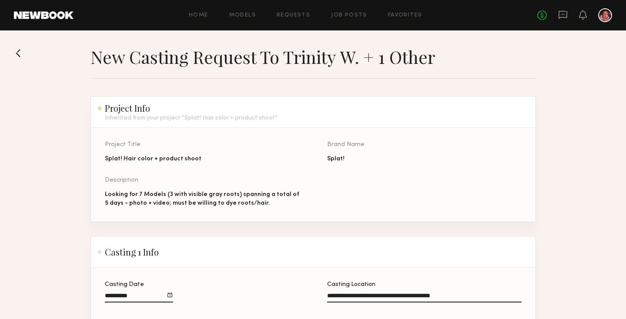
scroll to position [468, 0]
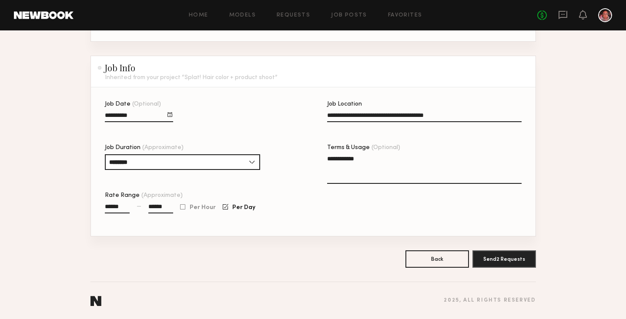
drag, startPoint x: 523, startPoint y: 254, endPoint x: 563, endPoint y: 150, distance: 111.7
click at [170, 112] on div at bounding box center [169, 114] width 5 height 5
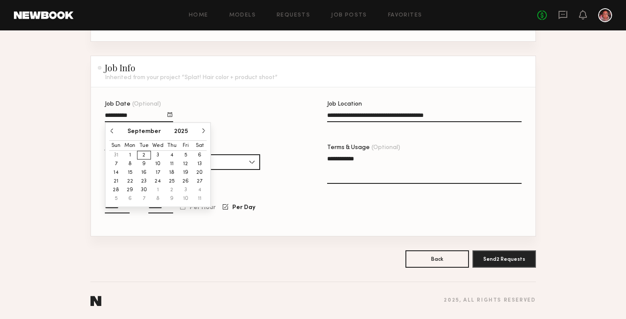
click at [144, 161] on button "9" at bounding box center [144, 164] width 14 height 9
type input "**********"
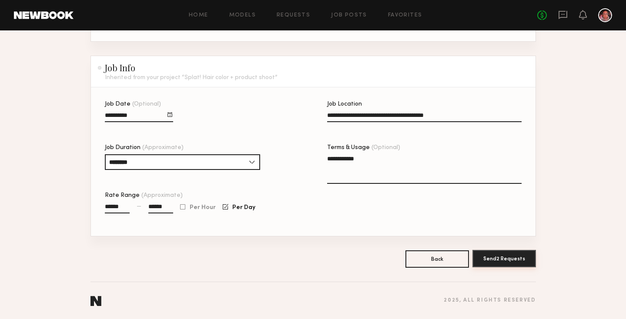
click at [512, 258] on button "Send 2 Requests" at bounding box center [503, 258] width 63 height 17
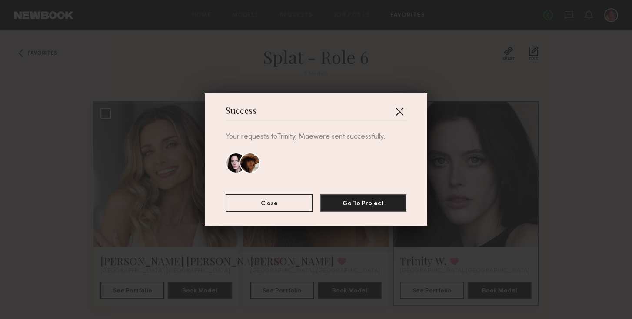
click at [397, 107] on button "button" at bounding box center [400, 111] width 14 height 14
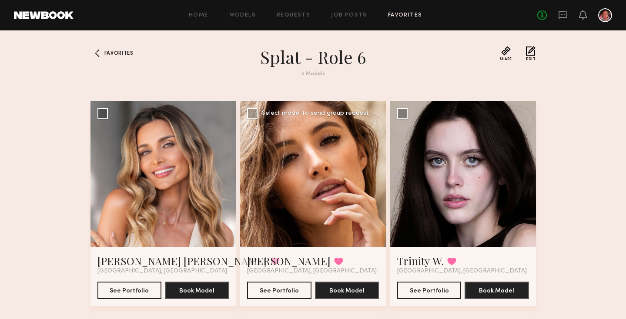
click at [353, 161] on div at bounding box center [313, 174] width 146 height 146
click at [246, 13] on link "Models" at bounding box center [242, 16] width 27 height 6
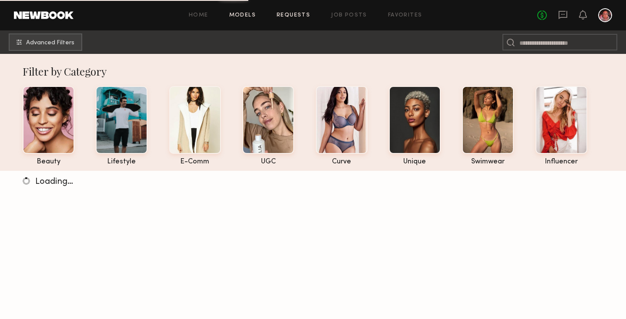
drag, startPoint x: 246, startPoint y: 13, endPoint x: 294, endPoint y: 16, distance: 47.9
click at [294, 16] on link "Requests" at bounding box center [292, 16] width 33 height 6
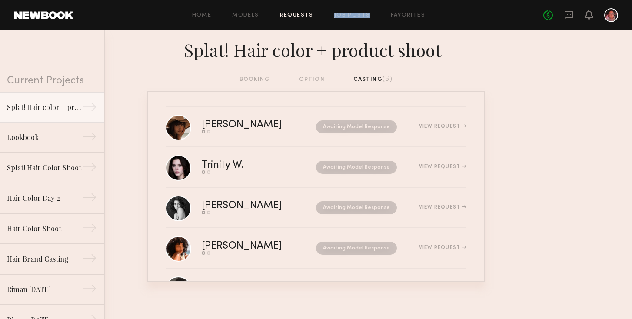
click at [345, 16] on link "Job Posts" at bounding box center [352, 16] width 36 height 6
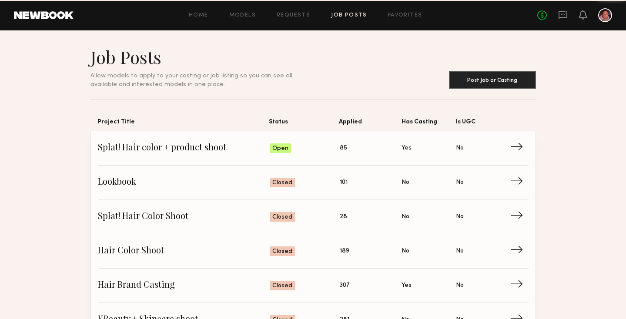
click at [345, 16] on link "Job Posts" at bounding box center [349, 16] width 36 height 6
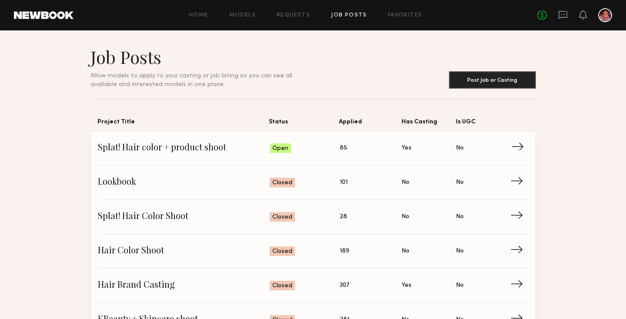
drag, startPoint x: 333, startPoint y: 12, endPoint x: 517, endPoint y: 146, distance: 227.7
click at [517, 146] on span "→" at bounding box center [520, 148] width 18 height 13
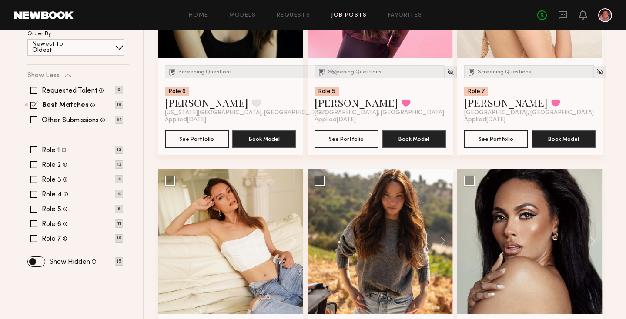
scroll to position [257, 0]
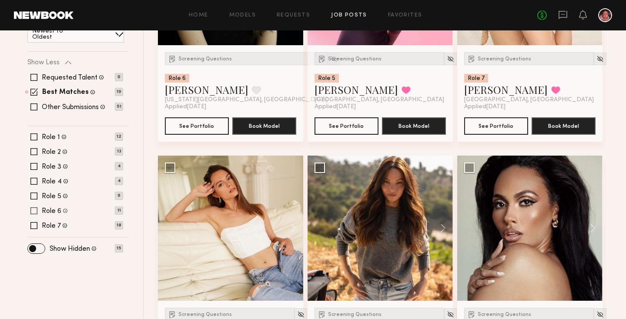
drag, startPoint x: 517, startPoint y: 146, endPoint x: 39, endPoint y: 207, distance: 482.5
click at [39, 207] on div "Role 6 Female, 20–25, All ethnicities 11" at bounding box center [75, 210] width 96 height 7
click at [37, 210] on span at bounding box center [33, 210] width 7 height 7
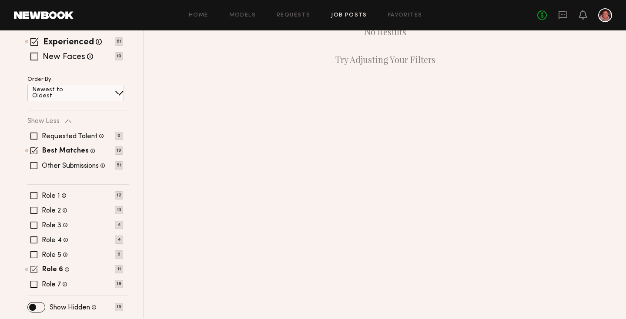
scroll to position [199, 0]
drag, startPoint x: 37, startPoint y: 210, endPoint x: 37, endPoint y: 163, distance: 46.9
click at [37, 163] on span at bounding box center [33, 165] width 7 height 7
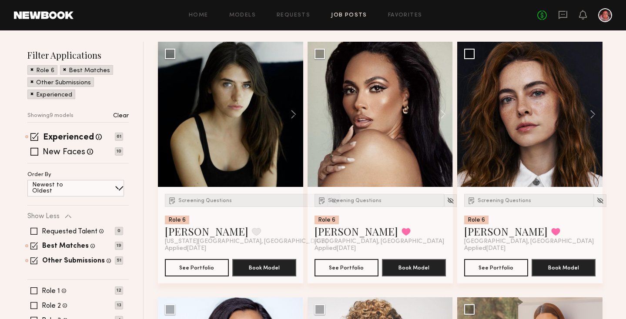
scroll to position [120, 0]
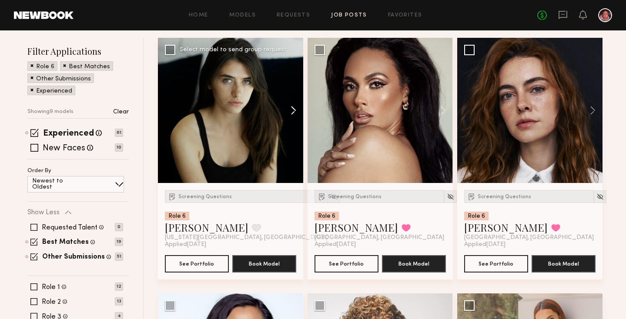
click at [290, 113] on button at bounding box center [289, 110] width 28 height 145
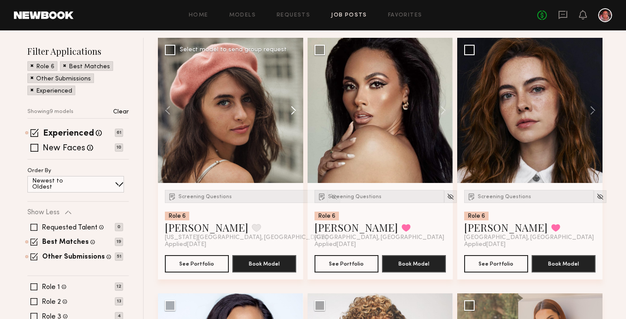
click at [290, 113] on button at bounding box center [289, 110] width 28 height 145
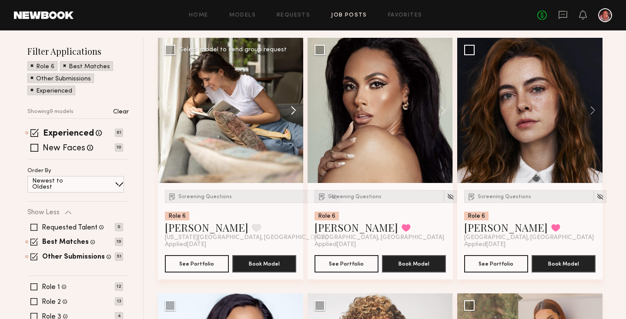
click at [290, 113] on button at bounding box center [289, 110] width 28 height 145
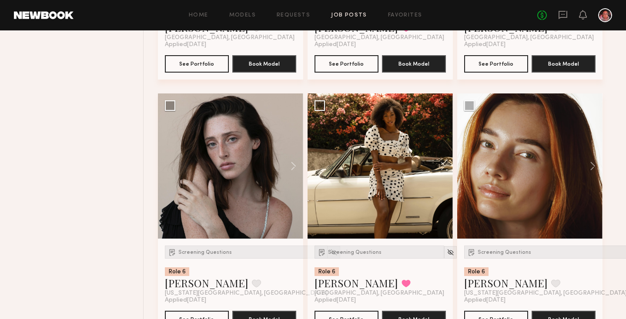
scroll to position [606, 0]
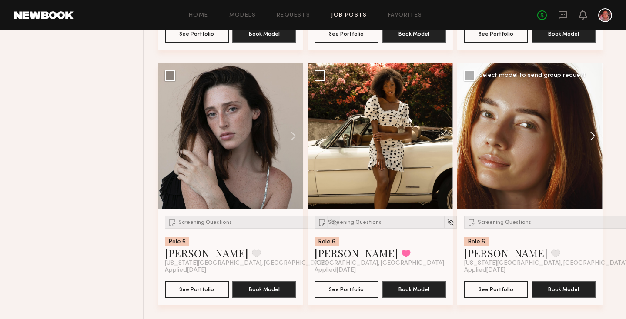
click at [592, 143] on button at bounding box center [588, 135] width 28 height 145
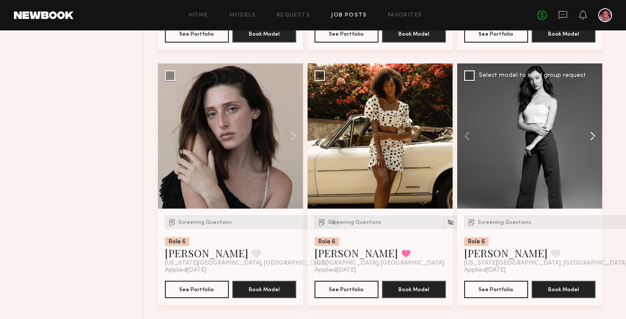
click at [592, 143] on button at bounding box center [588, 135] width 28 height 145
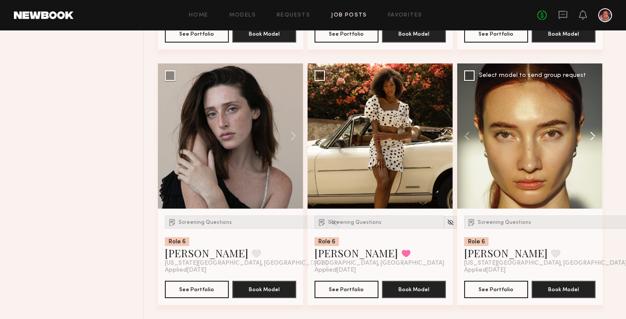
click at [592, 143] on button at bounding box center [588, 135] width 28 height 145
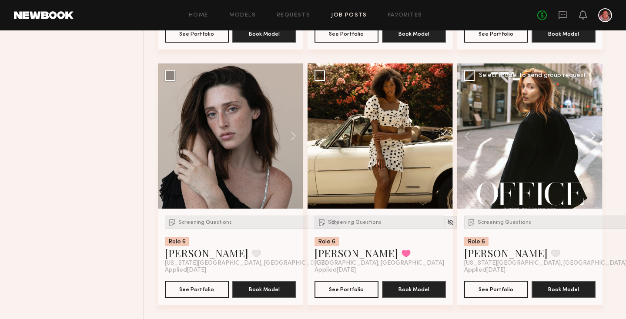
click at [592, 143] on button at bounding box center [588, 135] width 28 height 145
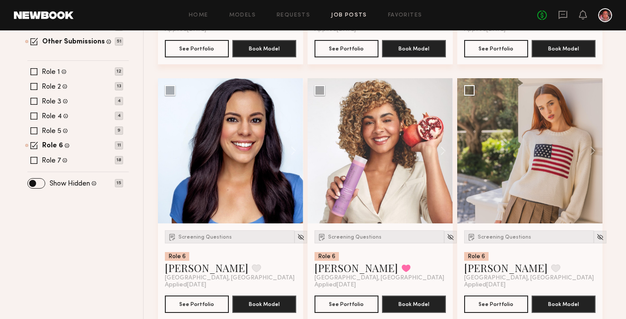
scroll to position [334, 0]
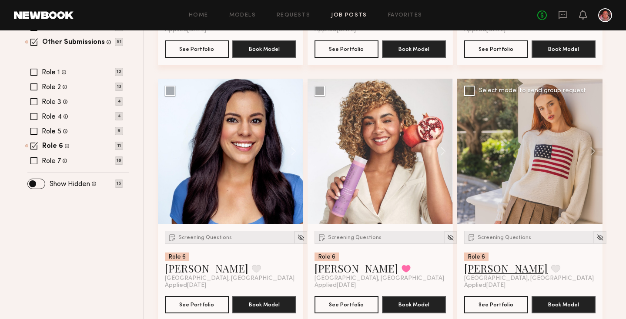
click at [480, 270] on link "Tayler C." at bounding box center [505, 268] width 83 height 14
click at [593, 233] on div at bounding box center [599, 237] width 13 height 13
click at [593, 237] on div at bounding box center [599, 237] width 13 height 13
click at [595, 239] on img at bounding box center [599, 237] width 7 height 7
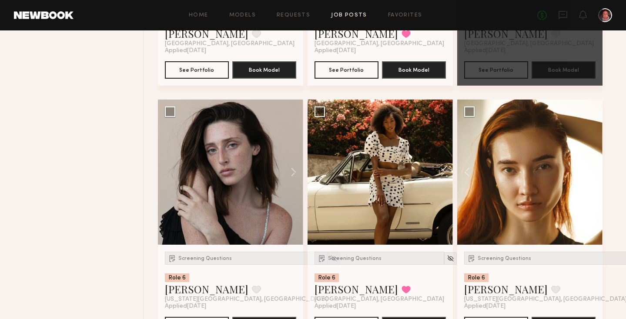
scroll to position [606, 0]
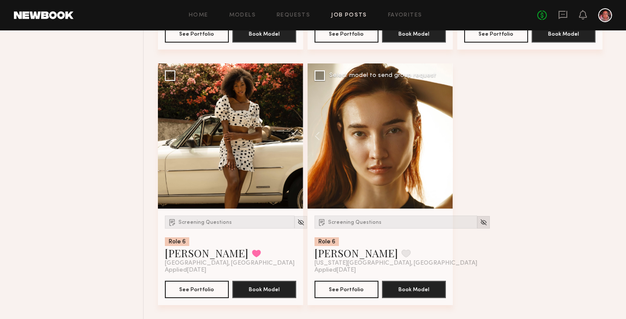
click at [479, 223] on img at bounding box center [482, 222] width 7 height 7
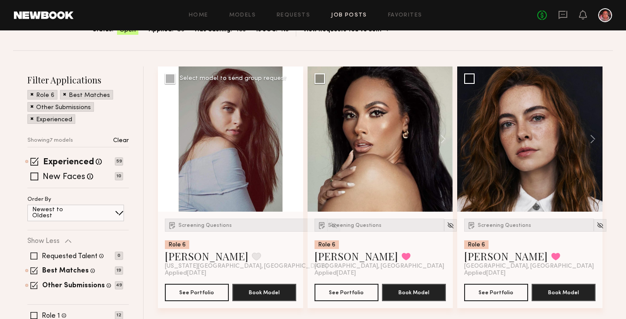
scroll to position [90, 0]
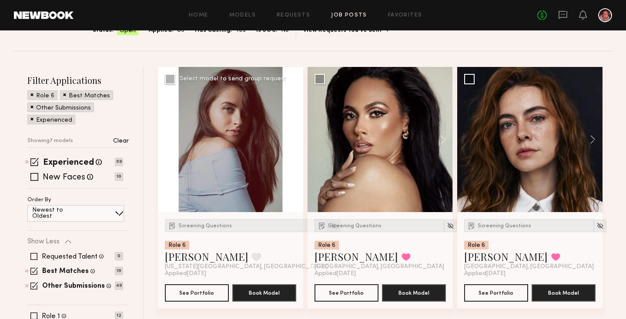
click at [330, 225] on img at bounding box center [333, 225] width 7 height 7
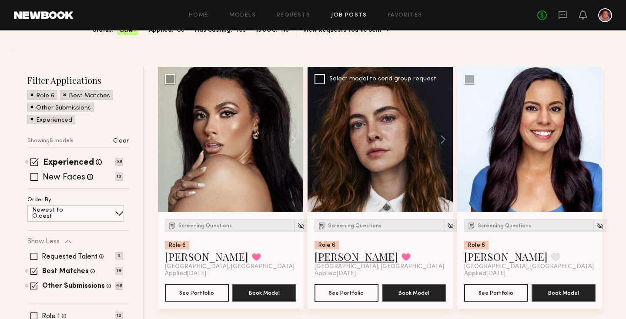
click at [333, 258] on link "Haley G." at bounding box center [355, 257] width 83 height 14
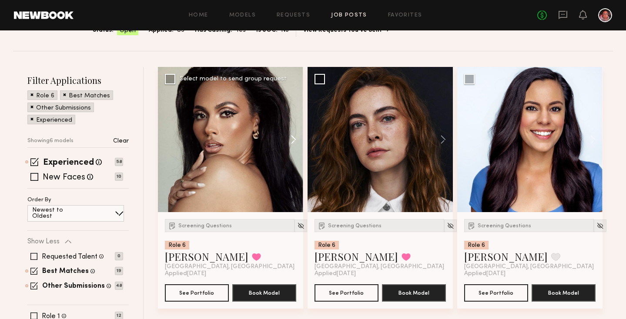
click at [293, 138] on button at bounding box center [289, 139] width 28 height 145
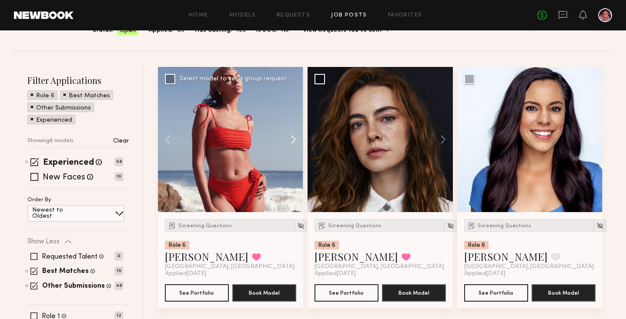
click at [293, 138] on button at bounding box center [289, 139] width 28 height 145
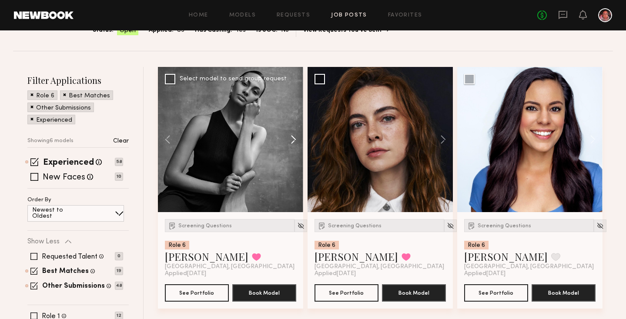
click at [293, 138] on button at bounding box center [289, 139] width 28 height 145
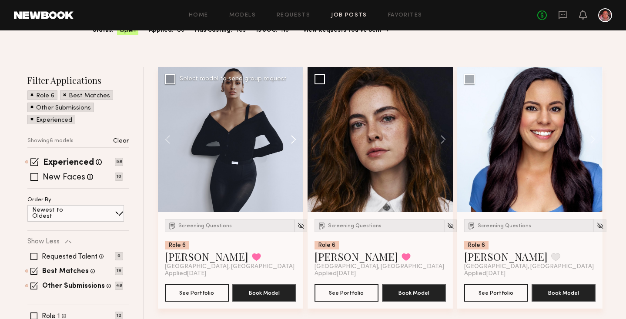
click at [293, 138] on button at bounding box center [289, 139] width 28 height 145
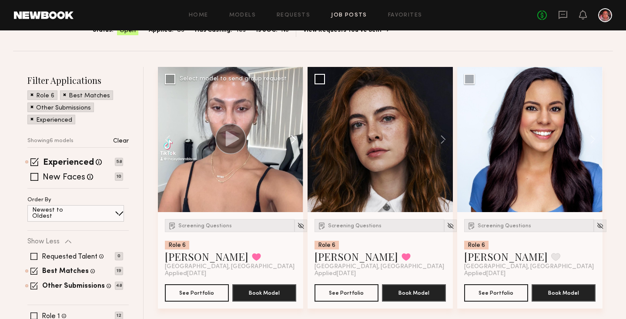
click at [293, 138] on button at bounding box center [289, 139] width 28 height 145
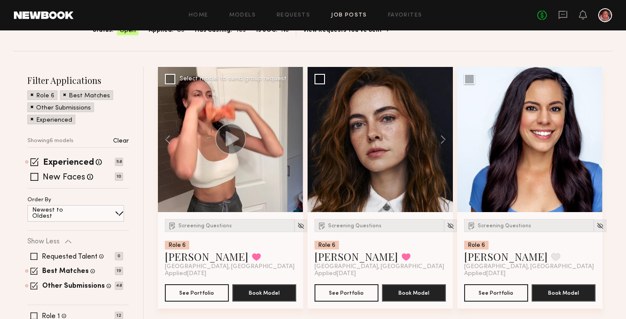
click at [292, 138] on div at bounding box center [230, 139] width 145 height 145
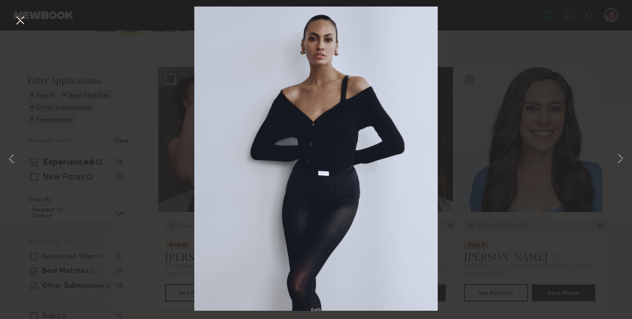
click at [21, 18] on button at bounding box center [20, 21] width 14 height 16
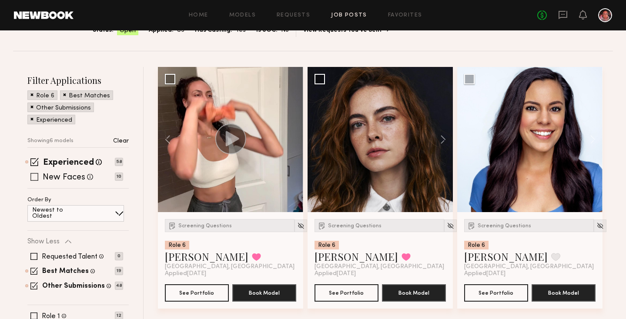
click at [37, 180] on span at bounding box center [34, 177] width 8 height 8
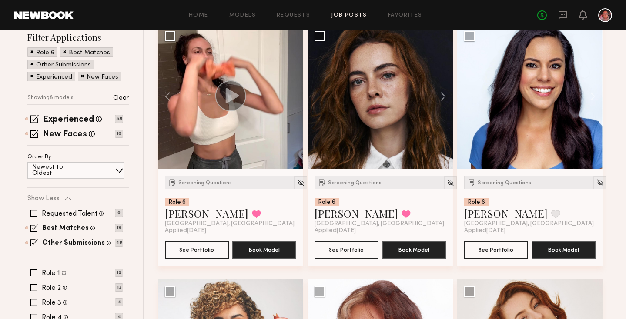
scroll to position [117, 0]
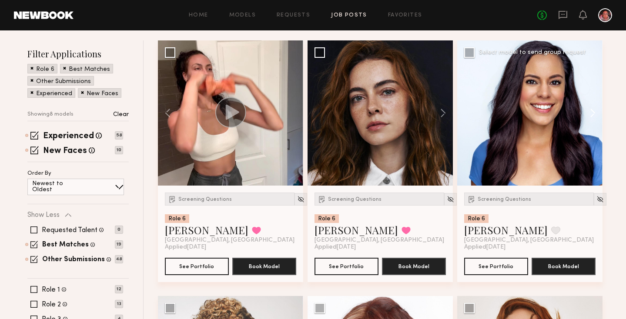
click at [590, 115] on button at bounding box center [588, 112] width 28 height 145
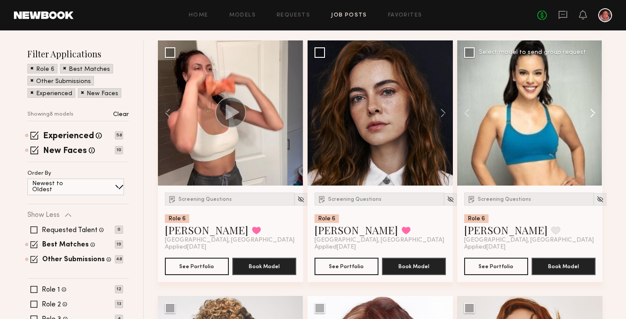
click at [590, 115] on button at bounding box center [588, 112] width 28 height 145
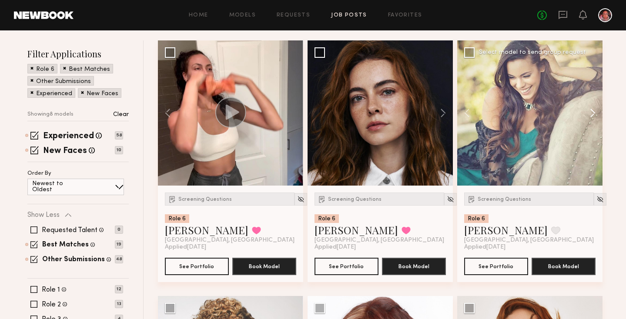
click at [590, 115] on button at bounding box center [588, 112] width 28 height 145
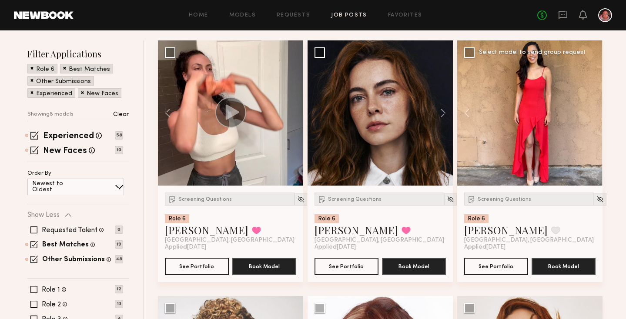
click at [590, 115] on div at bounding box center [529, 112] width 145 height 145
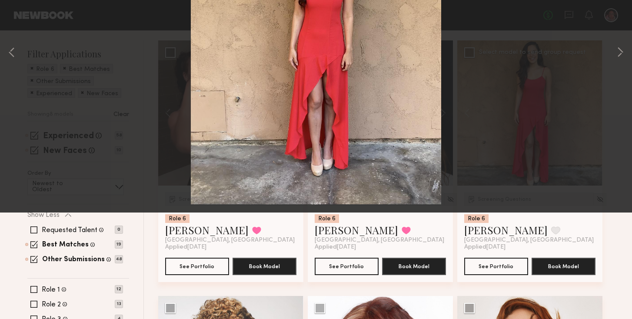
click at [5, 17] on div "4 of 4" at bounding box center [316, 159] width 632 height 319
click at [25, 18] on button at bounding box center [20, 21] width 14 height 16
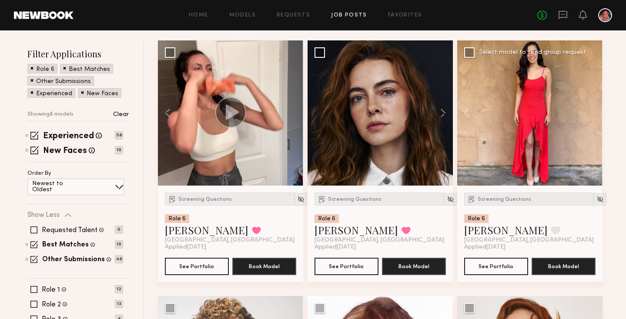
click at [60, 67] on div "Best Matches" at bounding box center [86, 69] width 53 height 10
click at [63, 67] on span at bounding box center [64, 68] width 3 height 8
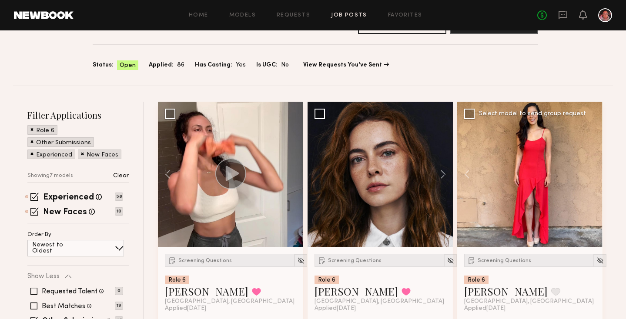
scroll to position [41, 0]
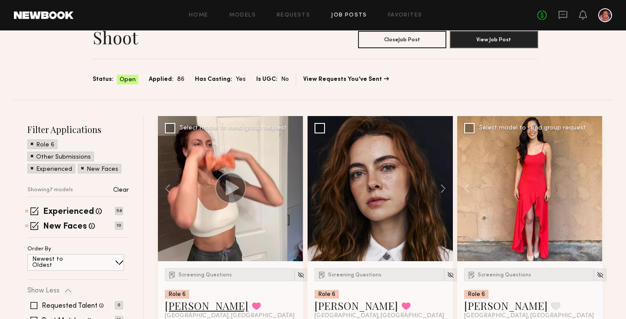
click at [194, 303] on link "Jayden R." at bounding box center [206, 306] width 83 height 14
click at [39, 17] on link at bounding box center [44, 15] width 60 height 8
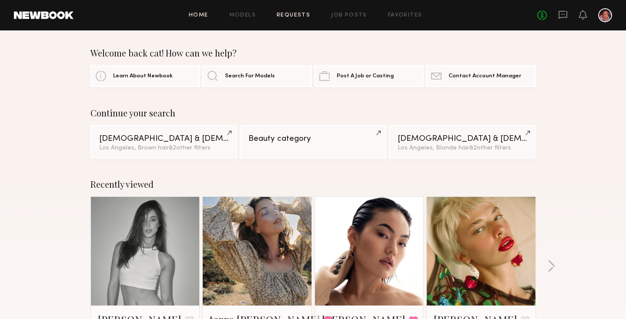
click at [289, 17] on link "Requests" at bounding box center [292, 16] width 33 height 6
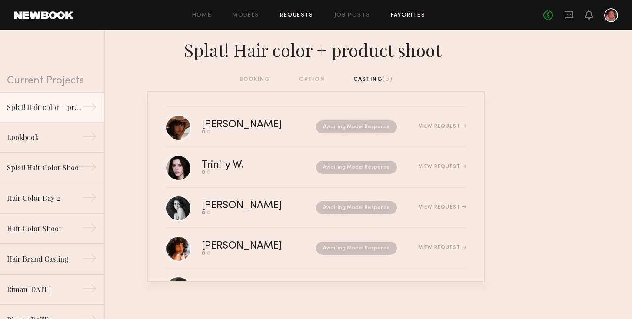
click at [400, 15] on link "Favorites" at bounding box center [408, 16] width 34 height 6
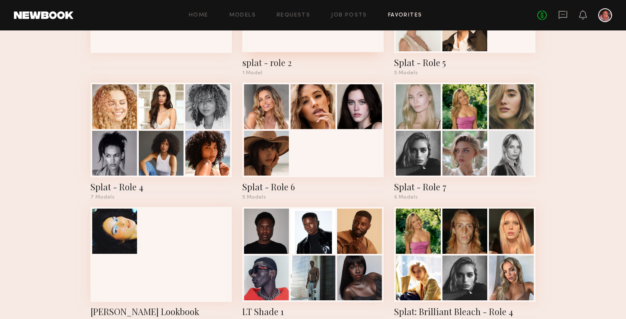
scroll to position [122, 0]
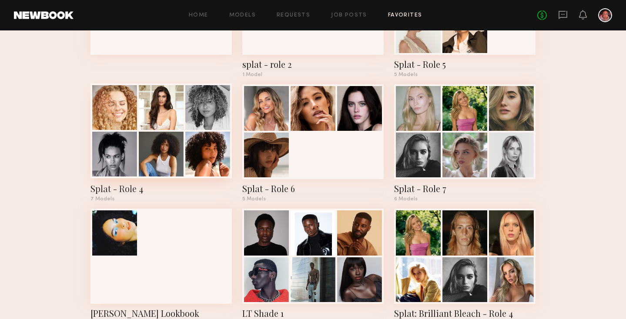
click at [114, 184] on div "Splat - Role 4" at bounding box center [160, 189] width 141 height 12
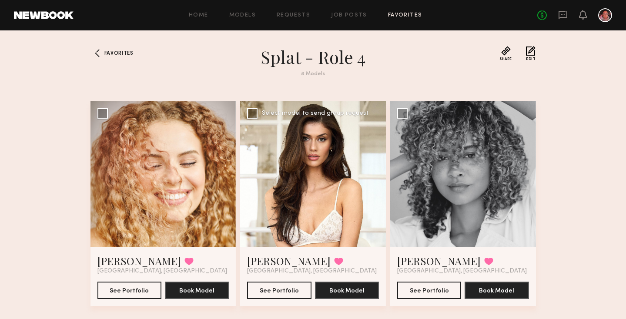
click at [330, 170] on div at bounding box center [313, 174] width 146 height 146
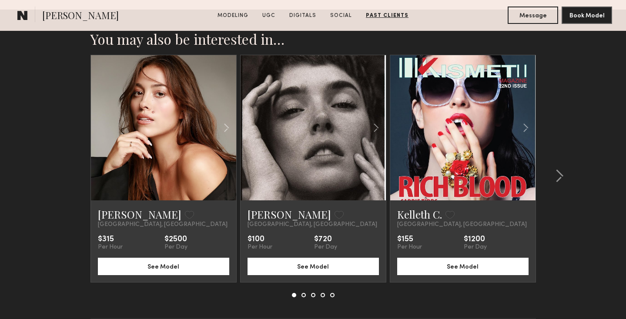
scroll to position [2018, 0]
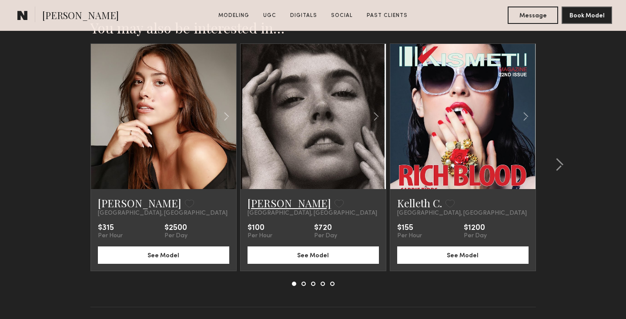
click at [258, 196] on link "[PERSON_NAME]" at bounding box center [288, 203] width 83 height 14
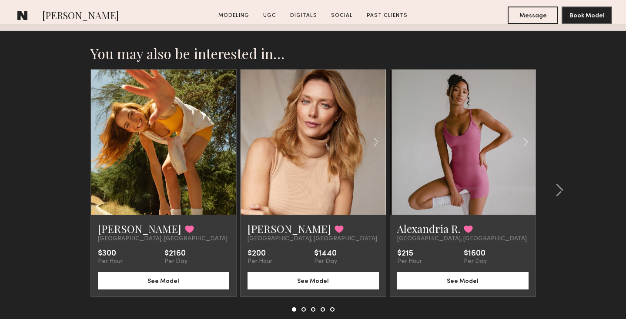
scroll to position [2711, 0]
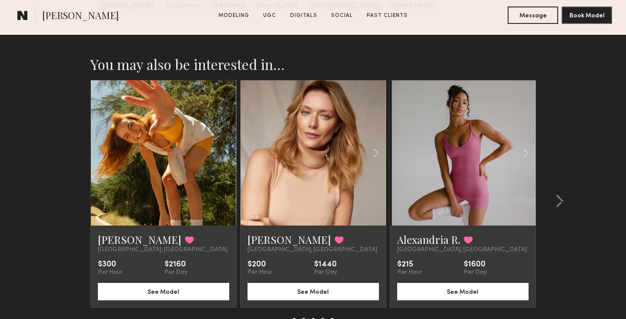
click at [171, 207] on link at bounding box center [164, 152] width 50 height 145
